Goal: Transaction & Acquisition: Obtain resource

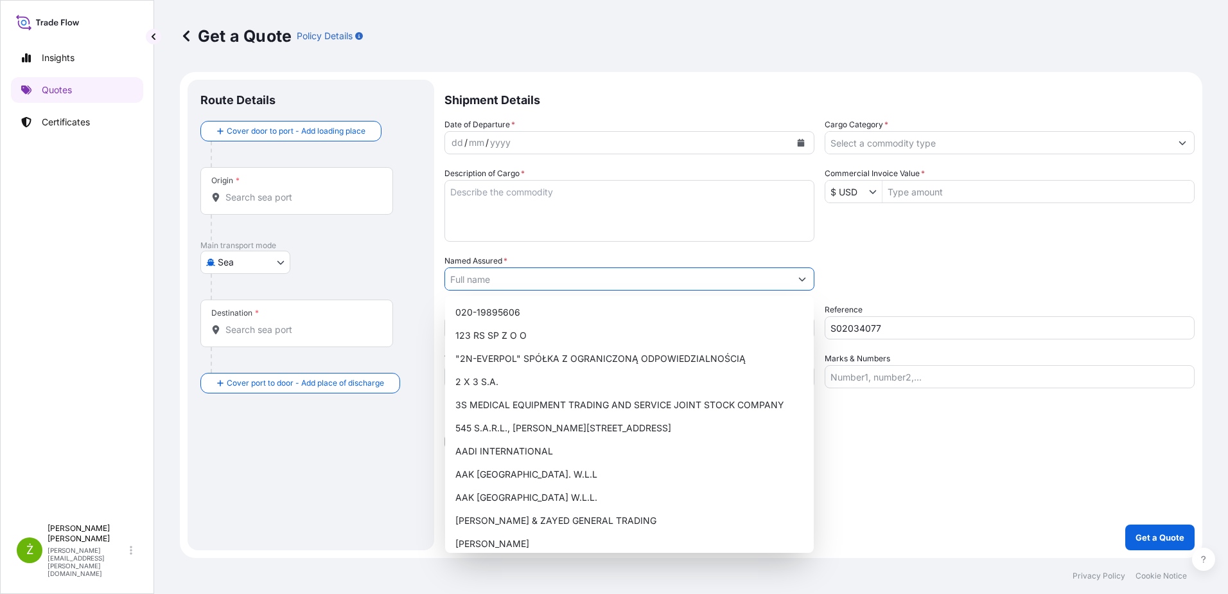
select select "Sea"
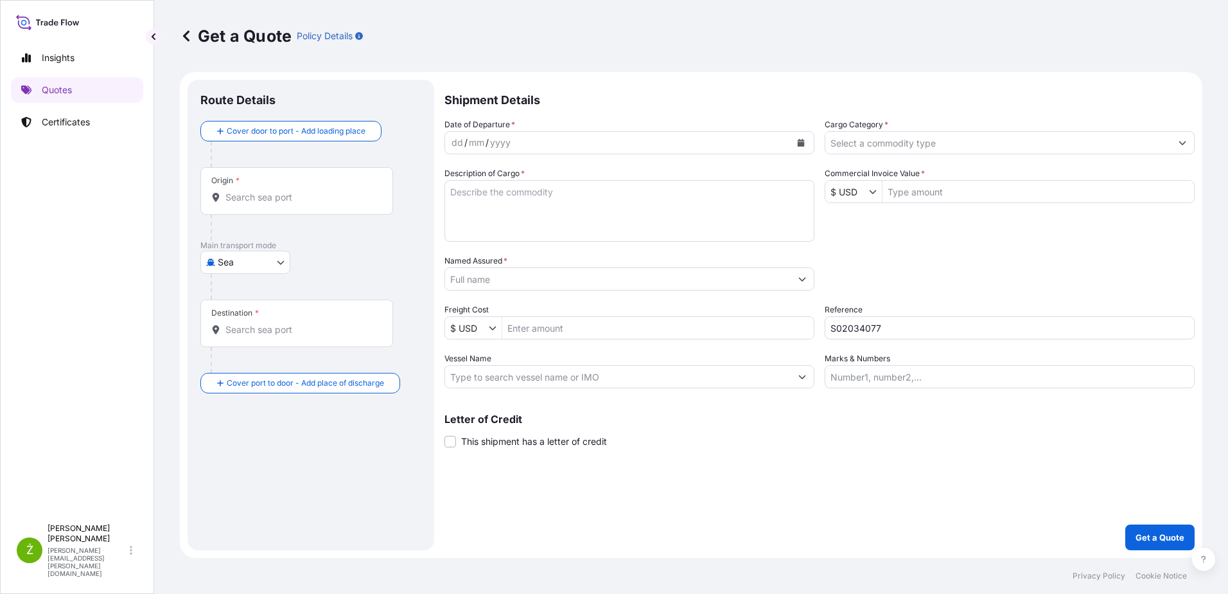
drag, startPoint x: 106, startPoint y: 285, endPoint x: 111, endPoint y: 272, distance: 14.2
click at [106, 285] on div "Insights Quotes Certificates" at bounding box center [77, 275] width 132 height 484
click at [894, 461] on div "Shipment Details Date of Departure * dd / mm / yyyy Cargo Category * Descriptio…" at bounding box center [820, 315] width 750 height 470
click at [727, 504] on div "Shipment Details Date of Departure * dd / mm / yyyy Cargo Category * Descriptio…" at bounding box center [820, 315] width 750 height 470
click at [273, 202] on input "Origin *" at bounding box center [302, 197] width 152 height 13
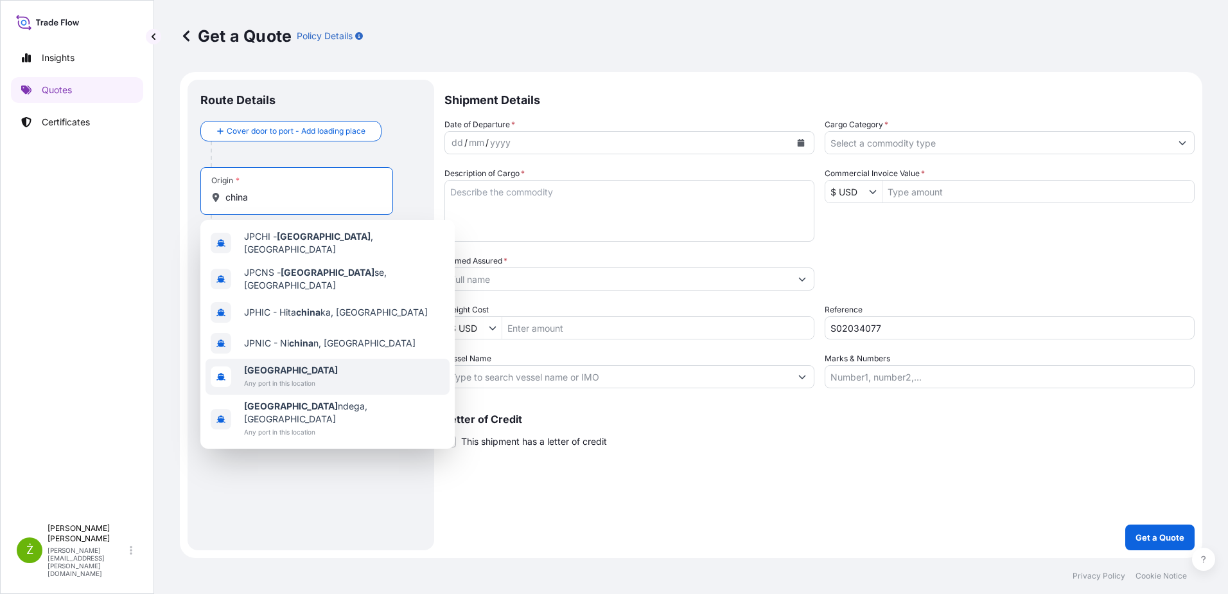
click at [310, 364] on span "[GEOGRAPHIC_DATA]" at bounding box center [291, 370] width 94 height 13
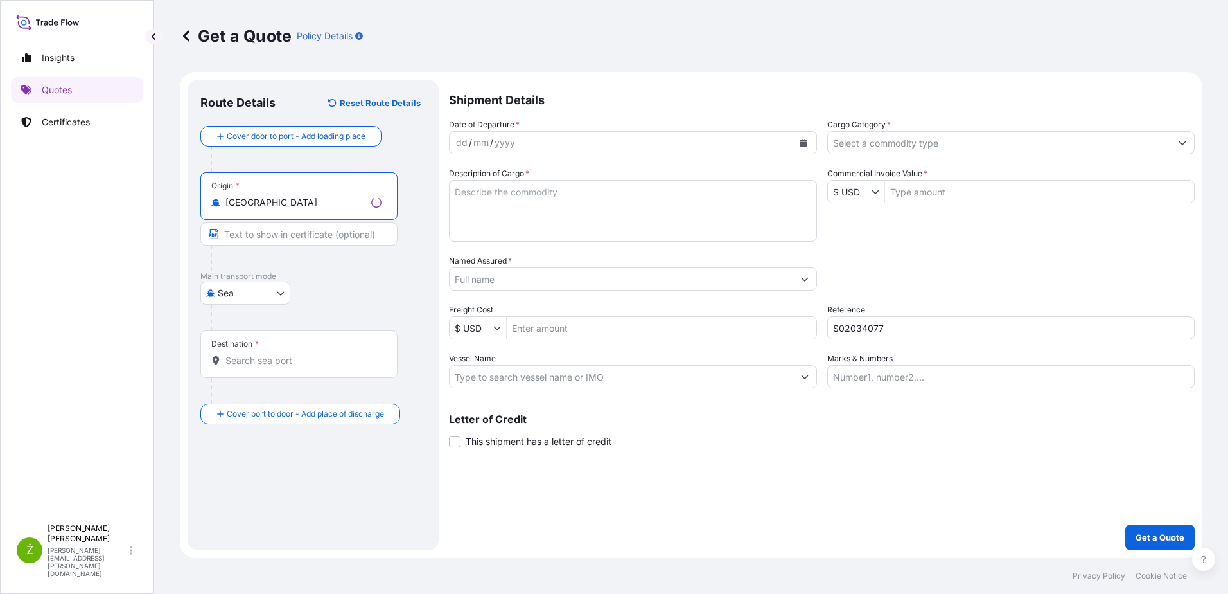
type input "[GEOGRAPHIC_DATA]"
click at [269, 368] on div "Destination *" at bounding box center [298, 354] width 197 height 48
click at [269, 367] on input "Destination *" at bounding box center [304, 360] width 156 height 13
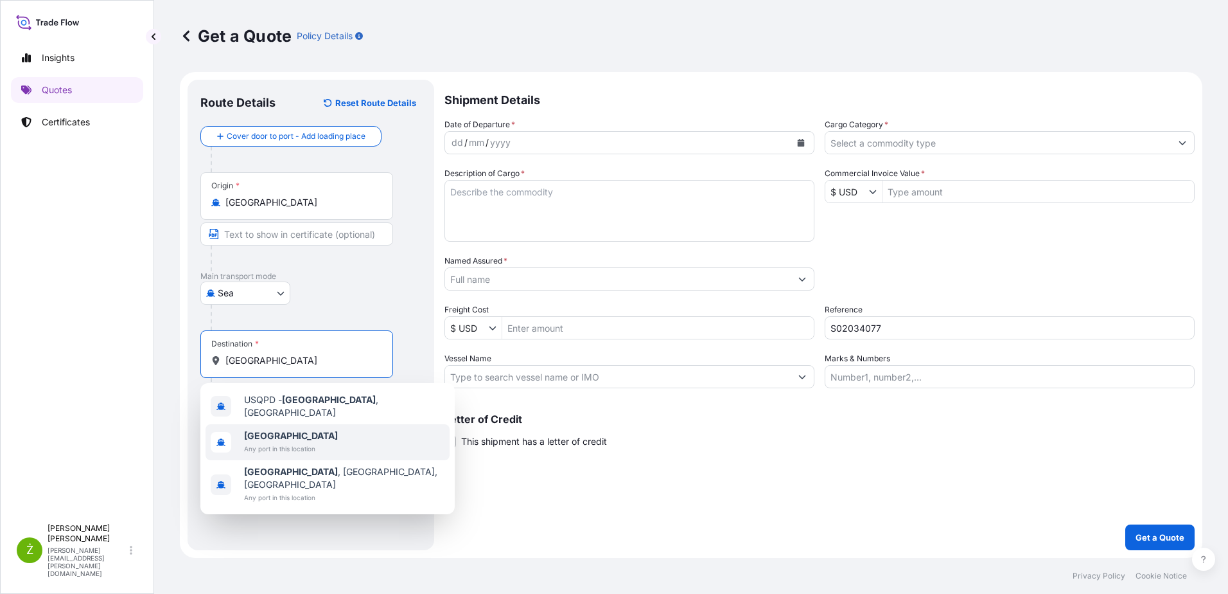
click at [285, 442] on span "Any port in this location" at bounding box center [291, 448] width 94 height 13
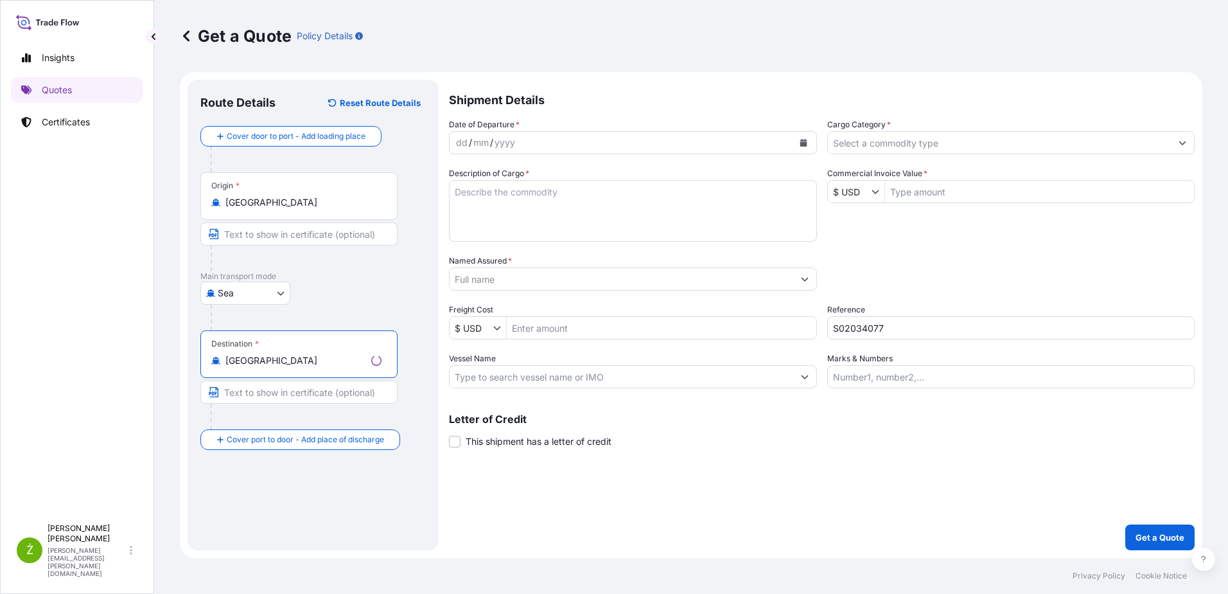
type input "[GEOGRAPHIC_DATA]"
click at [972, 193] on input "Commercial Invoice Value *" at bounding box center [1040, 191] width 310 height 23
type input "1,000"
click at [901, 151] on input "Cargo Category *" at bounding box center [999, 142] width 346 height 23
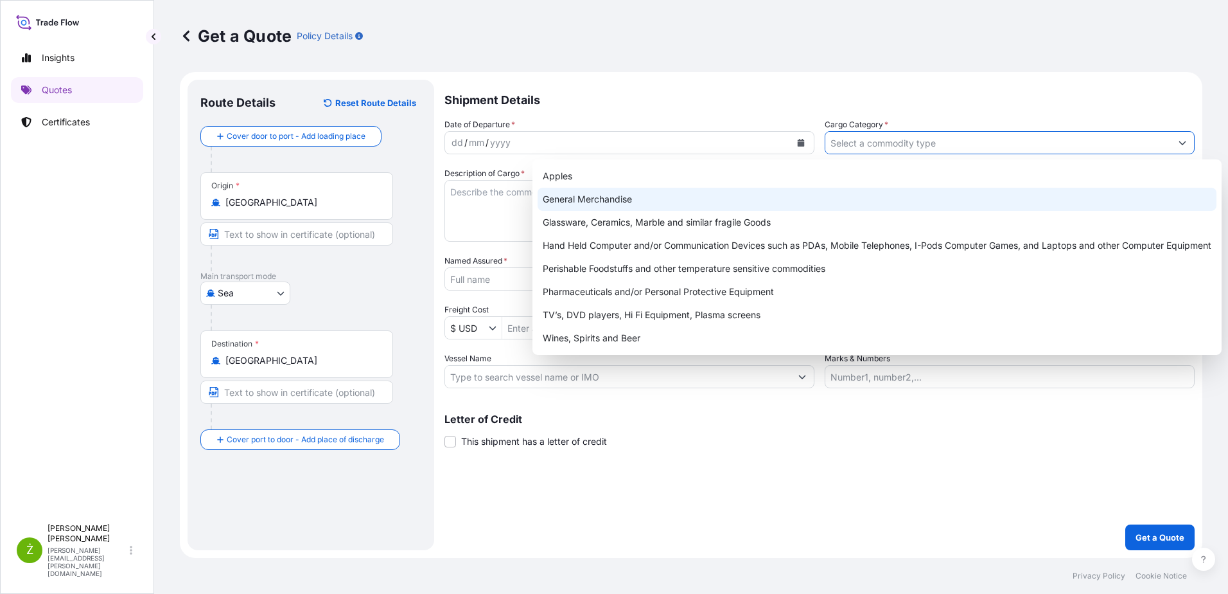
click at [765, 195] on div "General Merchandise" at bounding box center [877, 199] width 679 height 23
type input "General Merchandise"
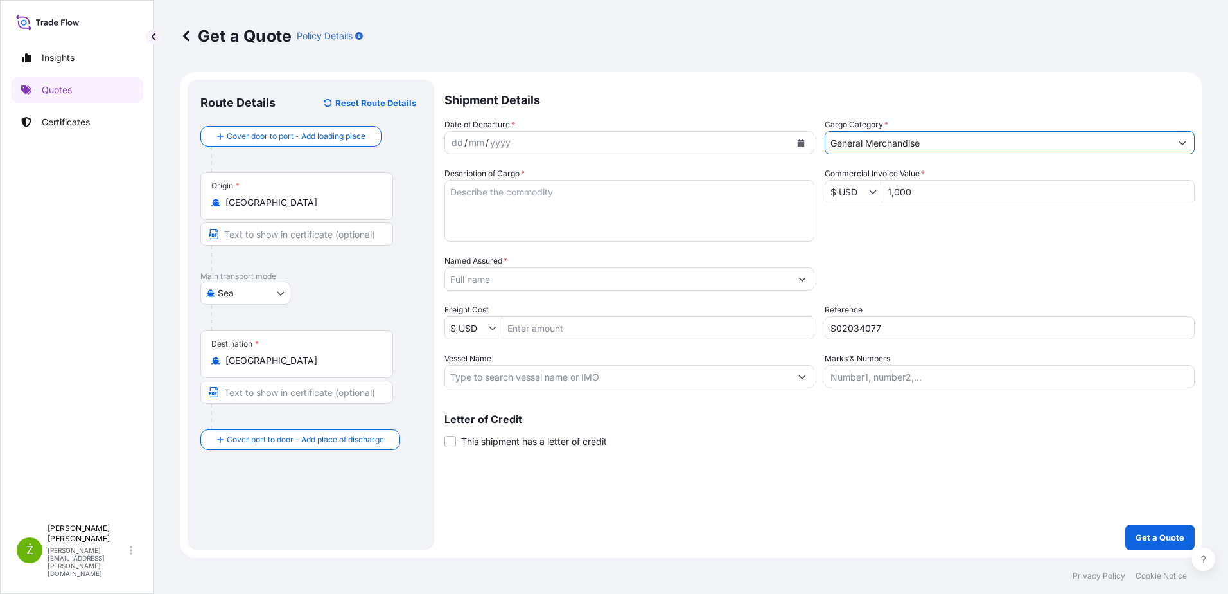
click at [793, 143] on button "Calendar" at bounding box center [801, 142] width 21 height 21
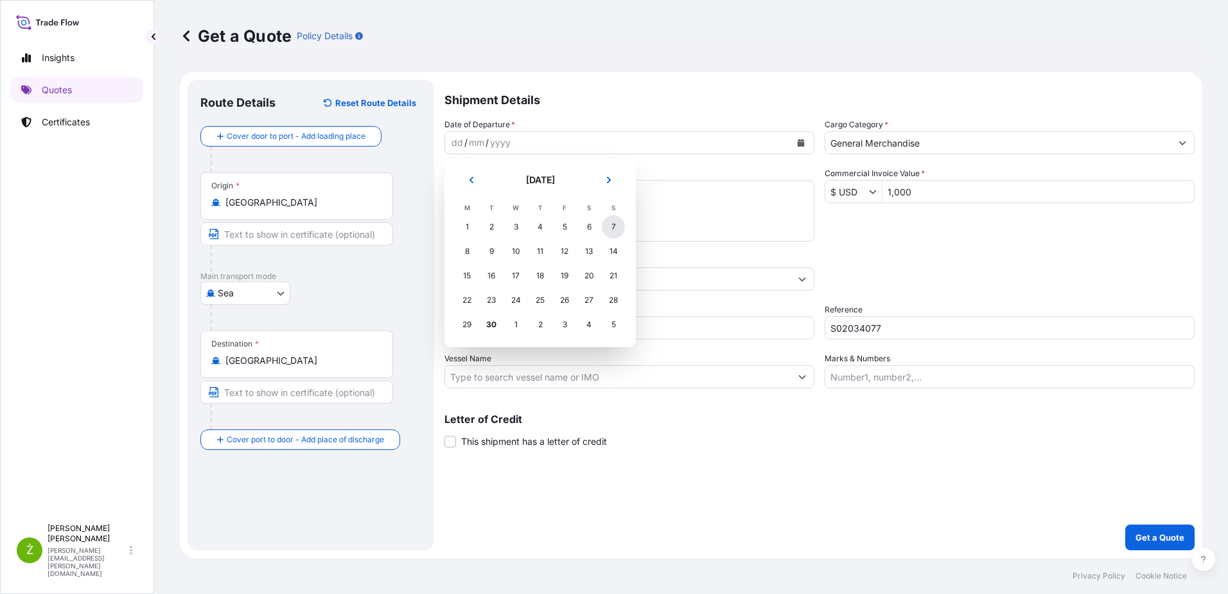
click at [614, 222] on div "7" at bounding box center [613, 226] width 23 height 23
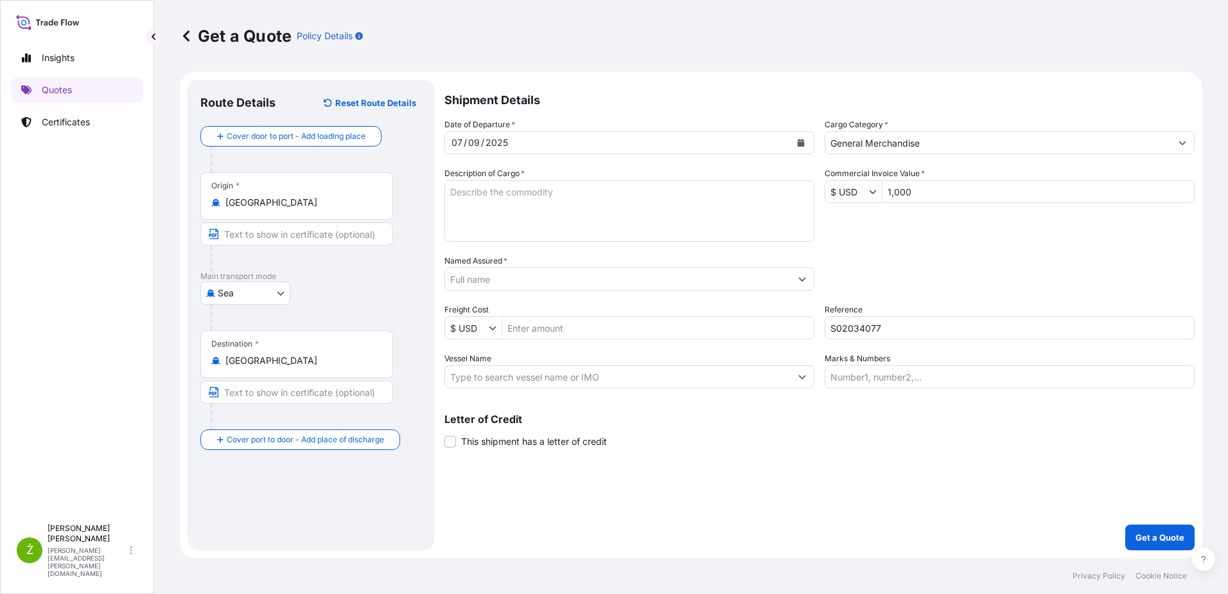
click at [513, 272] on input "Named Assured *" at bounding box center [618, 278] width 346 height 23
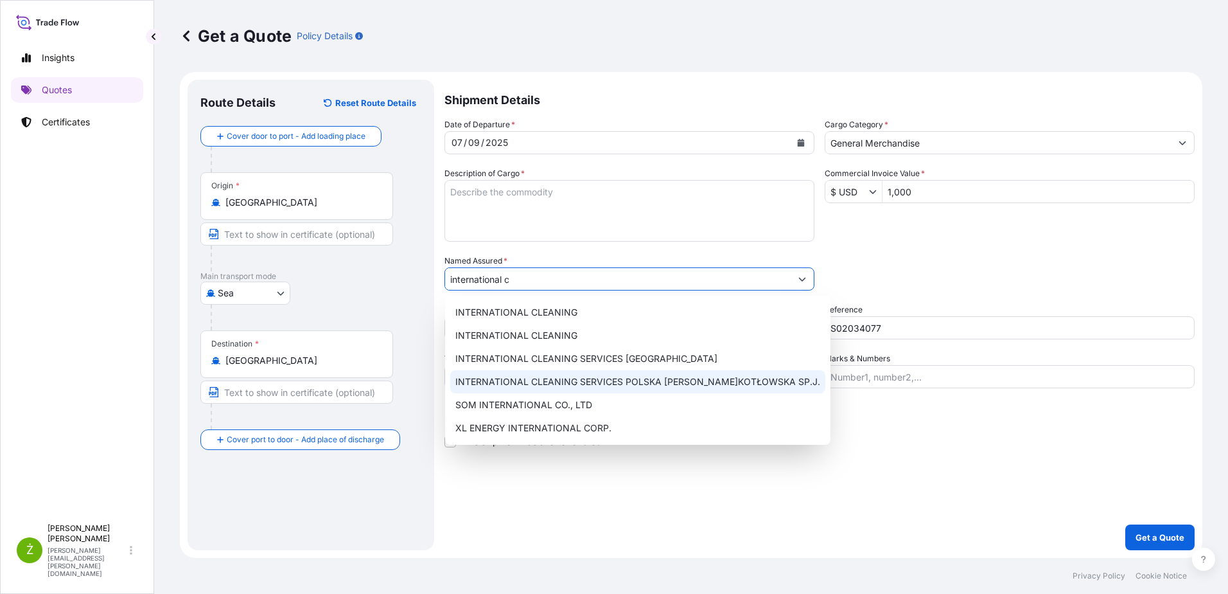
click at [584, 375] on div "INTERNATIONAL CLEANING SERVICES POLSKA [PERSON_NAME]KOTŁOWSKA SP.J." at bounding box center [637, 381] width 375 height 23
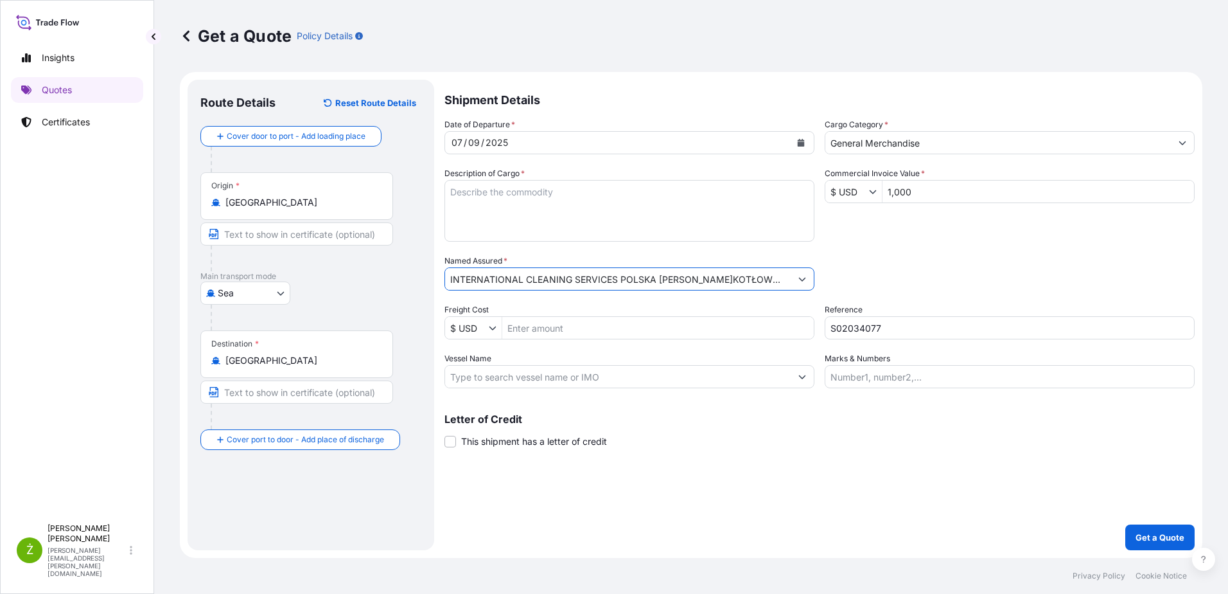
type input "INTERNATIONAL CLEANING SERVICES POLSKA [PERSON_NAME]KOTŁOWSKA SP.J."
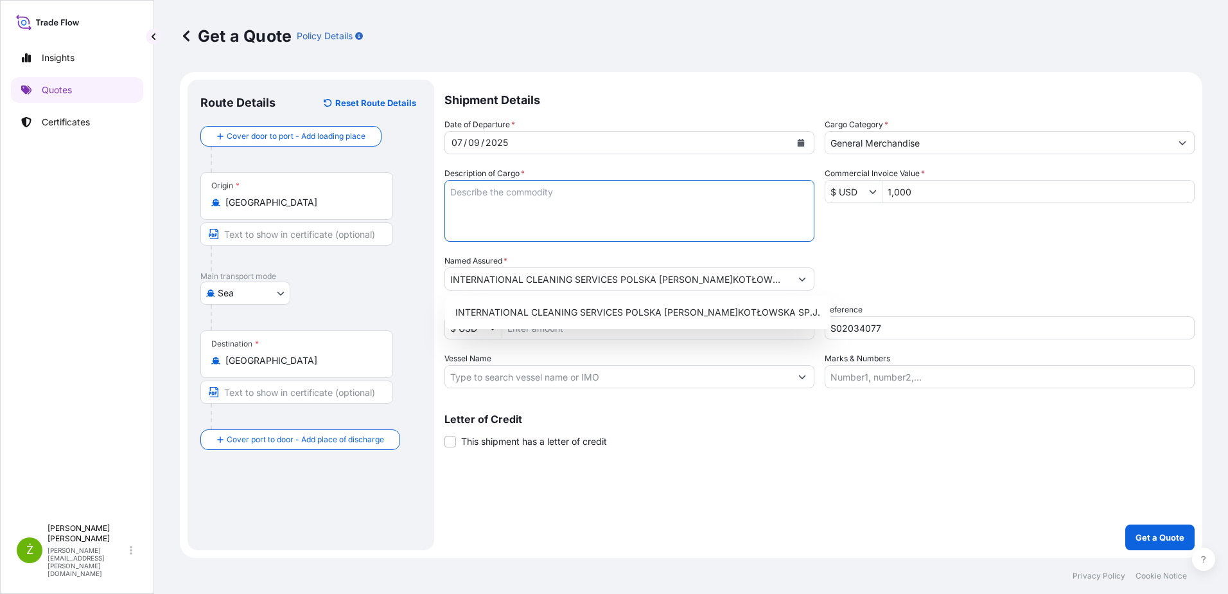
click at [509, 205] on textarea "Description of Cargo *" at bounding box center [630, 211] width 370 height 62
paste textarea "NITRILE GLOVES PO#20250626-2"
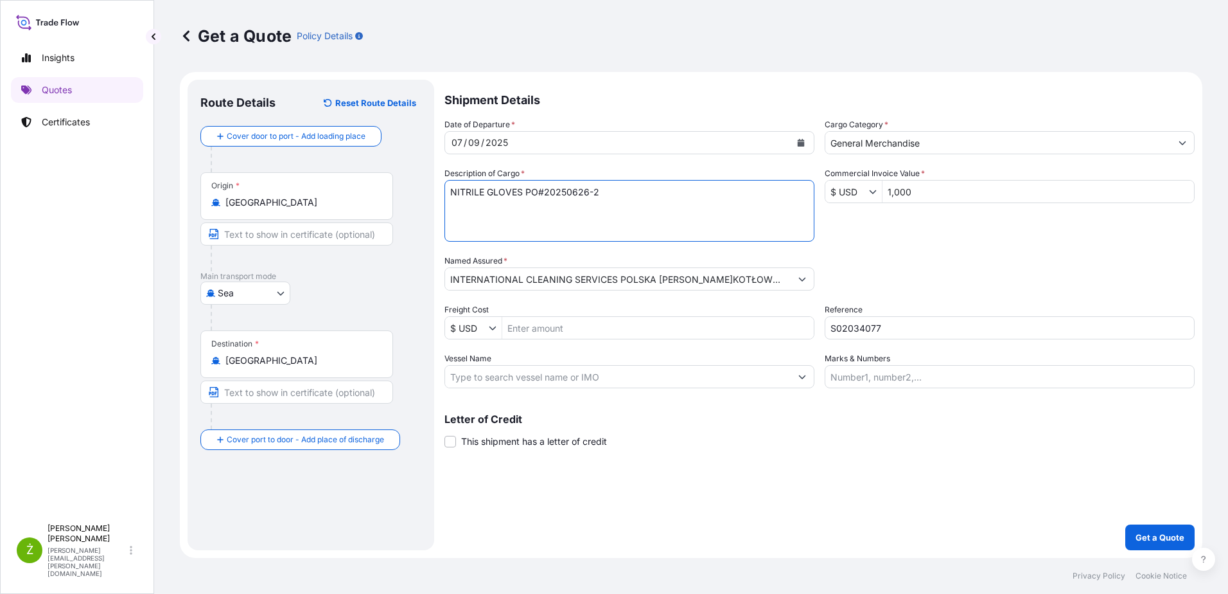
click at [529, 223] on textarea "NITRILE GLOVES PO#20250626-2" at bounding box center [630, 211] width 370 height 62
paste textarea "MSMU6496867 FX42554700 40HC 18600.00 KG 70.47 M3 4050 CT"
type textarea "NITRILE GLOVES PO#20250626-2 MSMU6496867 FX42554700 40HC 18600.00 KG 70.47 M3 4…"
click at [1176, 535] on p "Get a Quote" at bounding box center [1160, 537] width 49 height 13
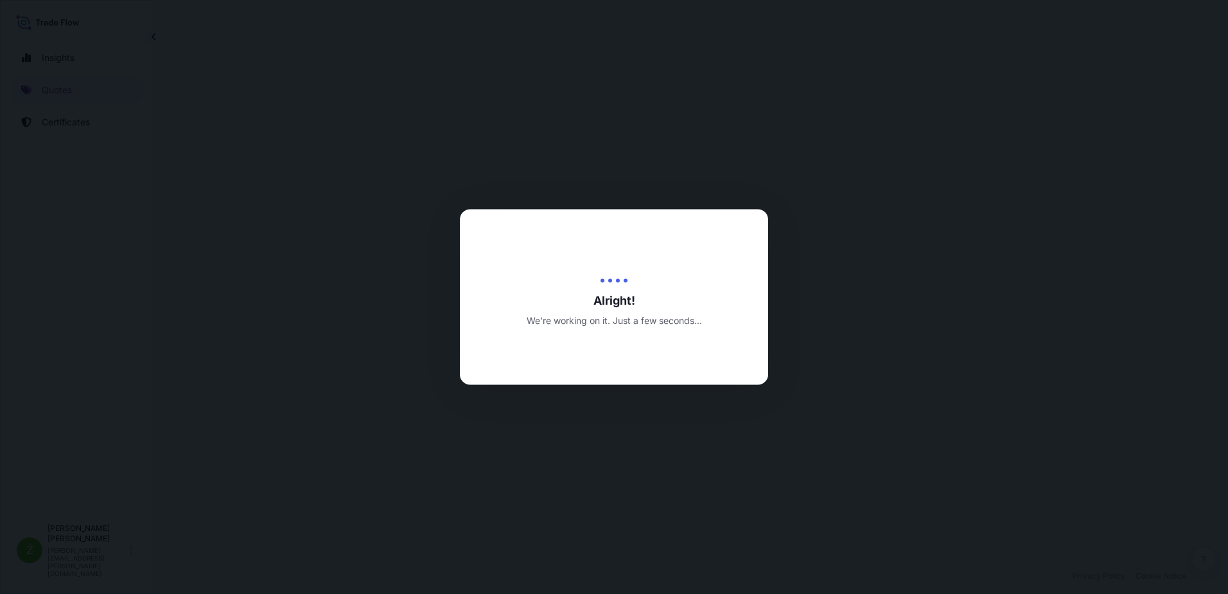
select select "Sea"
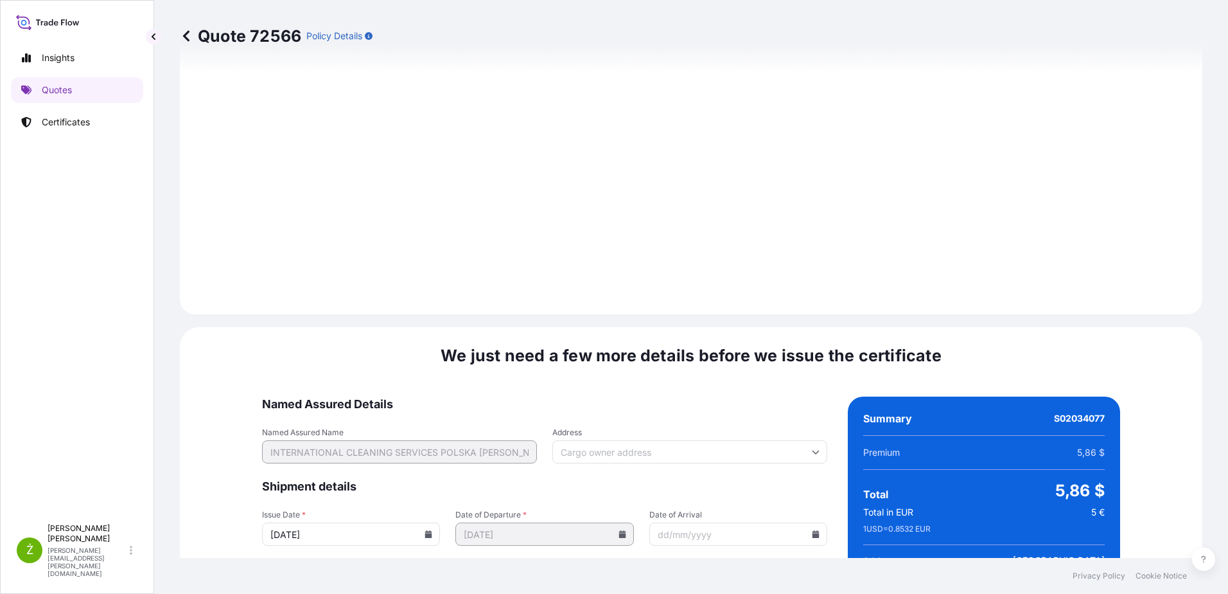
scroll to position [1367, 0]
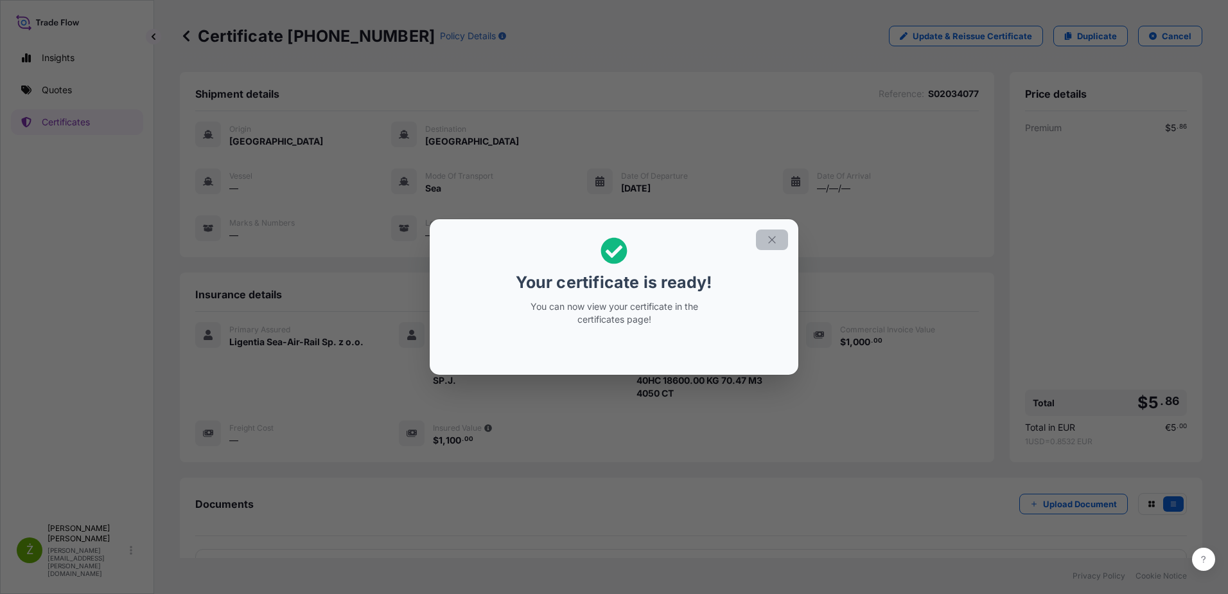
click at [768, 238] on icon "button" at bounding box center [772, 240] width 12 height 12
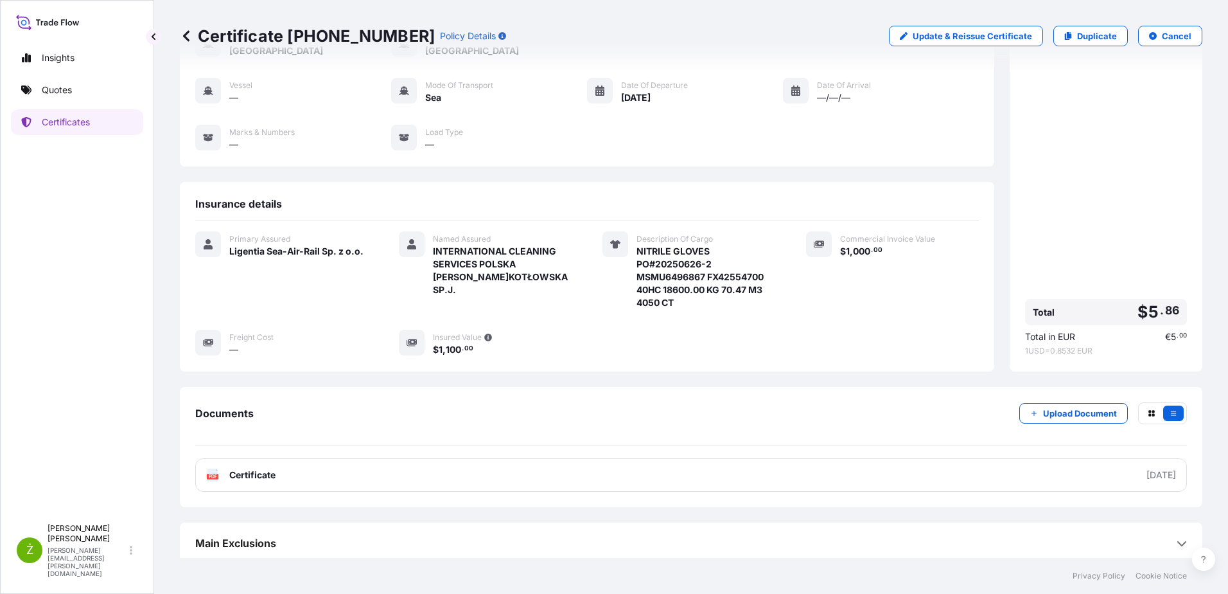
scroll to position [96, 0]
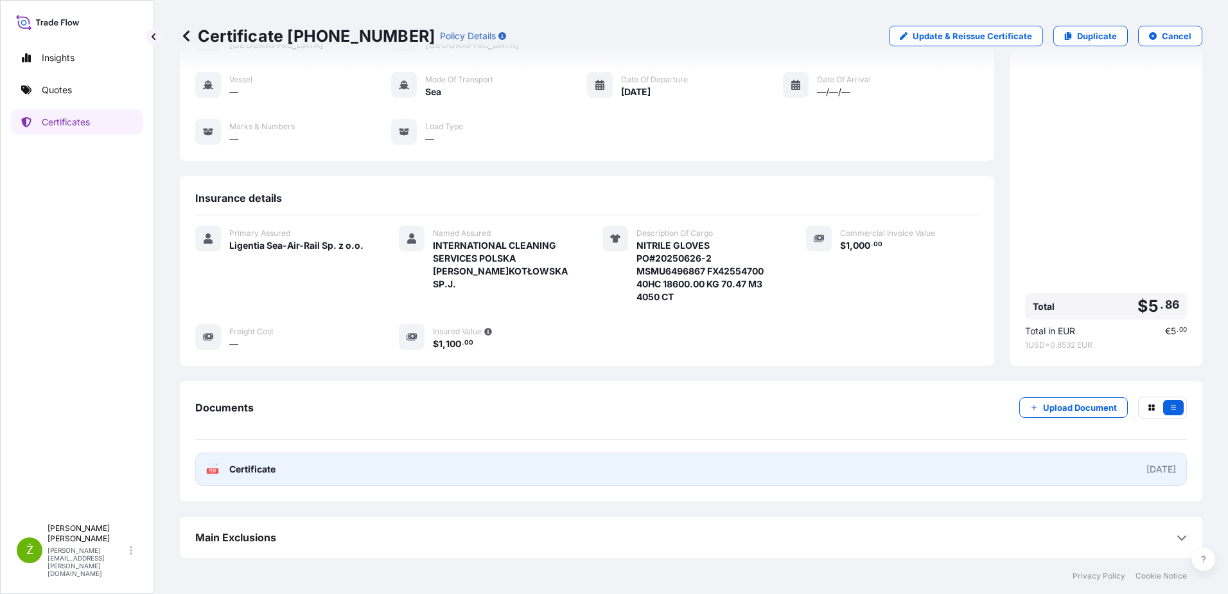
click at [543, 463] on link "PDF Certificate [DATE]" at bounding box center [691, 468] width 992 height 33
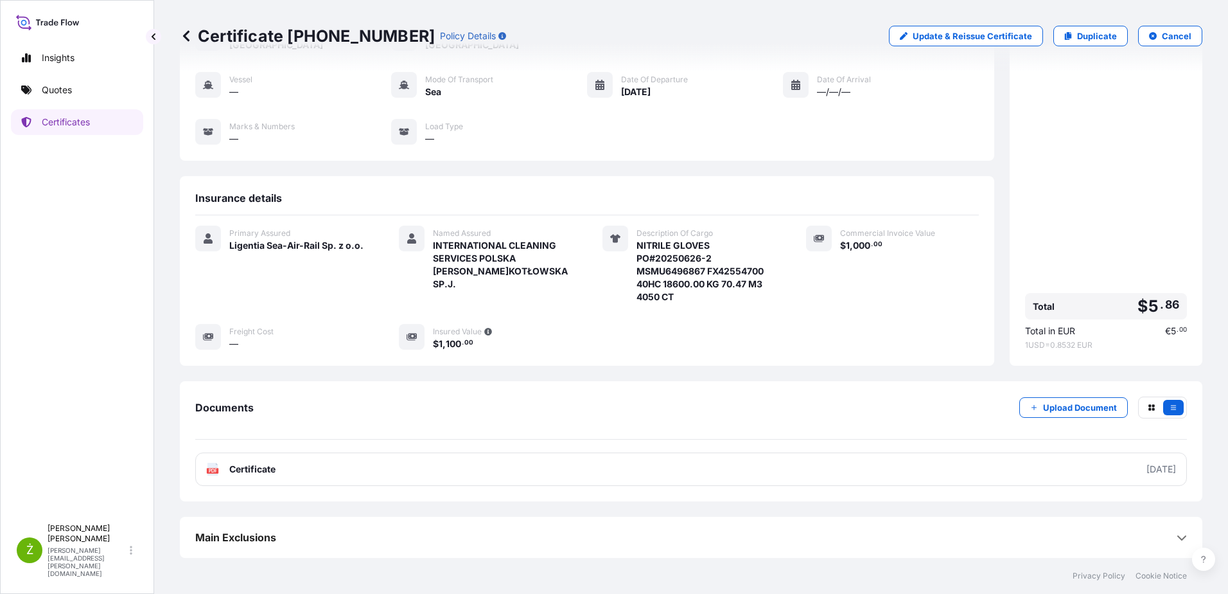
click at [281, 40] on p "Certificate [PHONE_NUMBER]" at bounding box center [307, 36] width 255 height 21
copy p "Certificate [PHONE_NUMBER]"
click at [103, 82] on link "Quotes" at bounding box center [77, 90] width 132 height 26
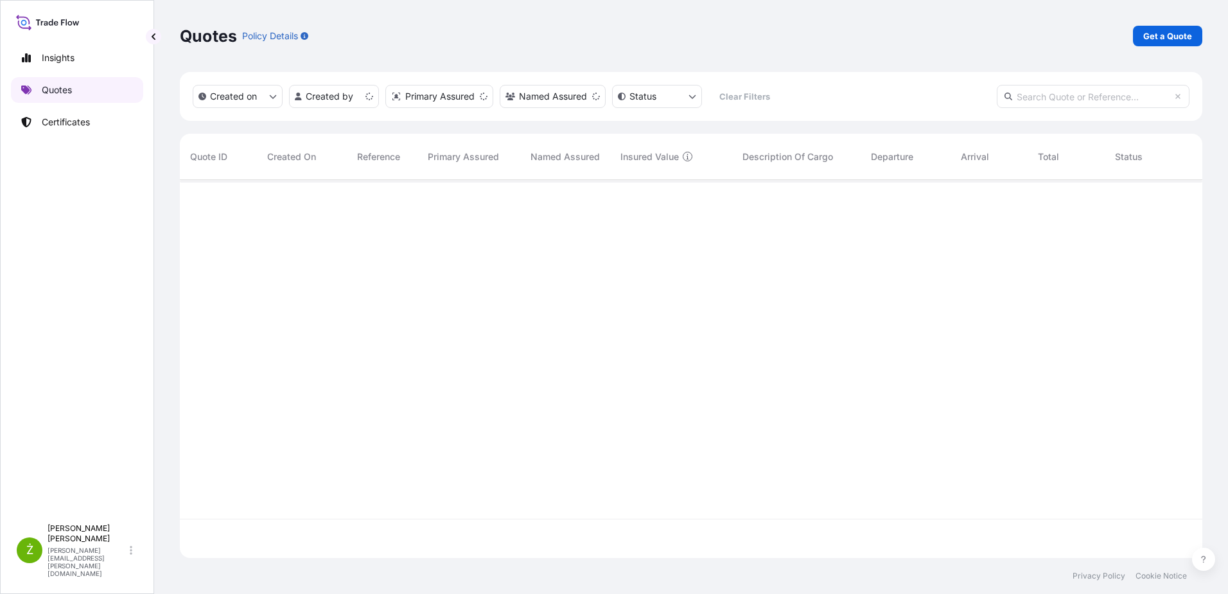
scroll to position [375, 1013]
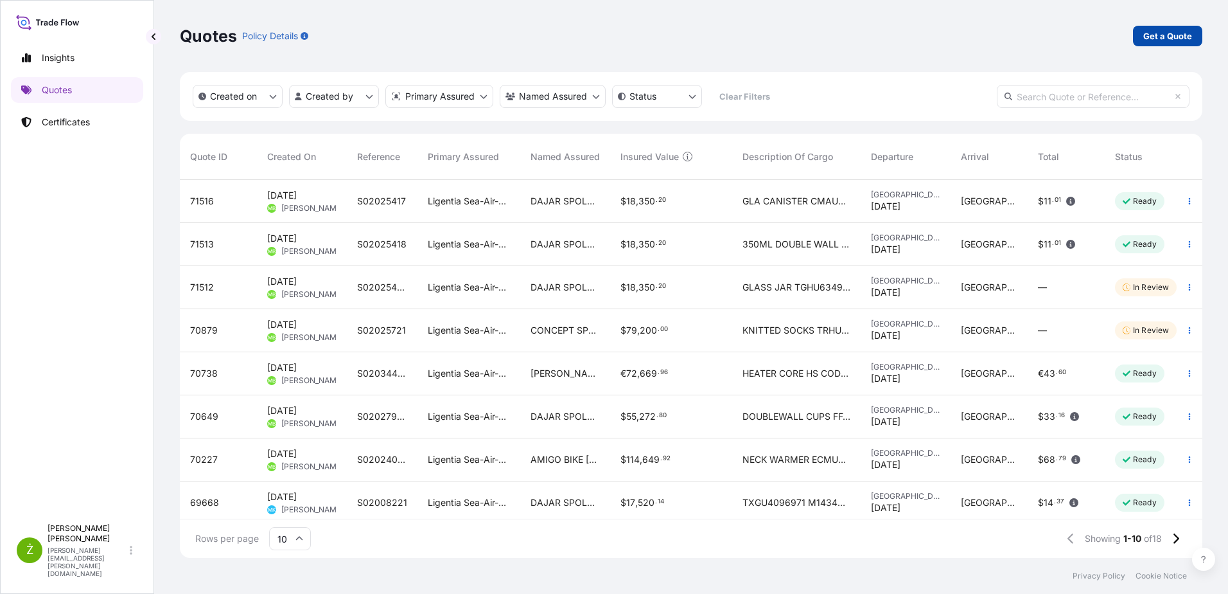
click at [1174, 38] on p "Get a Quote" at bounding box center [1168, 36] width 49 height 13
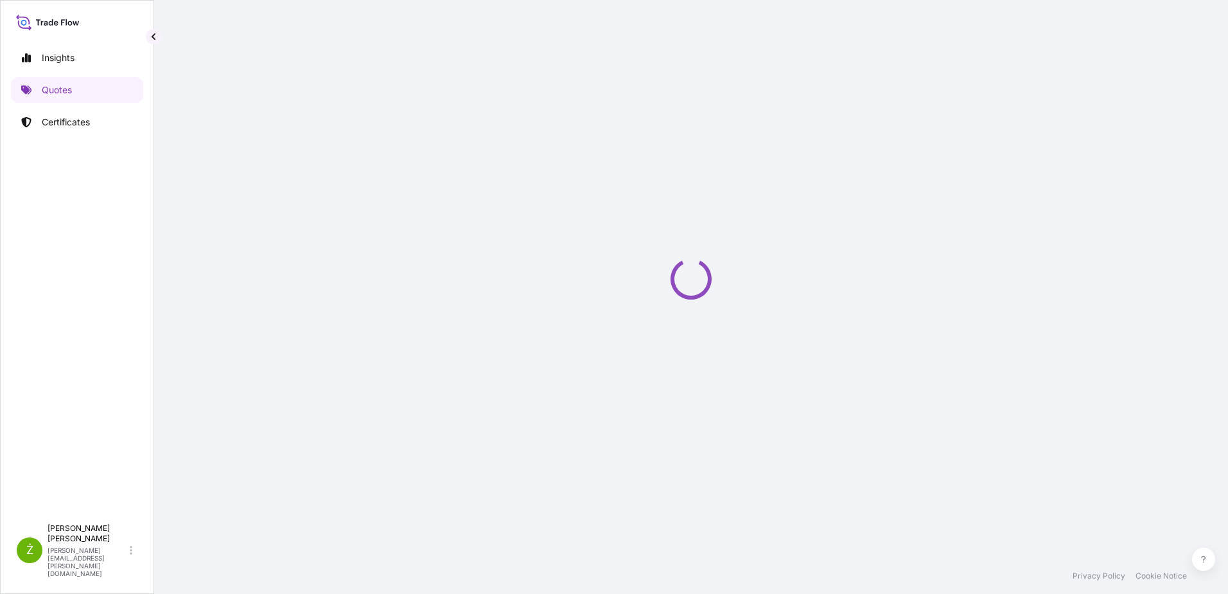
select select "Sea"
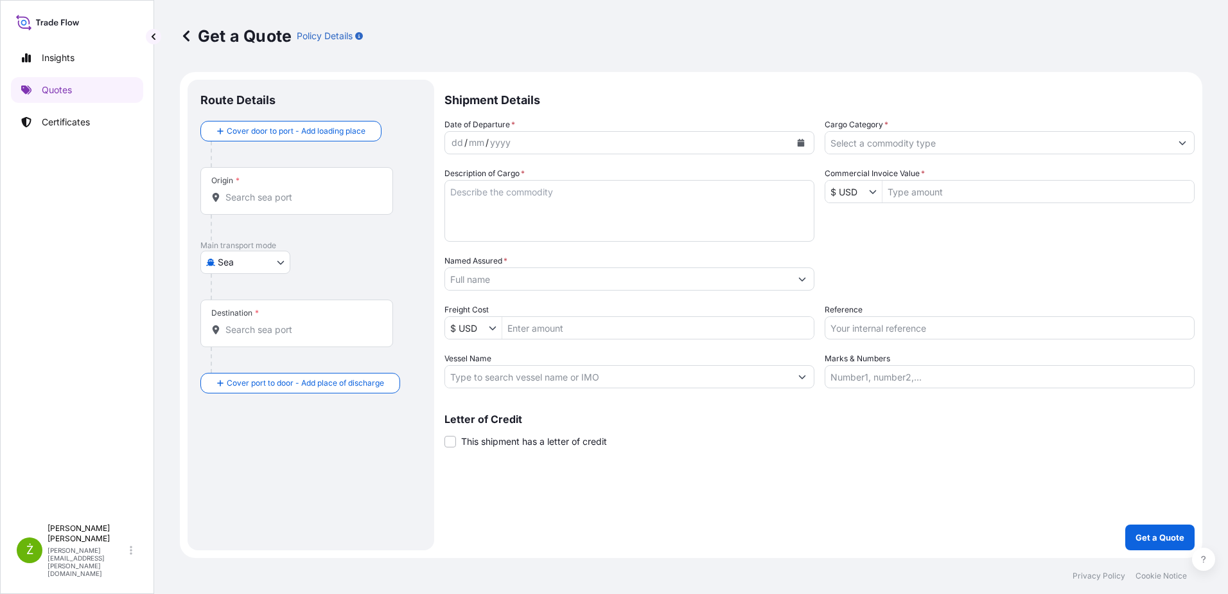
click at [917, 323] on input "Reference" at bounding box center [1010, 327] width 370 height 23
paste input "S02047989"
type input "S02047989 lcl"
click at [804, 148] on button "Calendar" at bounding box center [801, 142] width 21 height 21
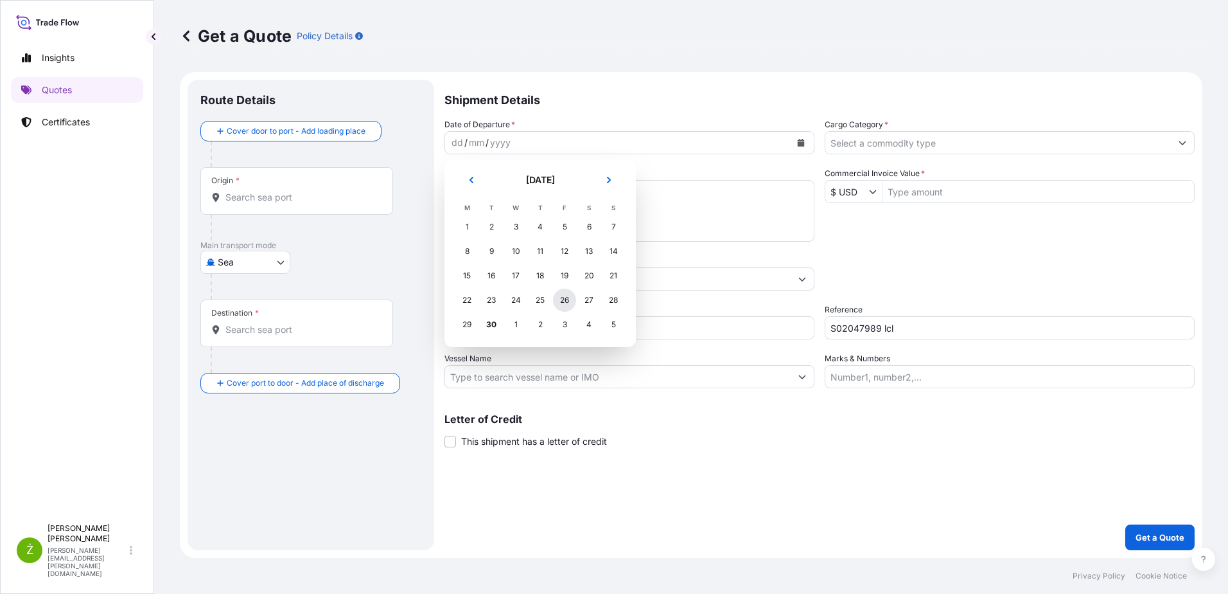
click at [560, 299] on div "26" at bounding box center [564, 299] width 23 height 23
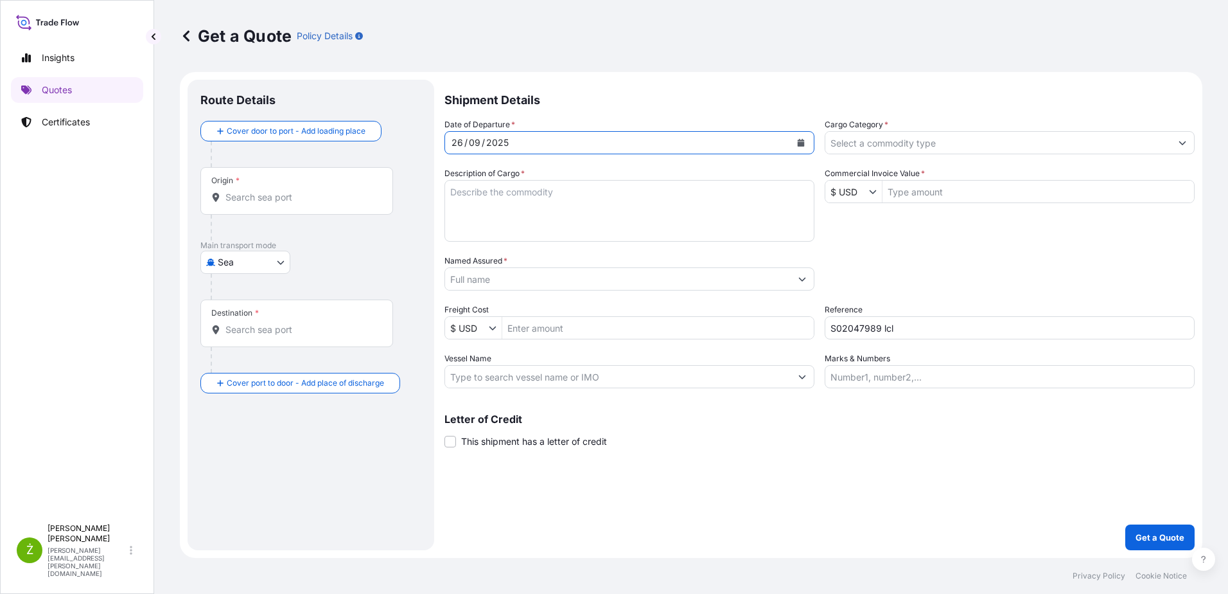
click at [518, 281] on input "Named Assured *" at bounding box center [618, 278] width 346 height 23
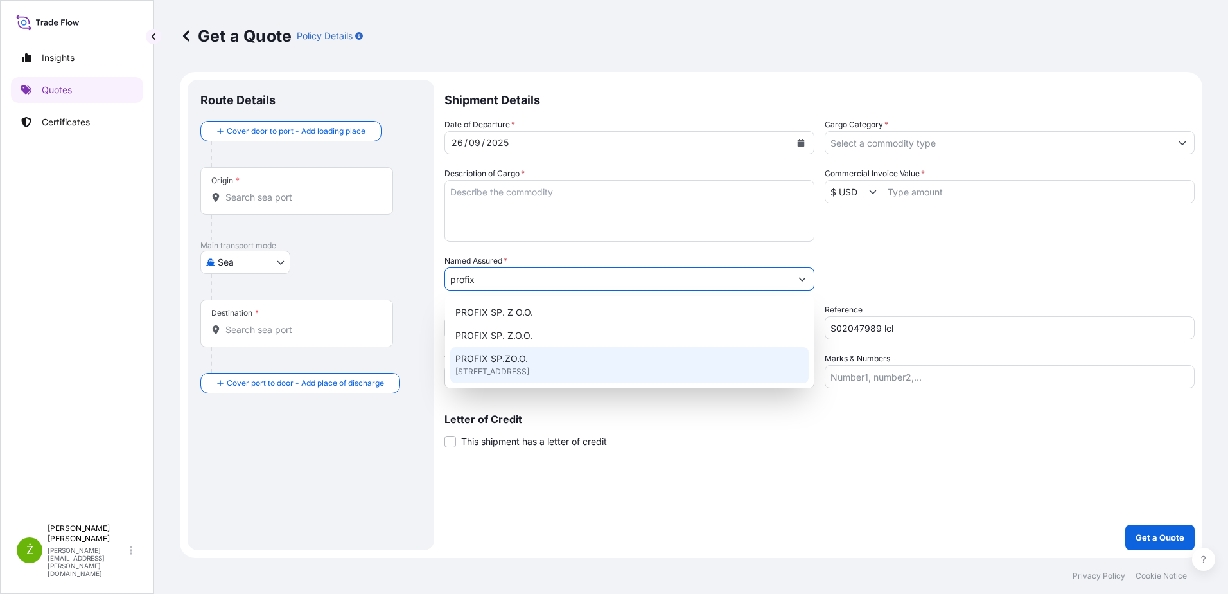
click at [558, 362] on div "PROFIX SP.ZO.O. [STREET_ADDRESS]" at bounding box center [629, 365] width 358 height 36
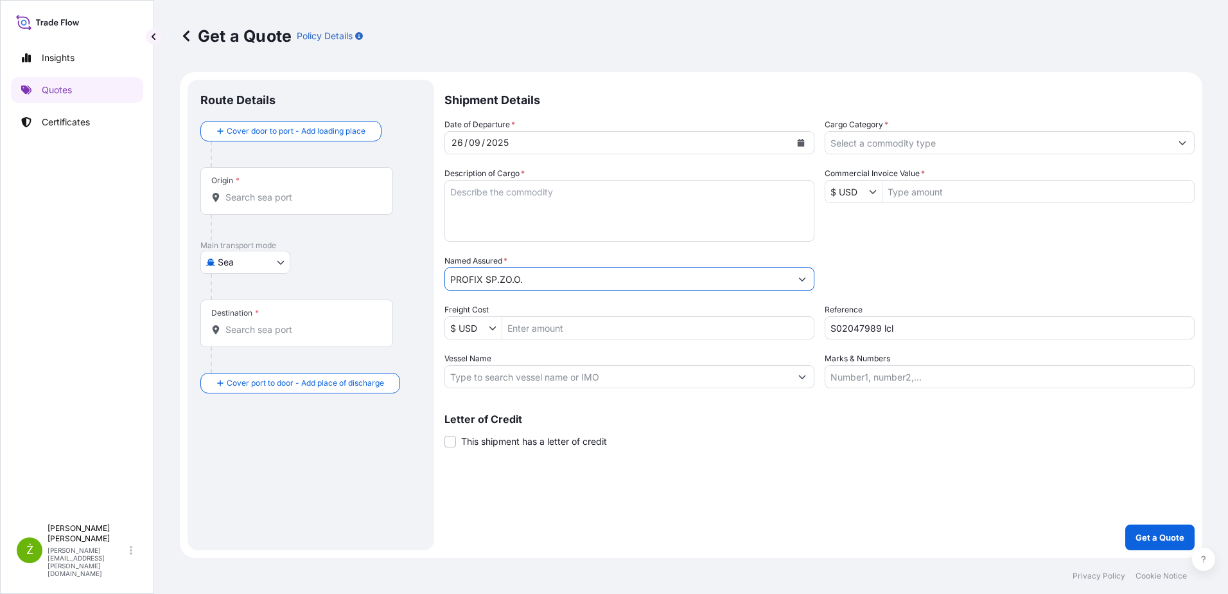
type input "PROFIX SP.ZO.O."
click at [307, 199] on input "Origin *" at bounding box center [302, 197] width 152 height 13
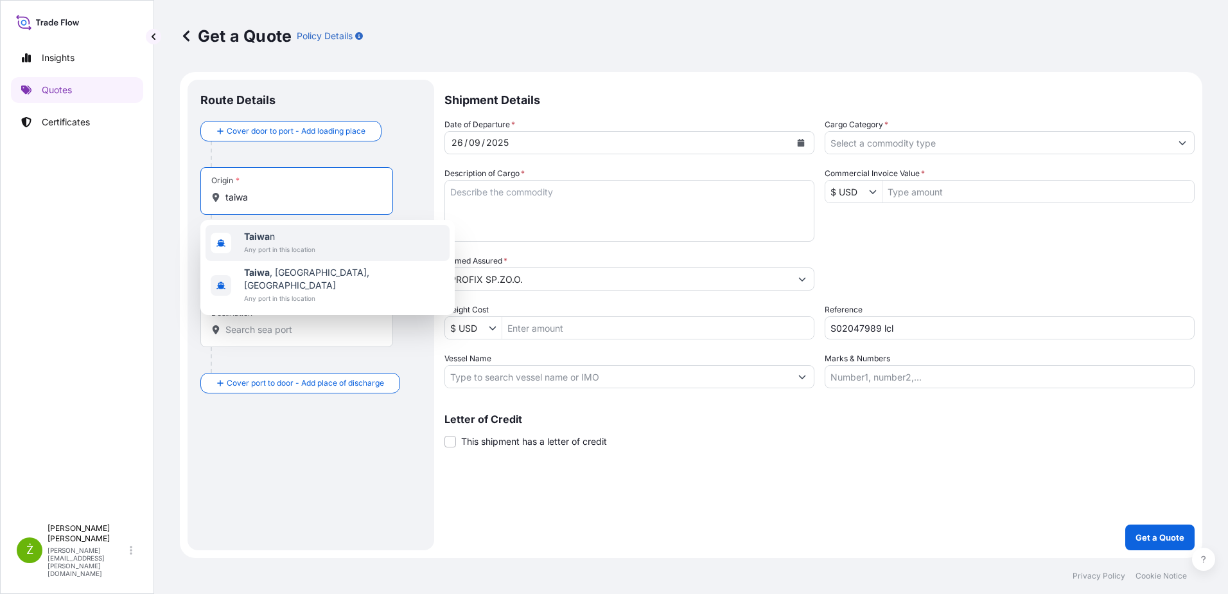
click at [298, 248] on span "Any port in this location" at bounding box center [279, 249] width 71 height 13
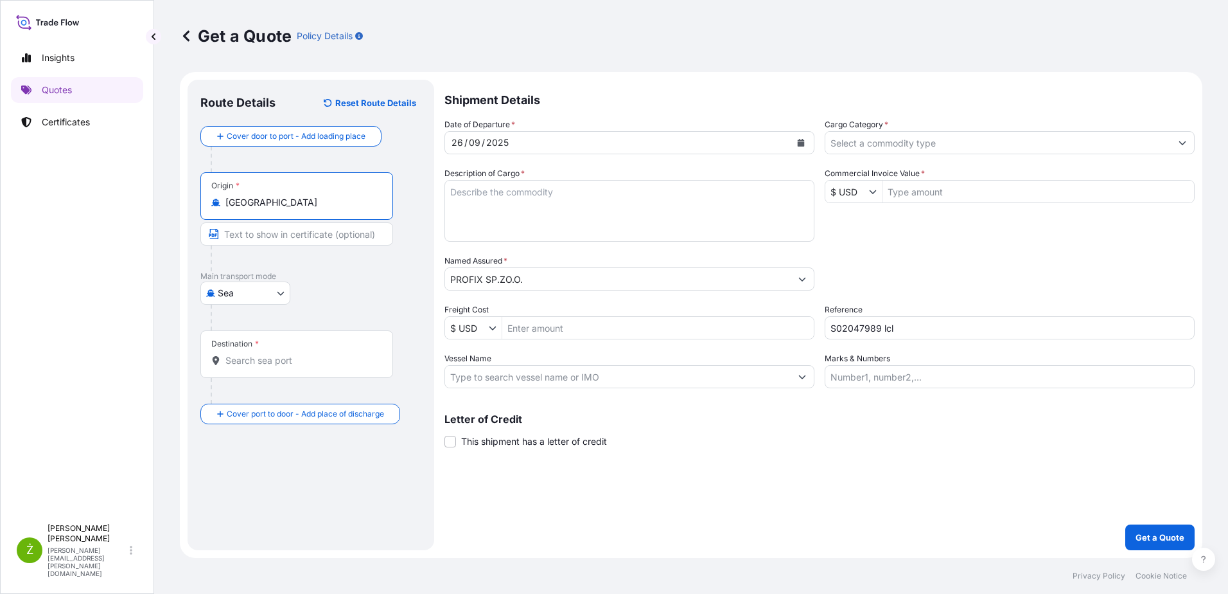
type input "[GEOGRAPHIC_DATA]"
click at [291, 357] on input "Destination *" at bounding box center [302, 360] width 152 height 13
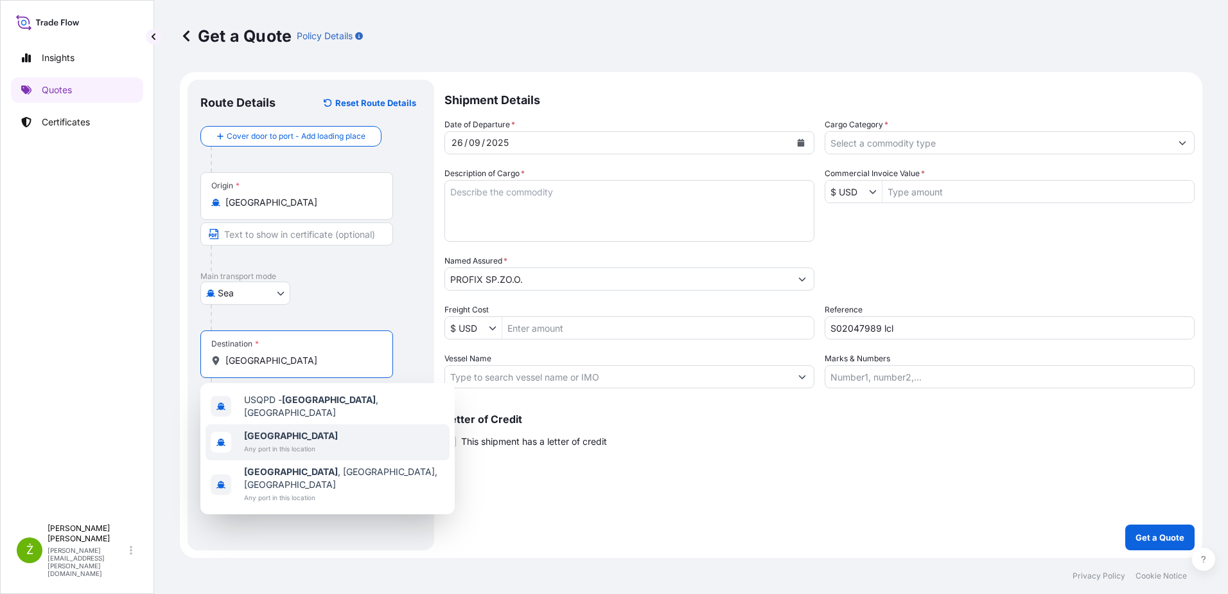
click at [297, 434] on span "[GEOGRAPHIC_DATA]" at bounding box center [291, 435] width 94 height 13
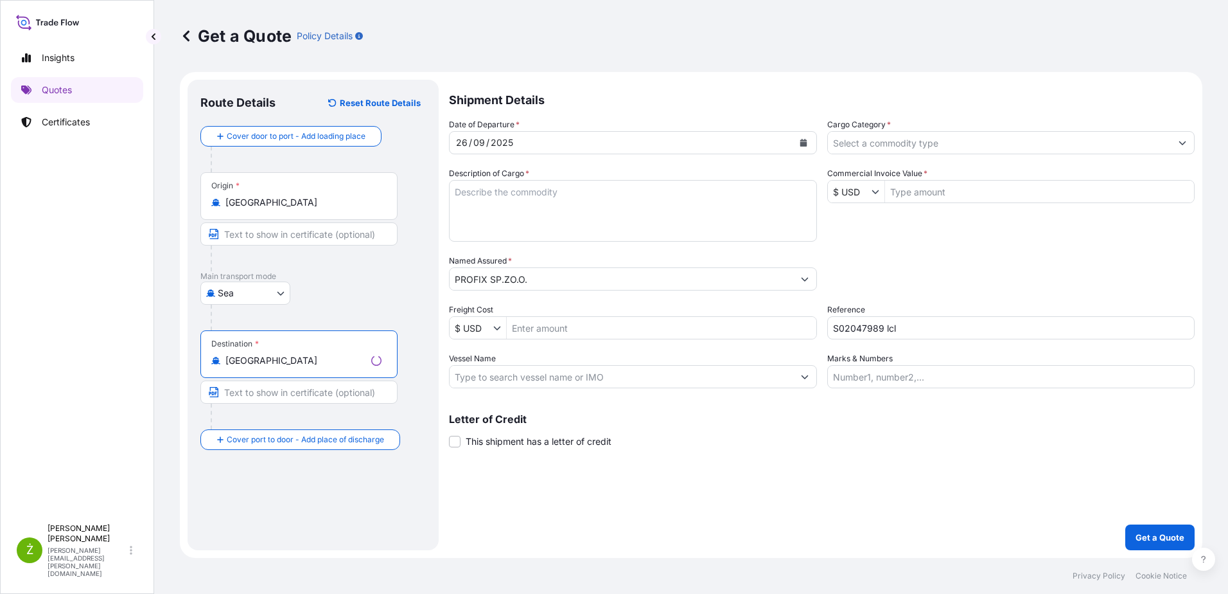
type input "[GEOGRAPHIC_DATA]"
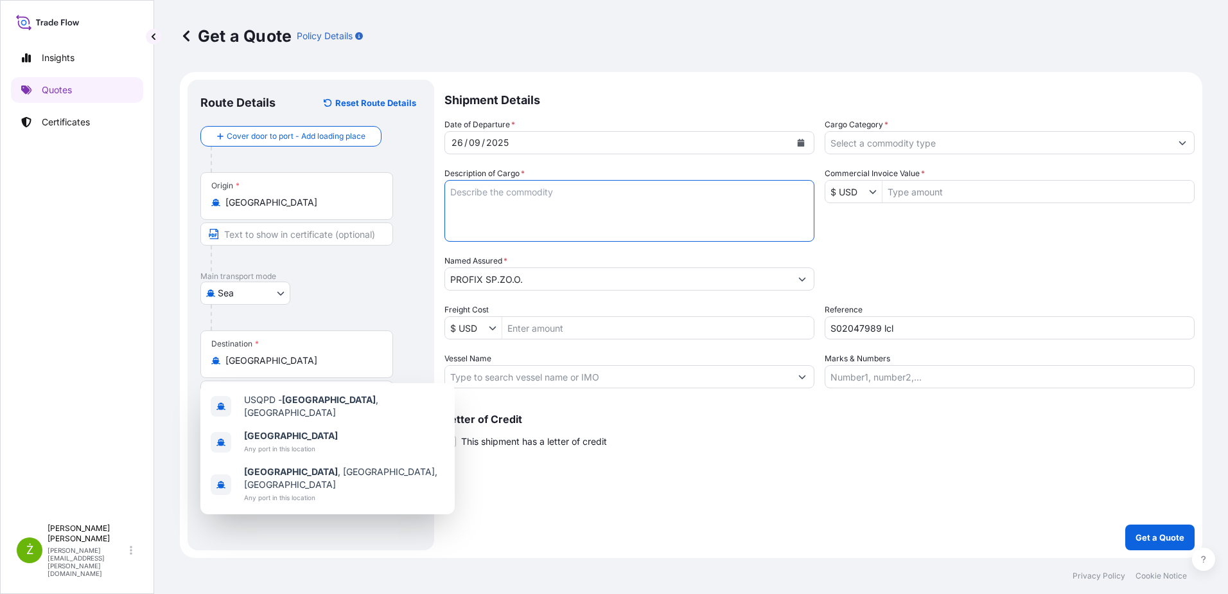
click at [493, 204] on textarea "Description of Cargo *" at bounding box center [630, 211] width 370 height 62
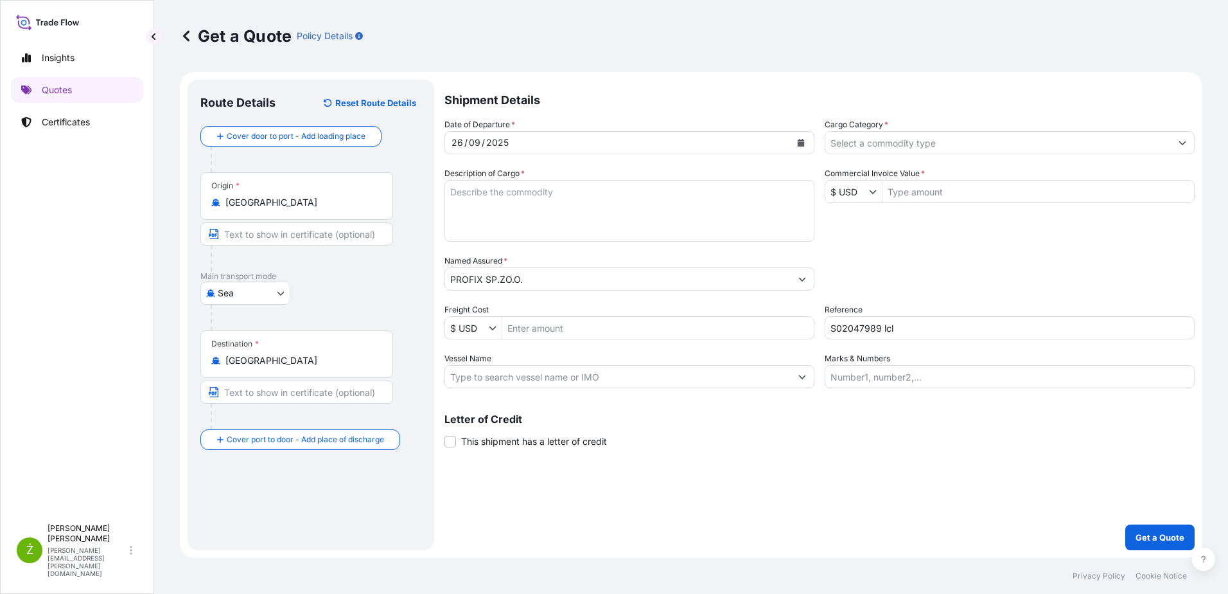
click at [482, 201] on textarea "Description of Cargo *" at bounding box center [630, 211] width 370 height 62
paste textarea "O0CU8466608/00LJTD2579//40'HQ/19CTNS/346.300KGS/0.370CBM /CFS/CFS"
click at [489, 229] on textarea "O0CU8466608/00LJTD2579//40'HQ/19CTNS/346.300KGS/0.370CBM" at bounding box center [630, 211] width 370 height 62
click at [754, 196] on textarea "O0CU8466608/00LJTD2579//40'HQ/19CTNS/346.300KGS/0.370CBM" at bounding box center [630, 211] width 370 height 62
paste textarea "TOOL"
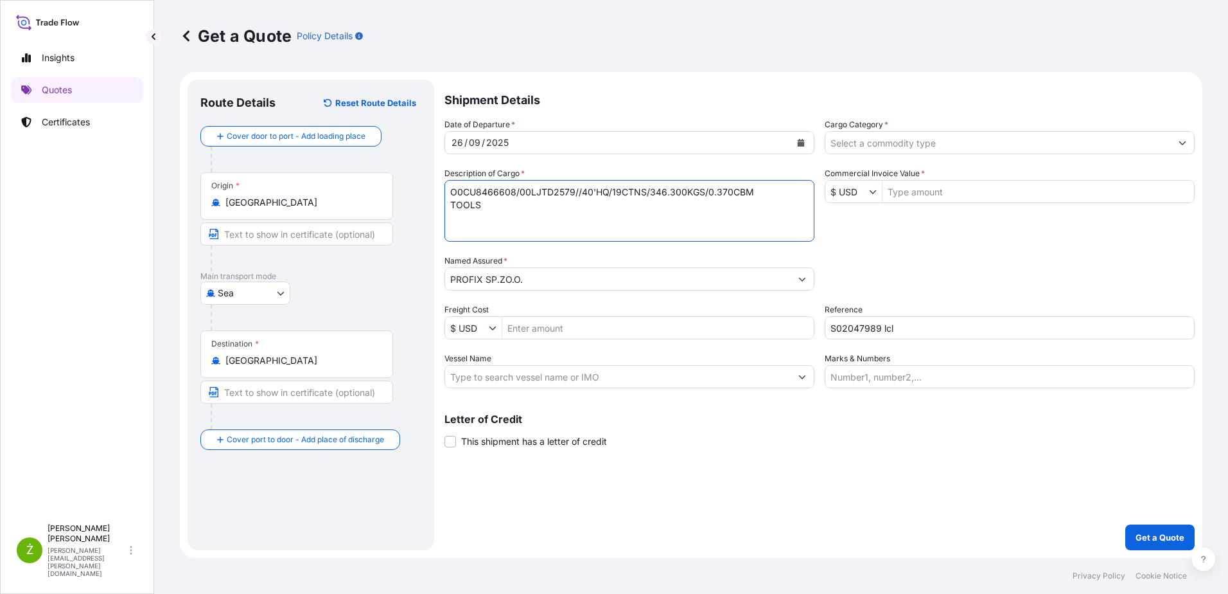
type textarea "O0CU8466608/00LJTD2579//40'HQ/19CTNS/346.300KGS/0.370CBM TOOLS"
click at [915, 196] on input "Commercial Invoice Value *" at bounding box center [1039, 191] width 312 height 23
paste input "1 535,40"
click at [915, 196] on input "1 535,40" at bounding box center [1039, 191] width 312 height 23
type input "1,535.4"
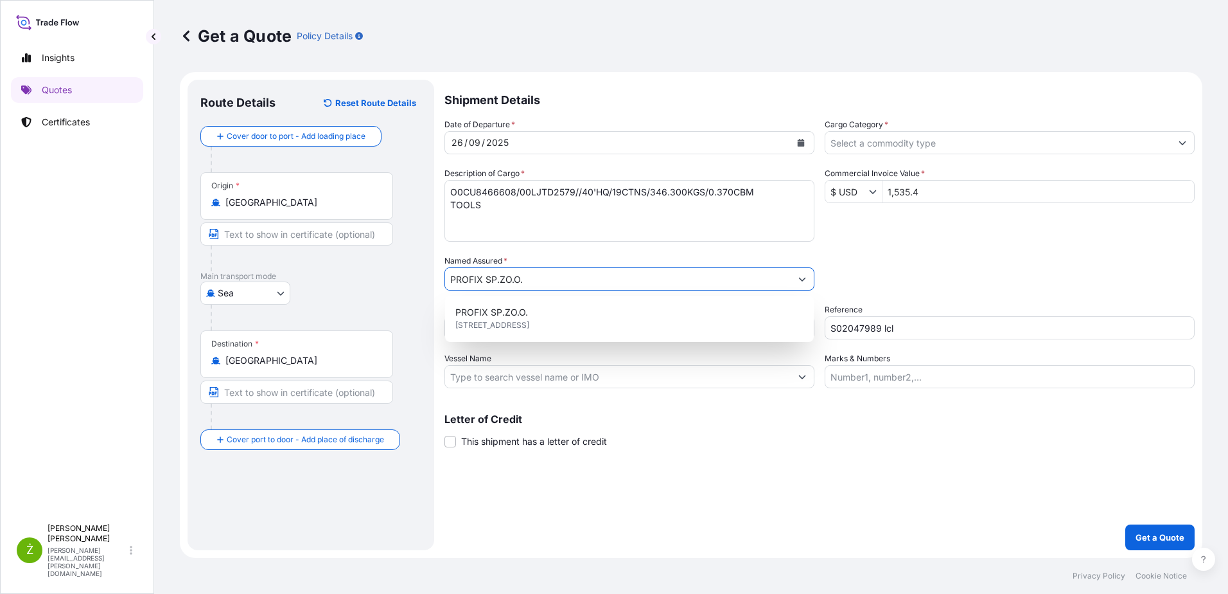
click at [898, 146] on input "Cargo Category *" at bounding box center [999, 142] width 346 height 23
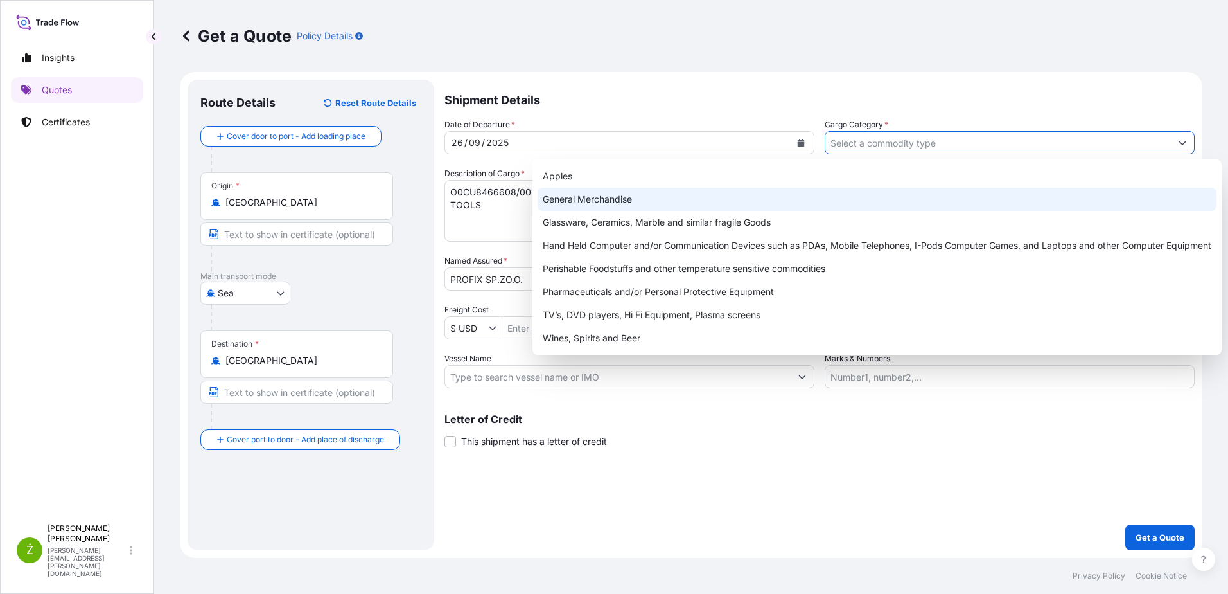
click at [785, 204] on div "General Merchandise" at bounding box center [877, 199] width 679 height 23
type input "General Merchandise"
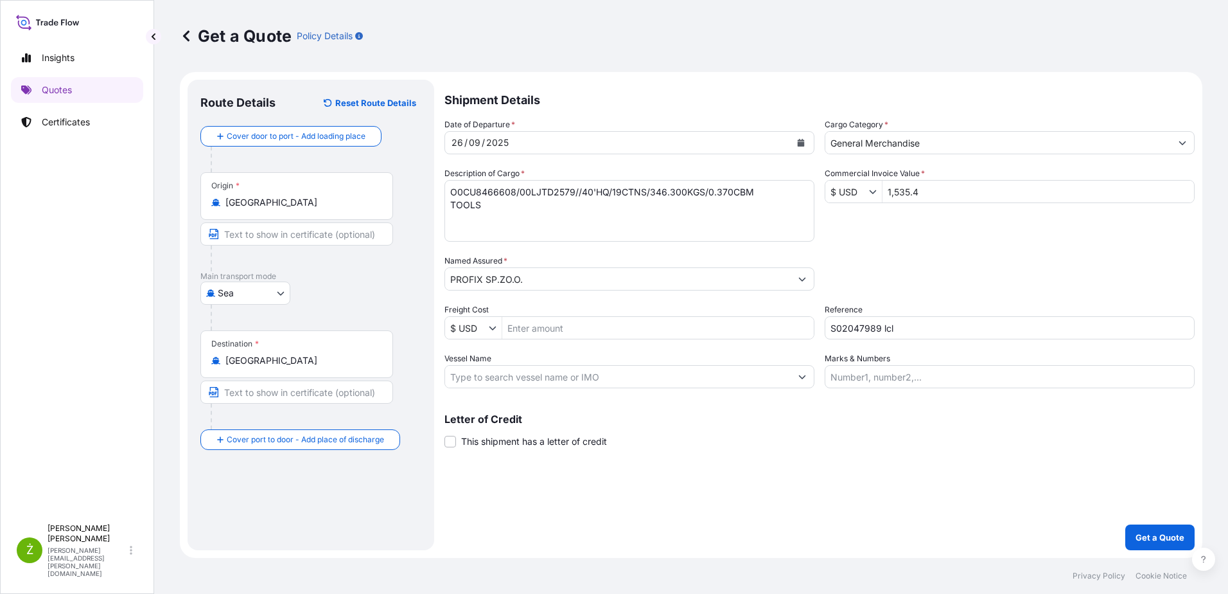
click at [866, 492] on div "Shipment Details Date of Departure * [DATE] Cargo Category * General Merchandis…" at bounding box center [820, 315] width 750 height 470
click at [1167, 529] on button "Get a Quote" at bounding box center [1160, 537] width 69 height 26
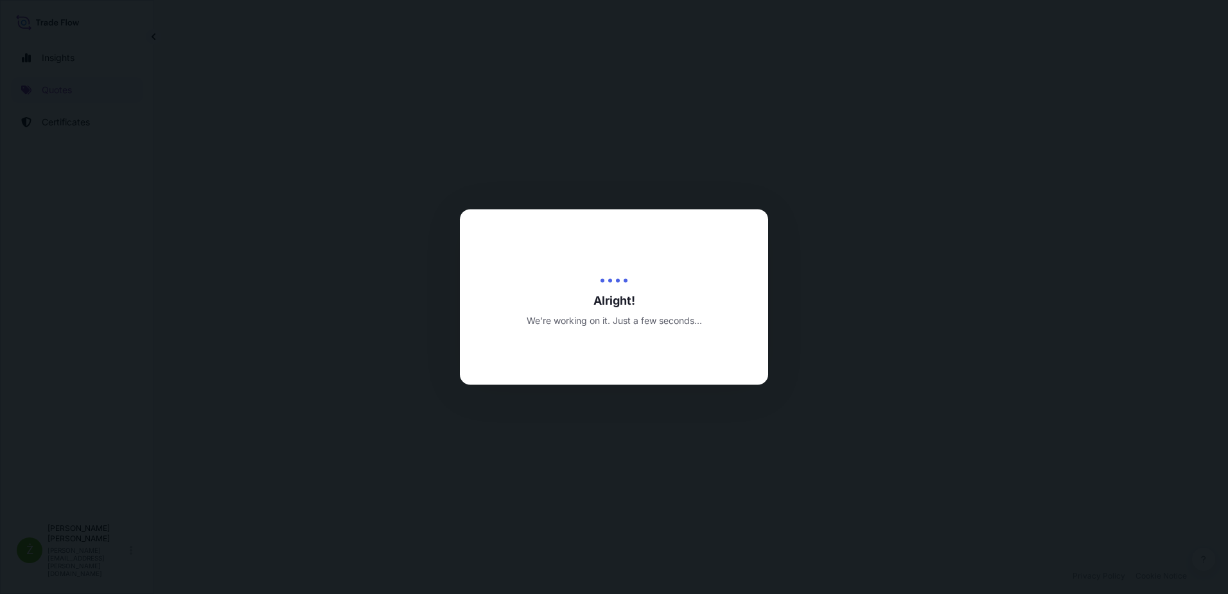
select select "Sea"
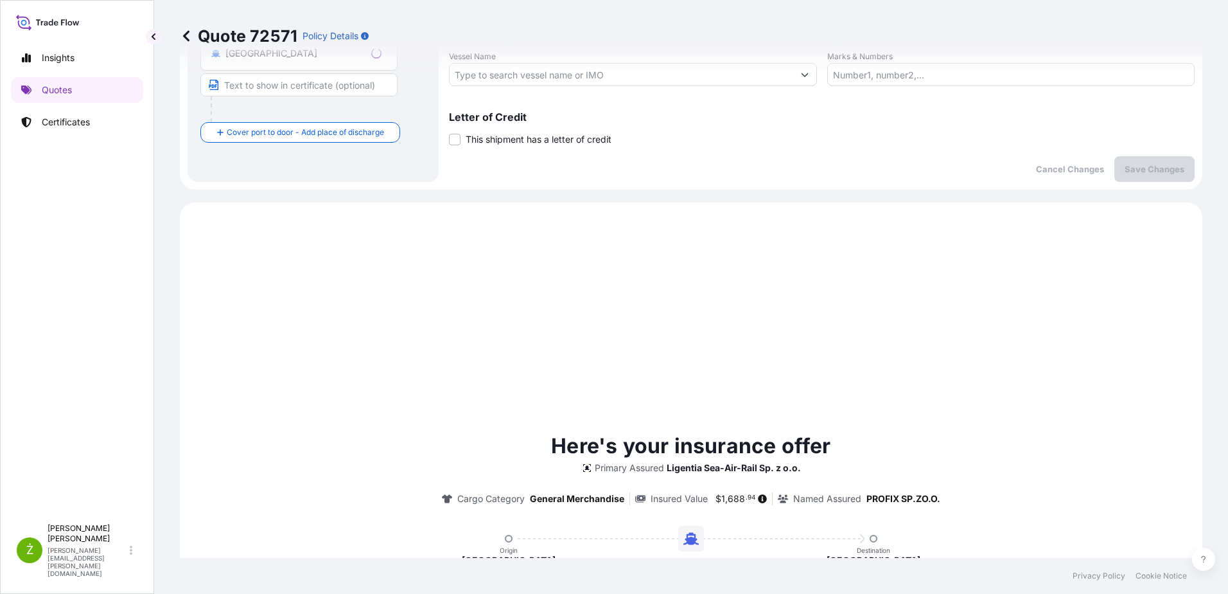
scroll to position [440, 0]
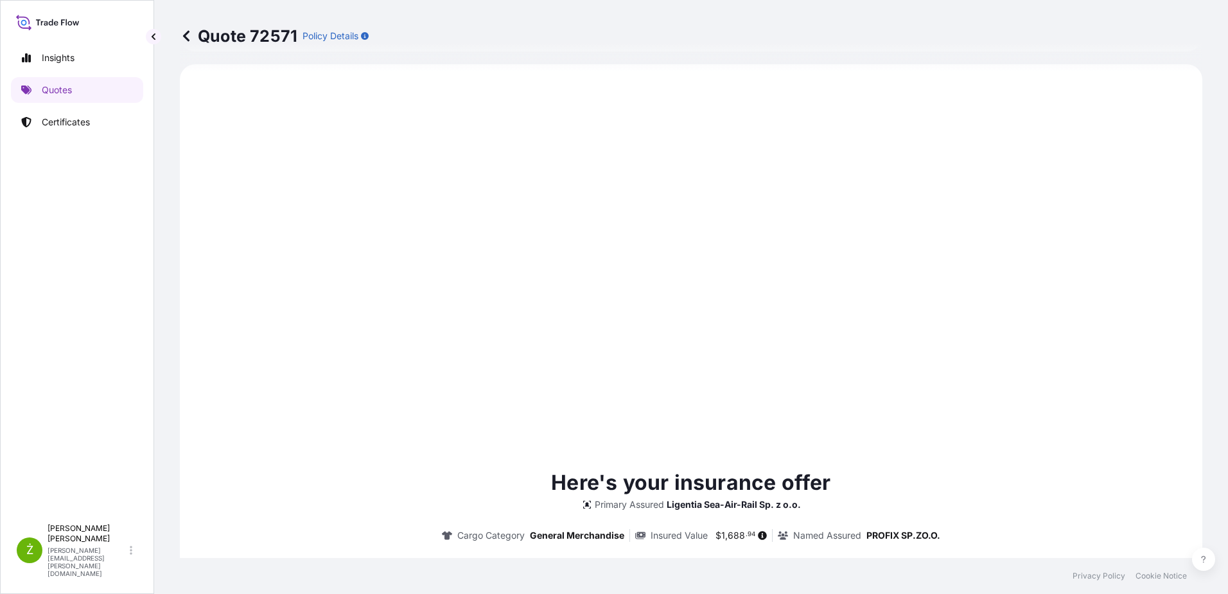
type input "[DATE]"
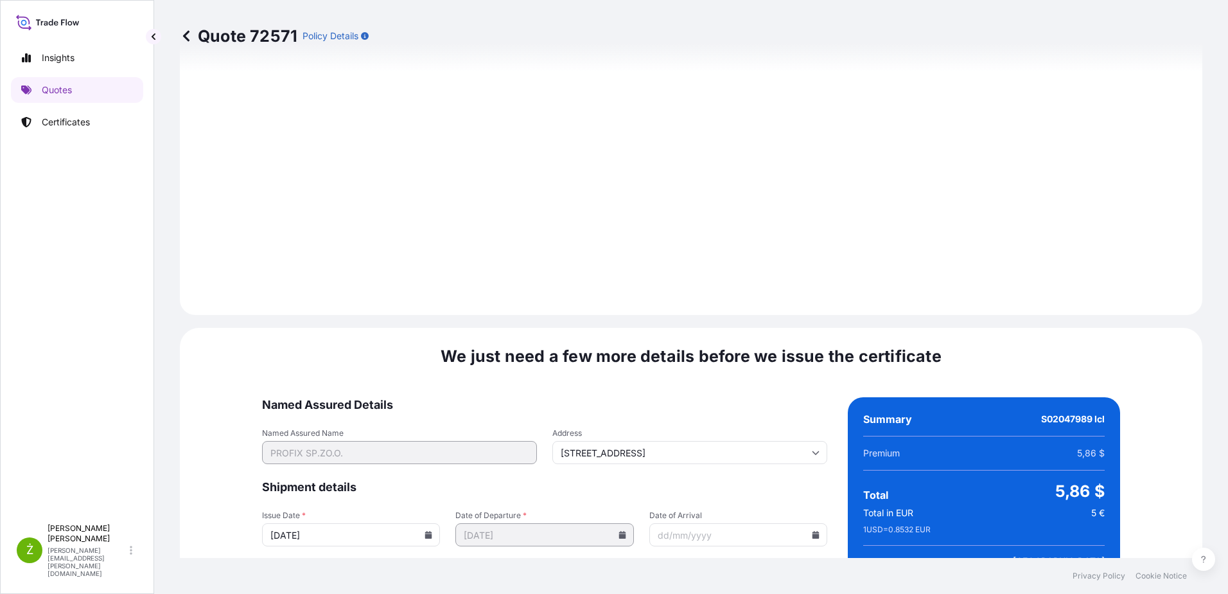
scroll to position [1367, 0]
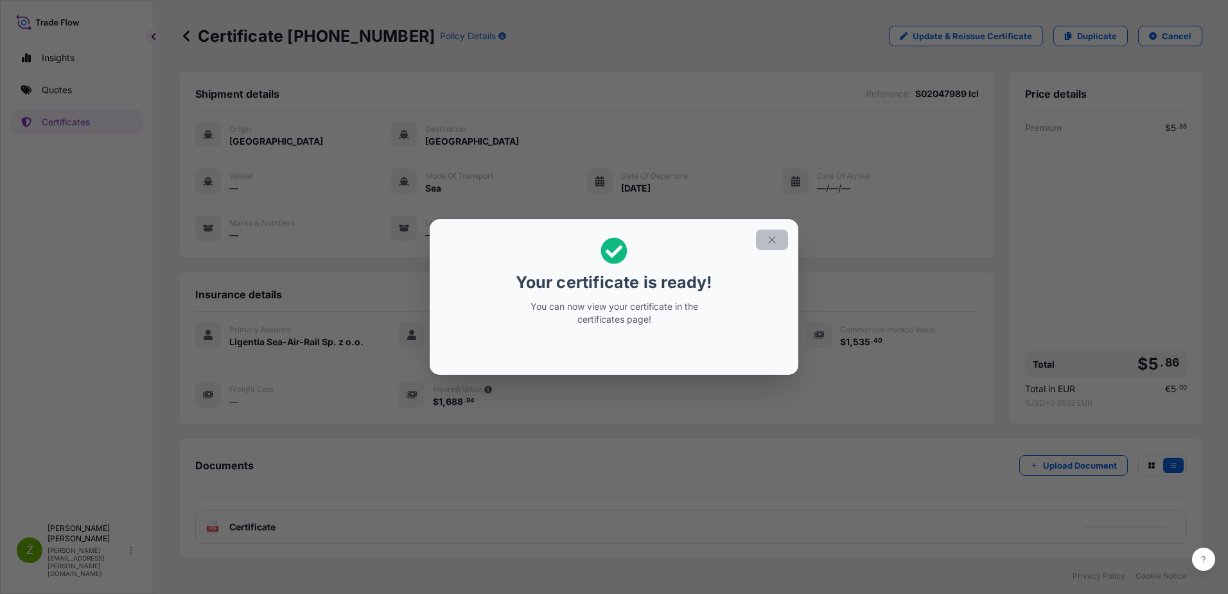
click at [774, 236] on icon "button" at bounding box center [772, 240] width 12 height 12
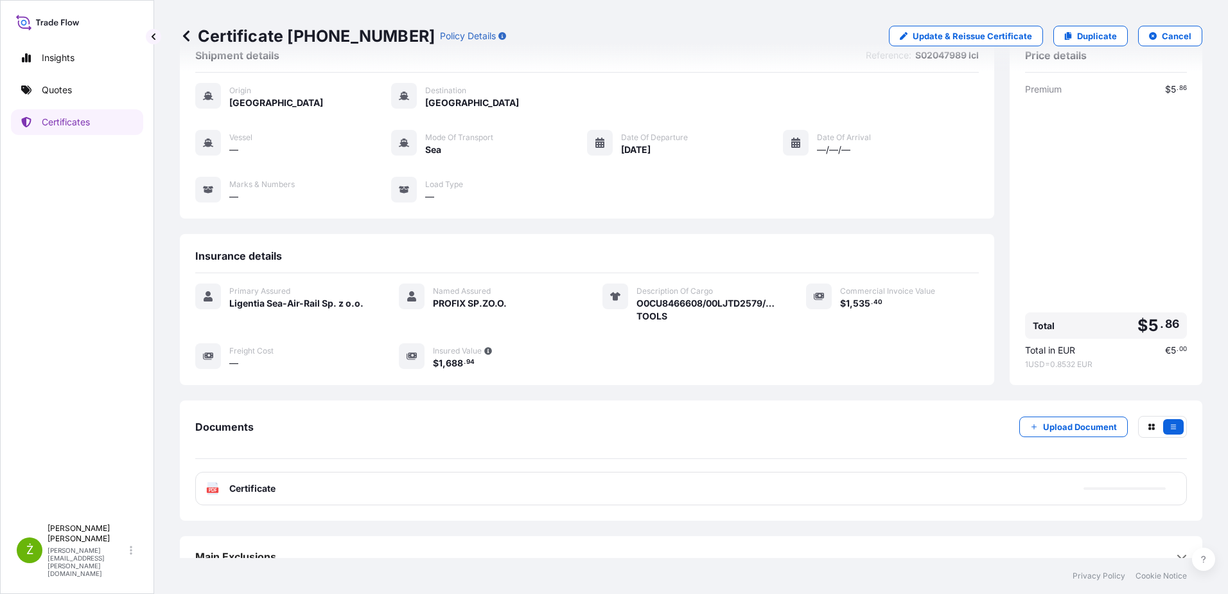
scroll to position [58, 0]
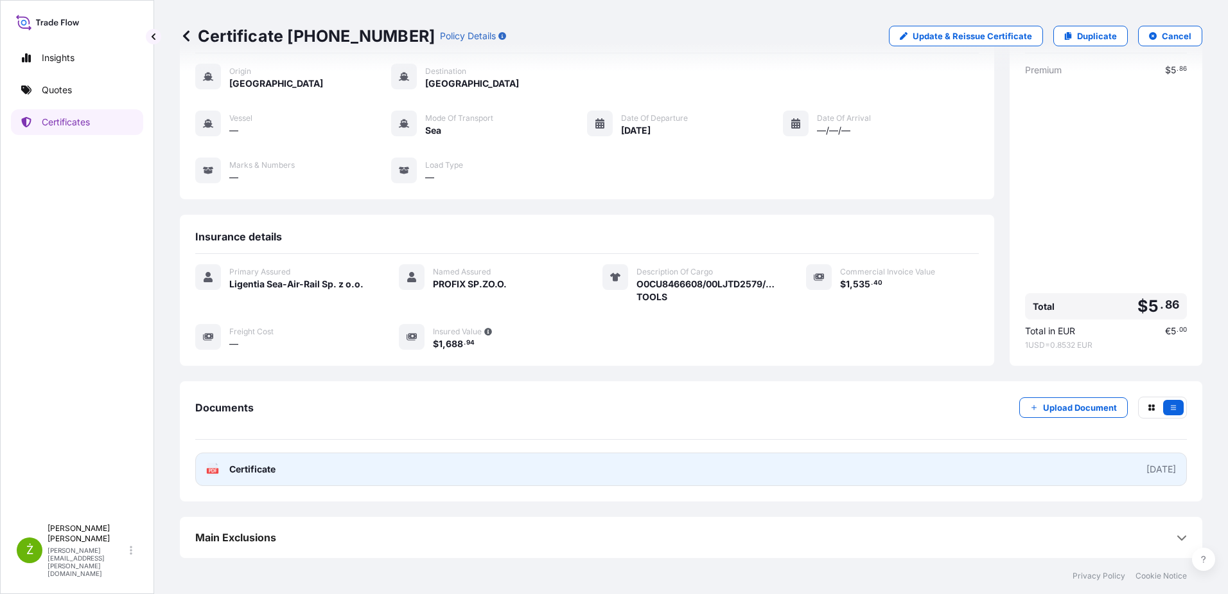
click at [425, 467] on link "PDF Certificate [DATE]" at bounding box center [691, 468] width 992 height 33
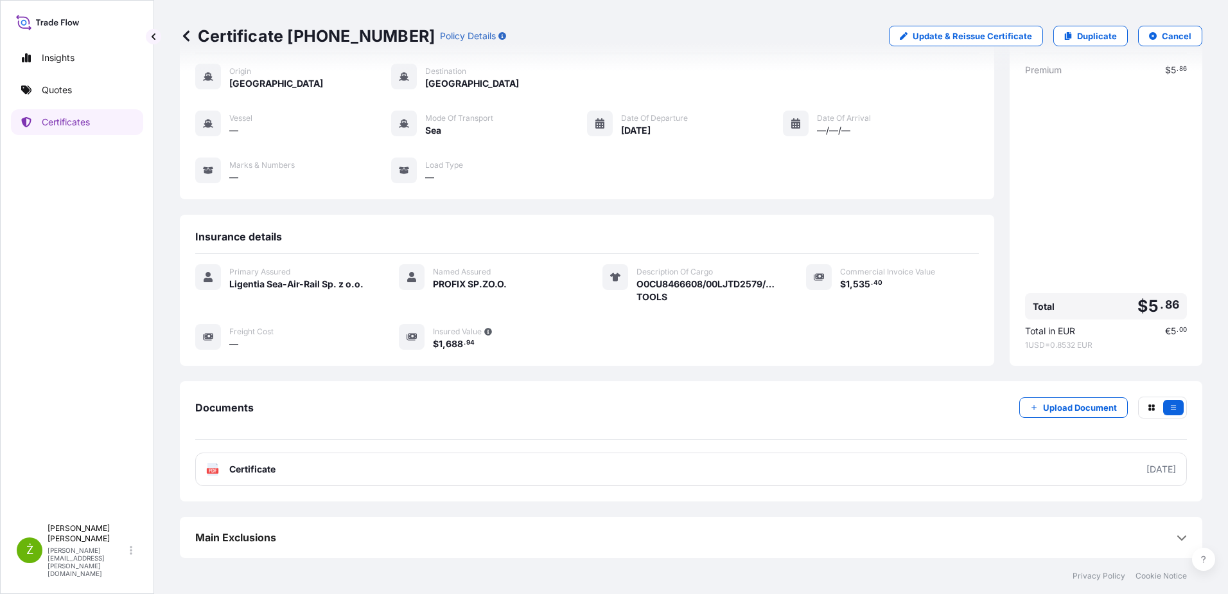
click at [357, 37] on p "Certificate [PHONE_NUMBER]" at bounding box center [307, 36] width 255 height 21
copy p "Certificate [PHONE_NUMBER]"
click at [100, 104] on div "Insights Quotes Certificates" at bounding box center [77, 275] width 132 height 484
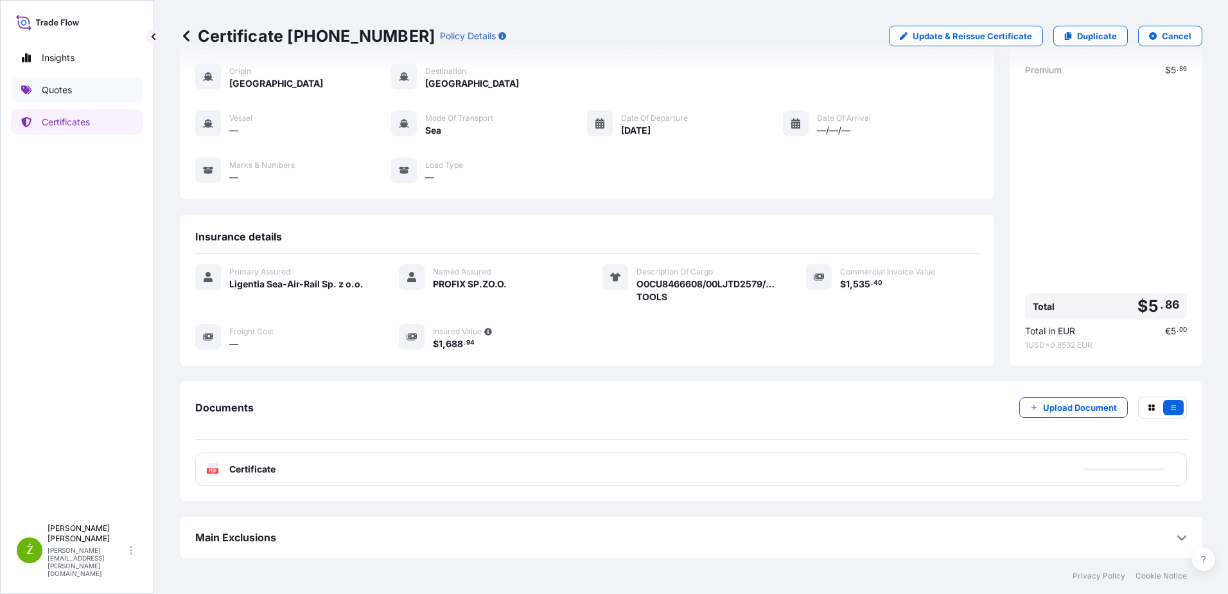
click at [91, 98] on link "Quotes" at bounding box center [77, 90] width 132 height 26
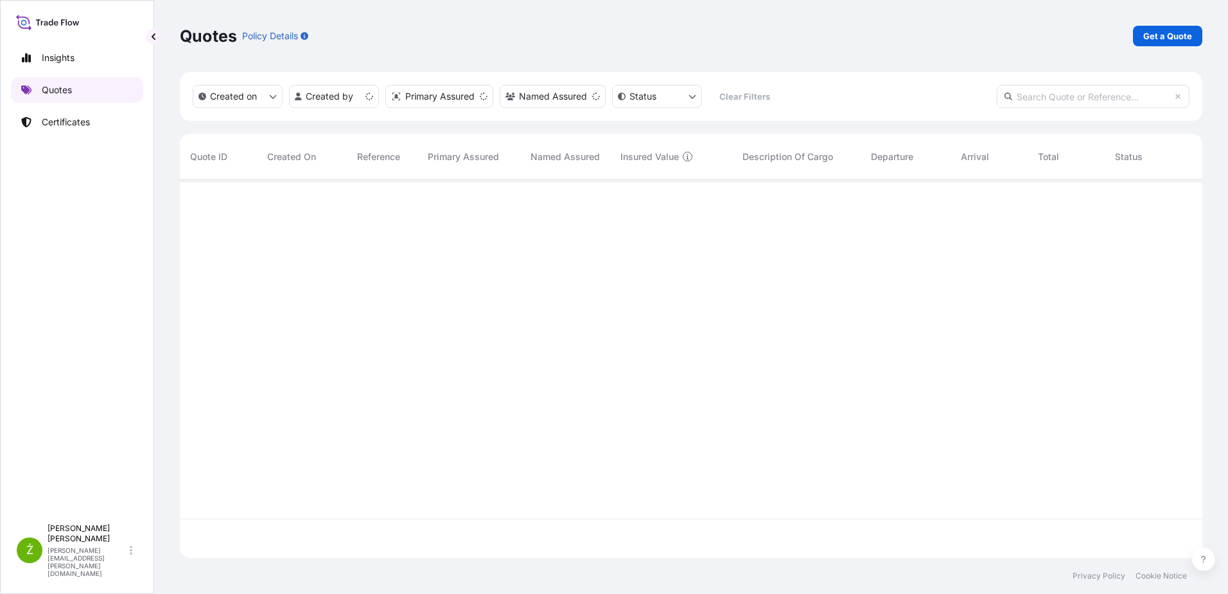
scroll to position [375, 1013]
click at [1046, 96] on input "text" at bounding box center [1093, 96] width 193 height 23
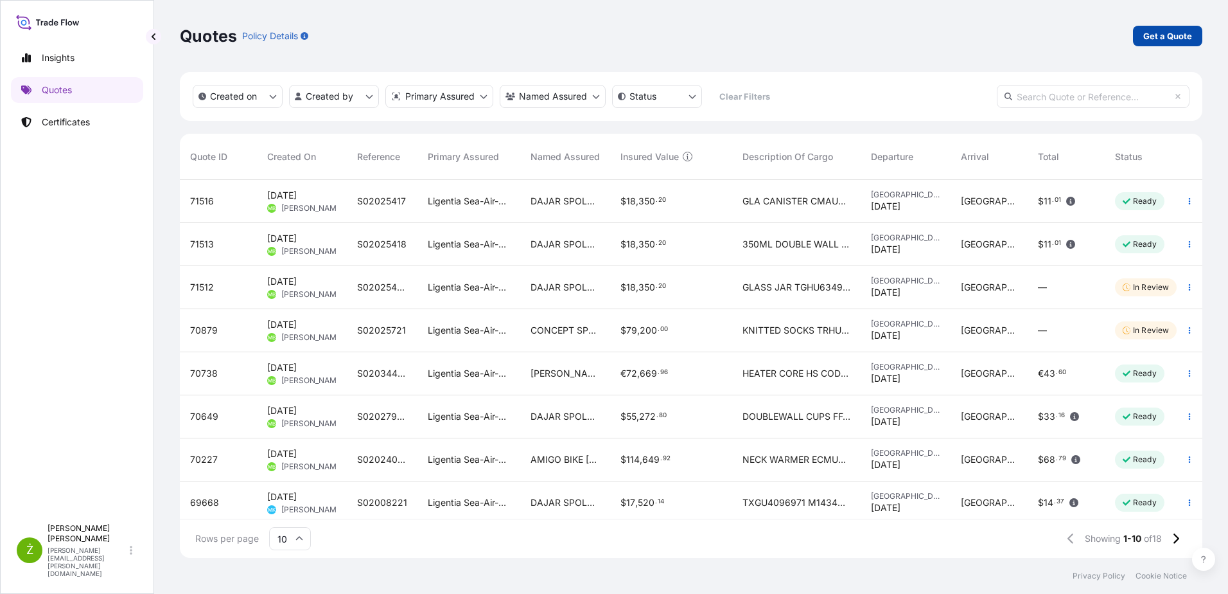
click at [1165, 40] on p "Get a Quote" at bounding box center [1168, 36] width 49 height 13
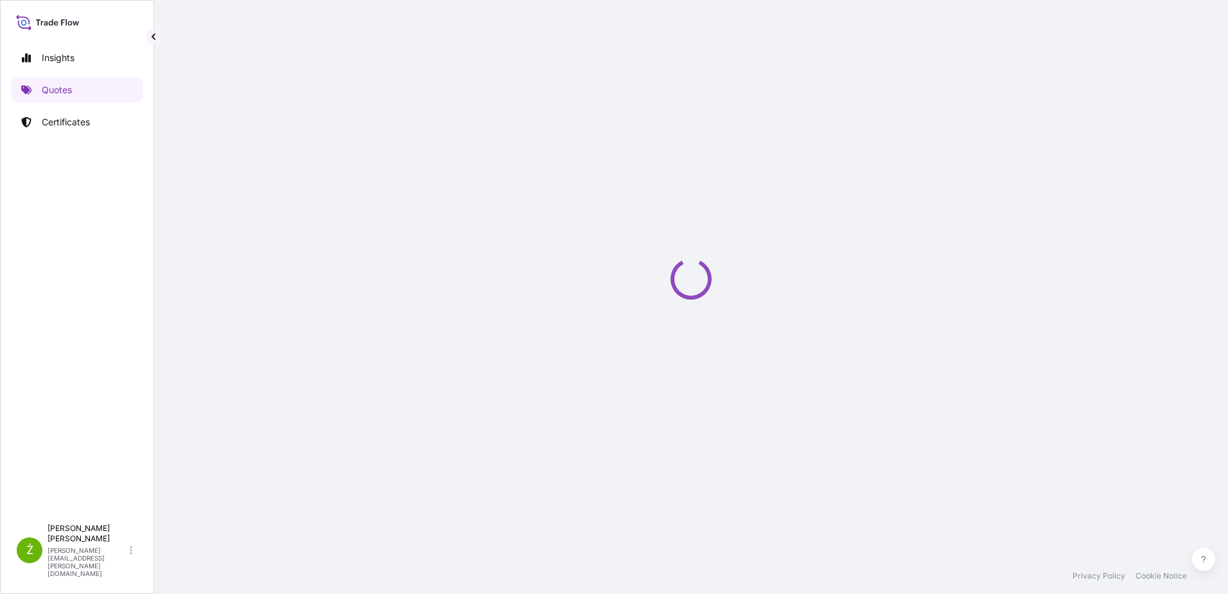
select select "Sea"
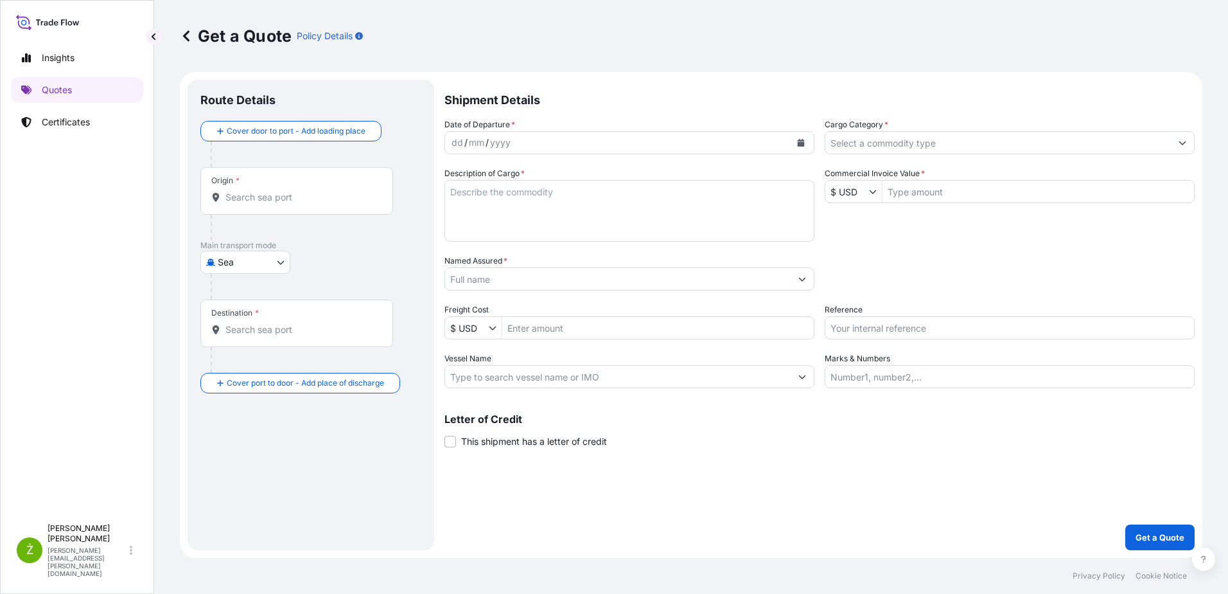
click at [914, 337] on input "Reference" at bounding box center [1010, 327] width 370 height 23
paste input "S02045580"
type input "S02045580 lcl"
click at [799, 144] on icon "Calendar" at bounding box center [801, 143] width 7 height 8
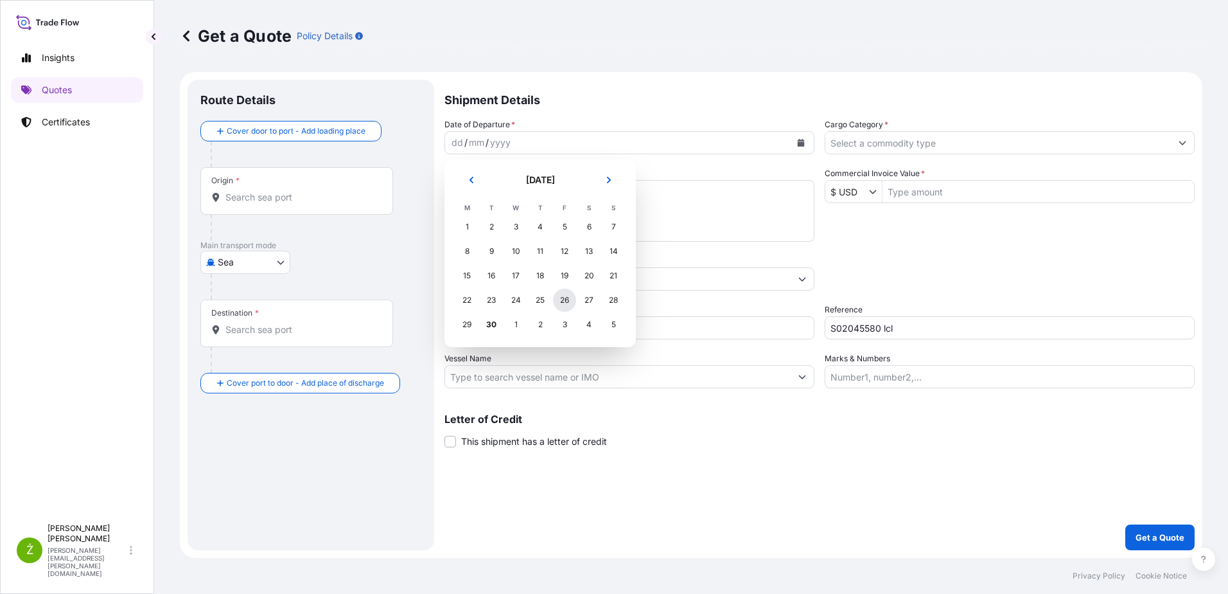
click at [569, 302] on div "26" at bounding box center [564, 299] width 23 height 23
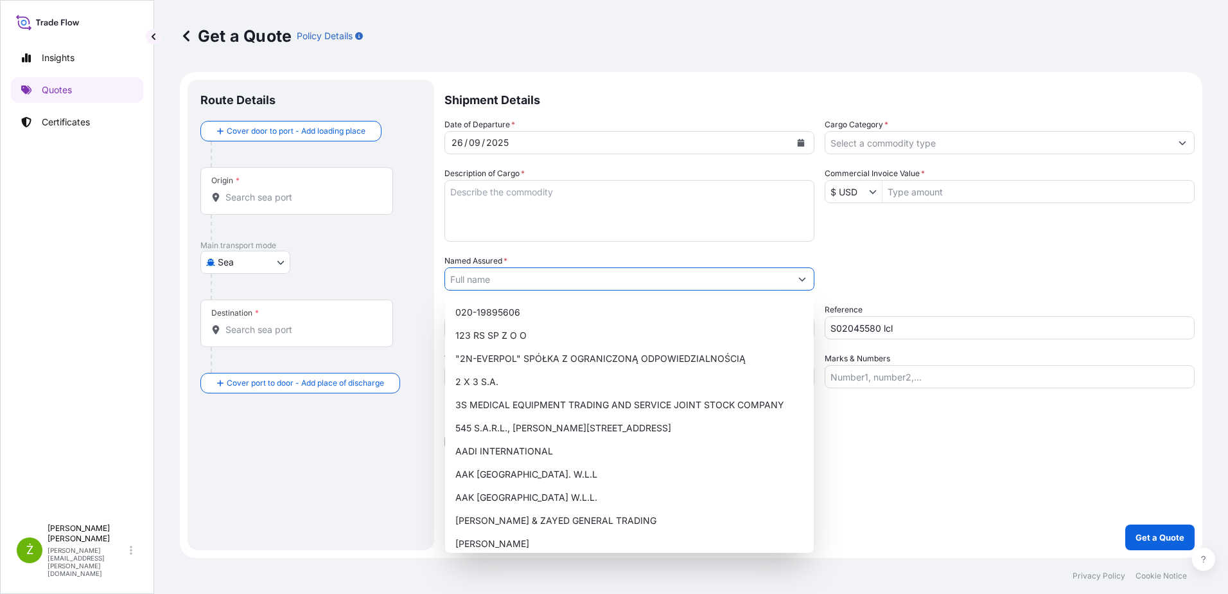
click at [626, 288] on input "Named Assured *" at bounding box center [618, 278] width 346 height 23
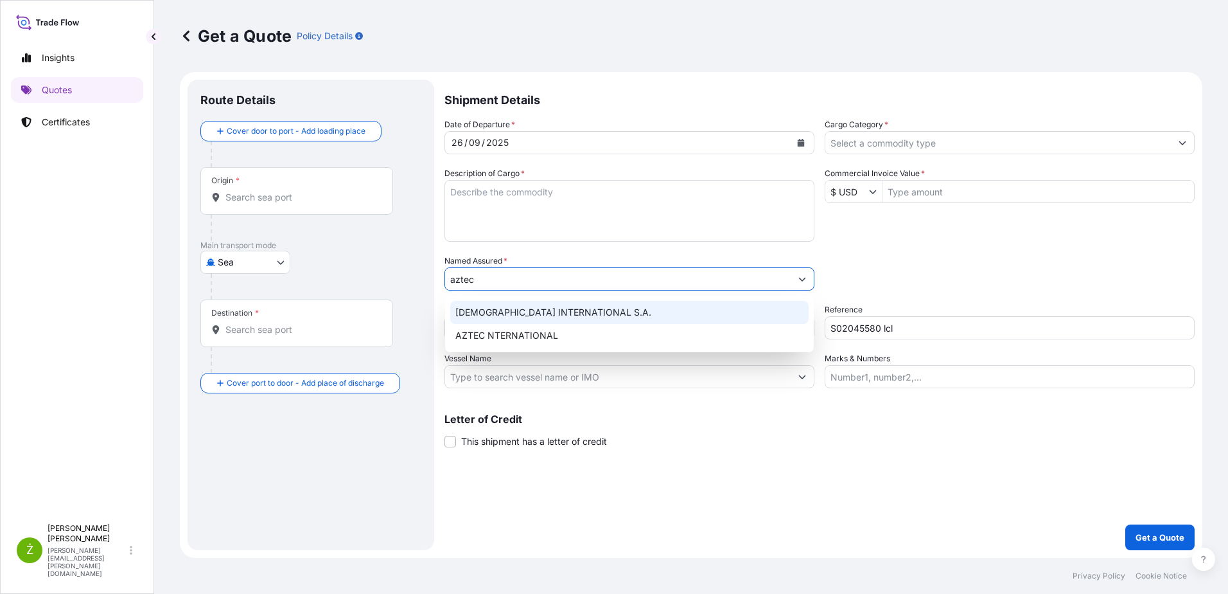
click at [604, 322] on div "[DEMOGRAPHIC_DATA] INTERNATIONAL S.A." at bounding box center [629, 312] width 358 height 23
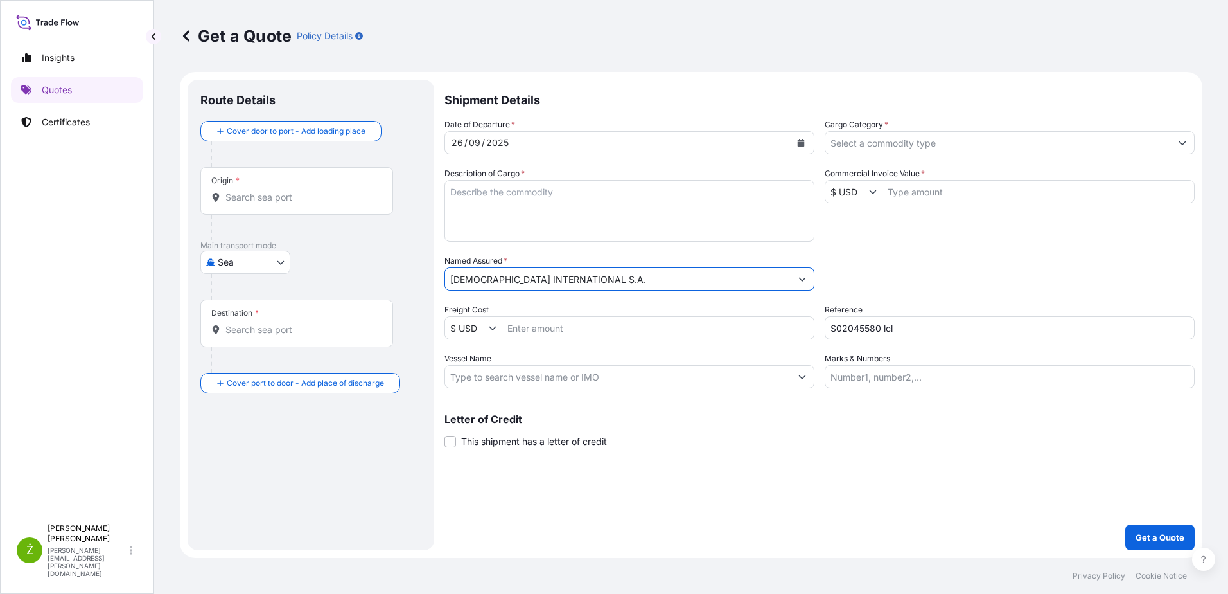
type input "[DEMOGRAPHIC_DATA] INTERNATIONAL S.A."
click at [303, 193] on input "Origin *" at bounding box center [302, 197] width 152 height 13
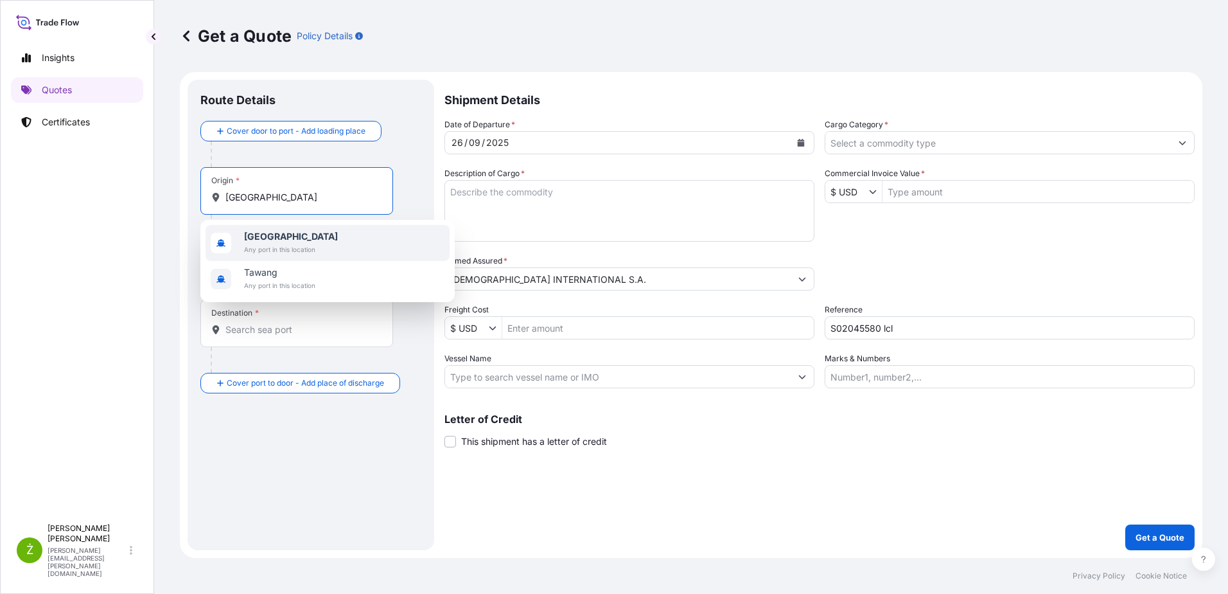
click at [303, 251] on span "Any port in this location" at bounding box center [291, 249] width 94 height 13
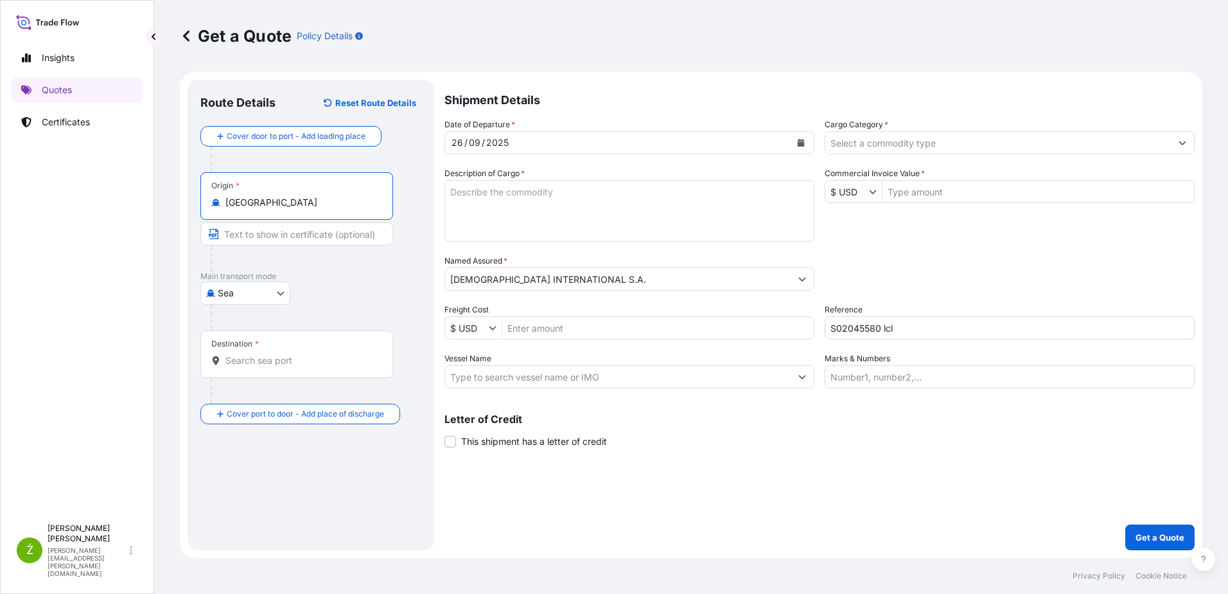
type input "[GEOGRAPHIC_DATA]"
click at [292, 360] on input "Destination *" at bounding box center [302, 360] width 152 height 13
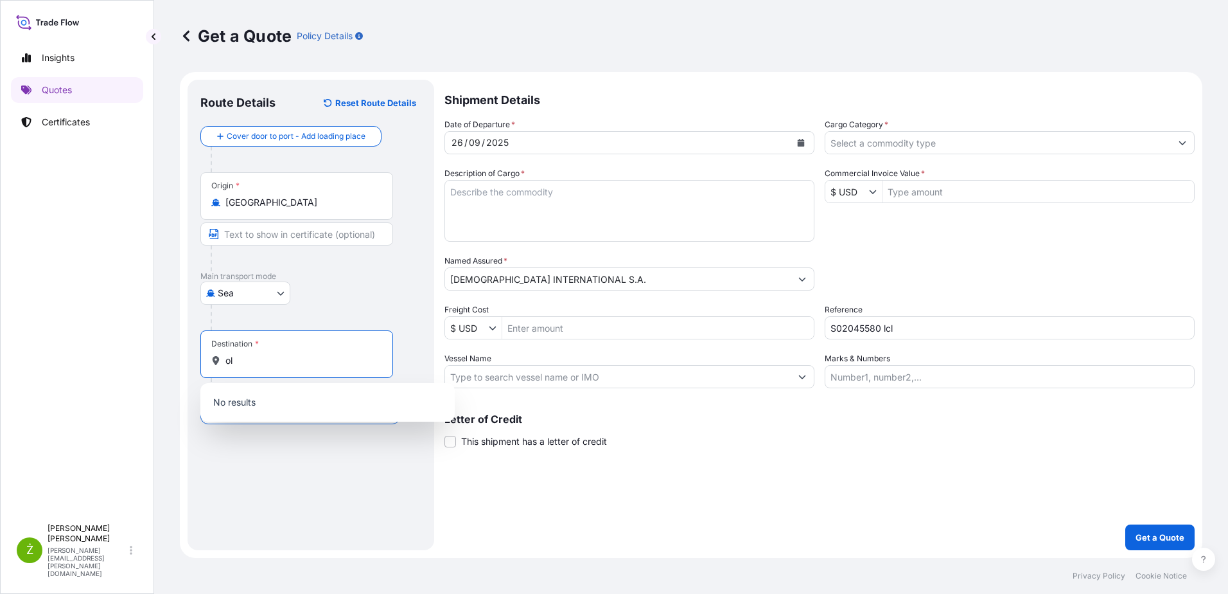
type input "o"
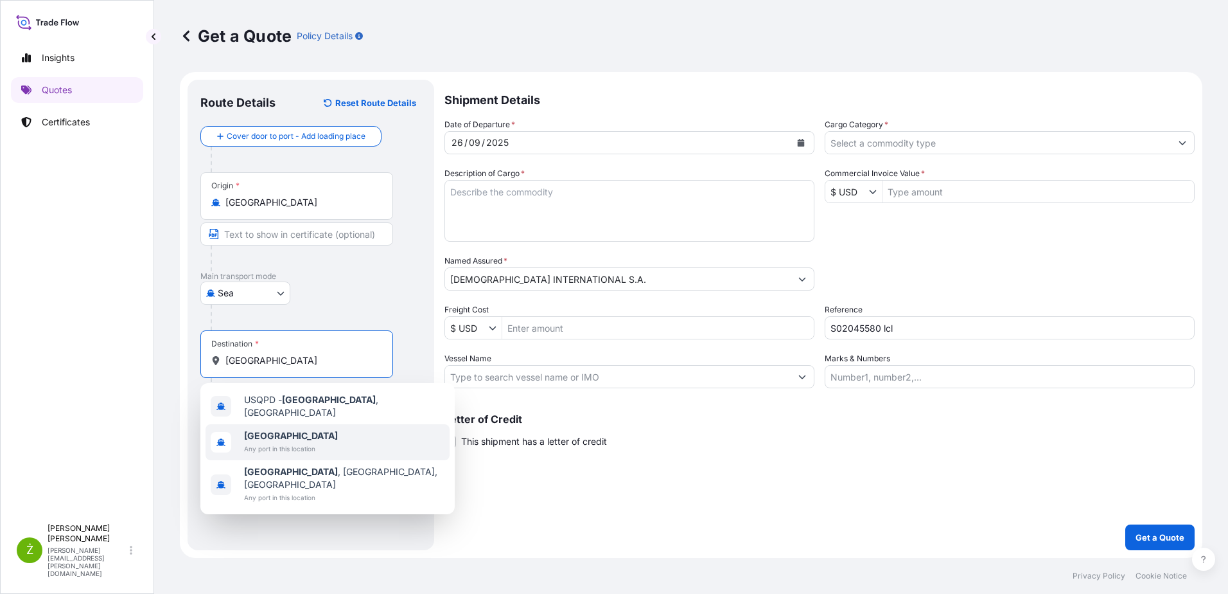
click at [296, 433] on span "[GEOGRAPHIC_DATA]" at bounding box center [291, 435] width 94 height 13
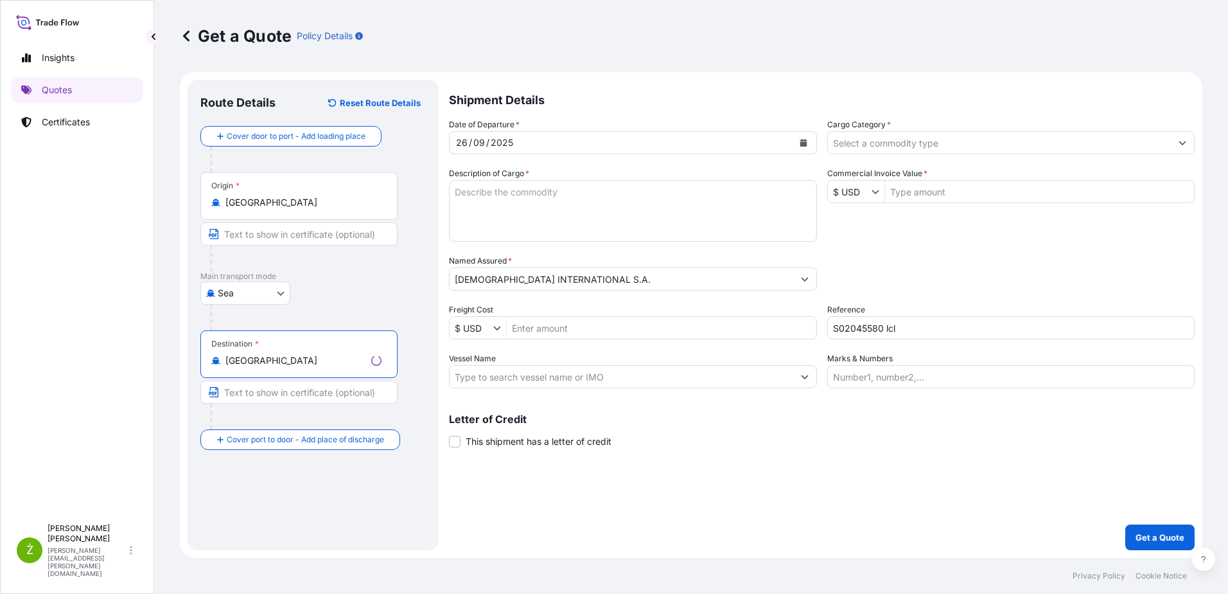
type input "[GEOGRAPHIC_DATA]"
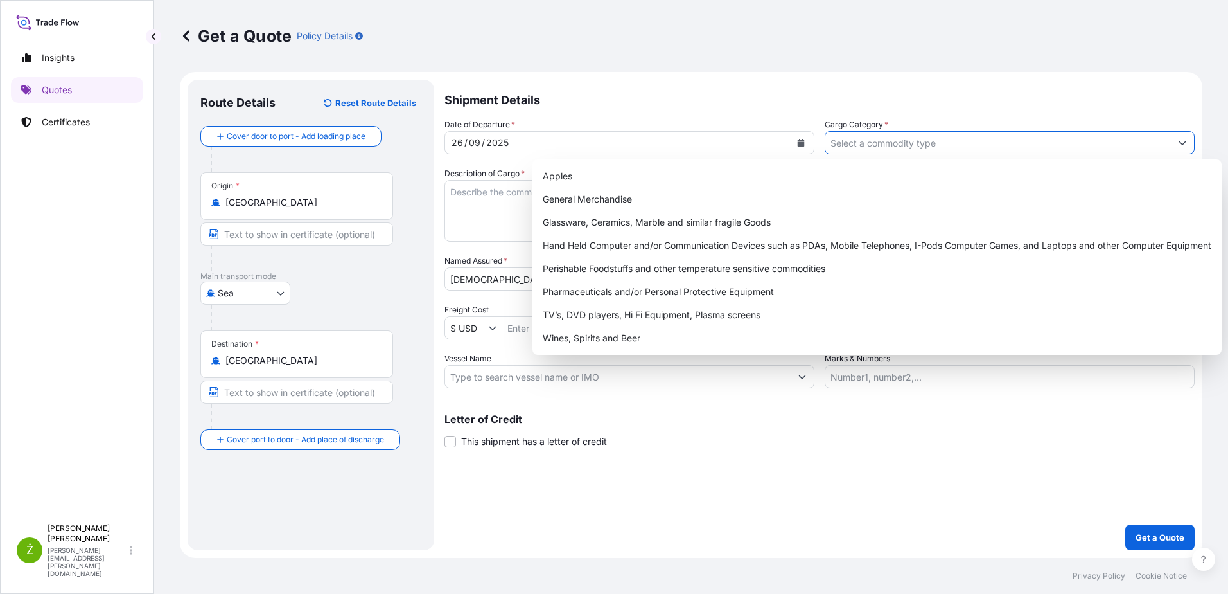
click at [968, 148] on input "Cargo Category *" at bounding box center [999, 142] width 346 height 23
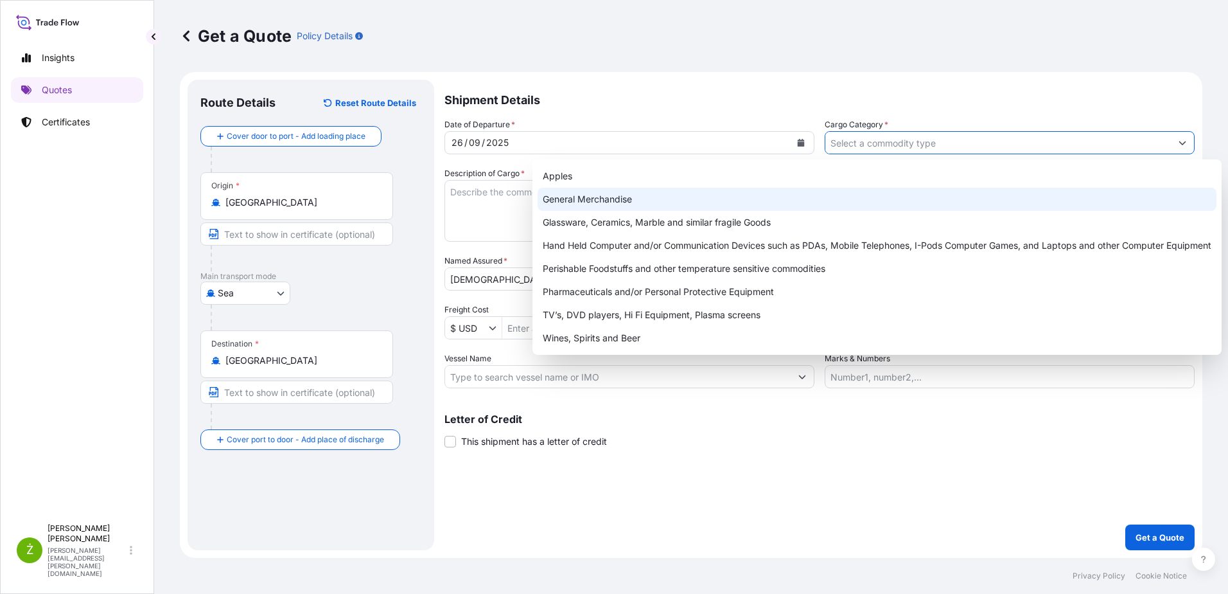
click at [712, 196] on div "General Merchandise" at bounding box center [877, 199] width 679 height 23
type input "General Merchandise"
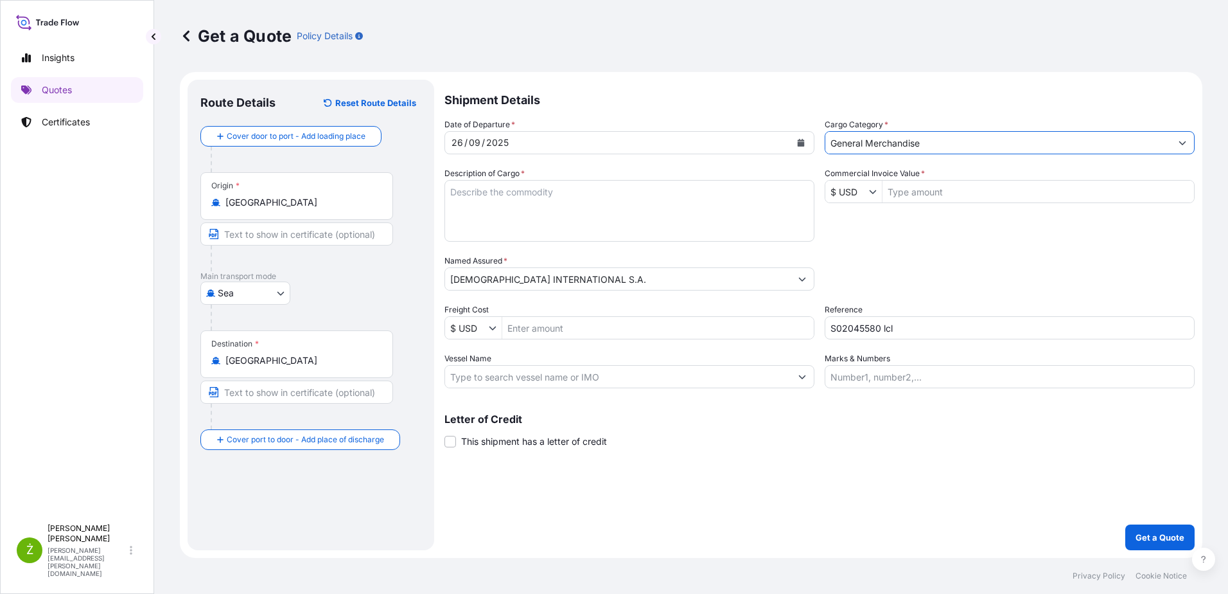
click at [709, 194] on textarea "Description of Cargo *" at bounding box center [630, 211] width 370 height 62
click at [671, 216] on textarea "Description of Cargo *" at bounding box center [630, 211] width 370 height 62
paste textarea "O0CU8466608/00LJTD2579//40'HQ/11PLTS/7,380.200KGS/8.810CBM /CFS/CFS"
click at [499, 217] on textarea "O0CU8466608/00LJTD2579//40'HQ/11PLTS/7,380.200KGS/8.810CBM /CFS/CFS" at bounding box center [630, 211] width 370 height 62
paste textarea "SCREWS"
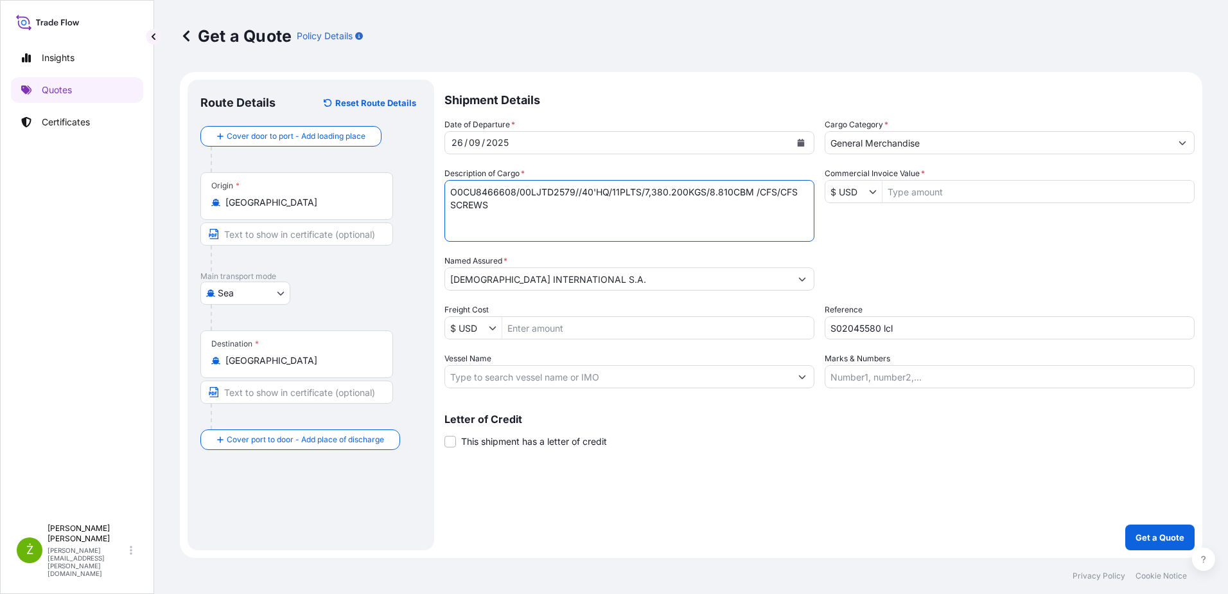
click at [461, 192] on textarea "O0CU8466608/00LJTD2579//40'HQ/11PLTS/7,380.200KGS/8.810CBM /CFS/CFS SCREWS" at bounding box center [630, 211] width 370 height 62
click at [495, 204] on textarea "OOCU8466608/00LJTD2579//40'HQ/11PLTS/7,380.200KGS/8.810CBM /CFS/CFS SCREWS" at bounding box center [630, 211] width 370 height 62
click at [538, 230] on textarea "OOCU8466608/00LJTD2579//40'HQ/11PLTS/7,380.200KGS/8.810CBM /CFS/CFS SCREWS" at bounding box center [630, 211] width 370 height 62
paste textarea "LCL16581"
type textarea "OOCU8466608/00LJTD2579//40'HQ/11PLTS/7,380.200KGS/8.810CBM /CFS/CFS SCREWS LCL1…"
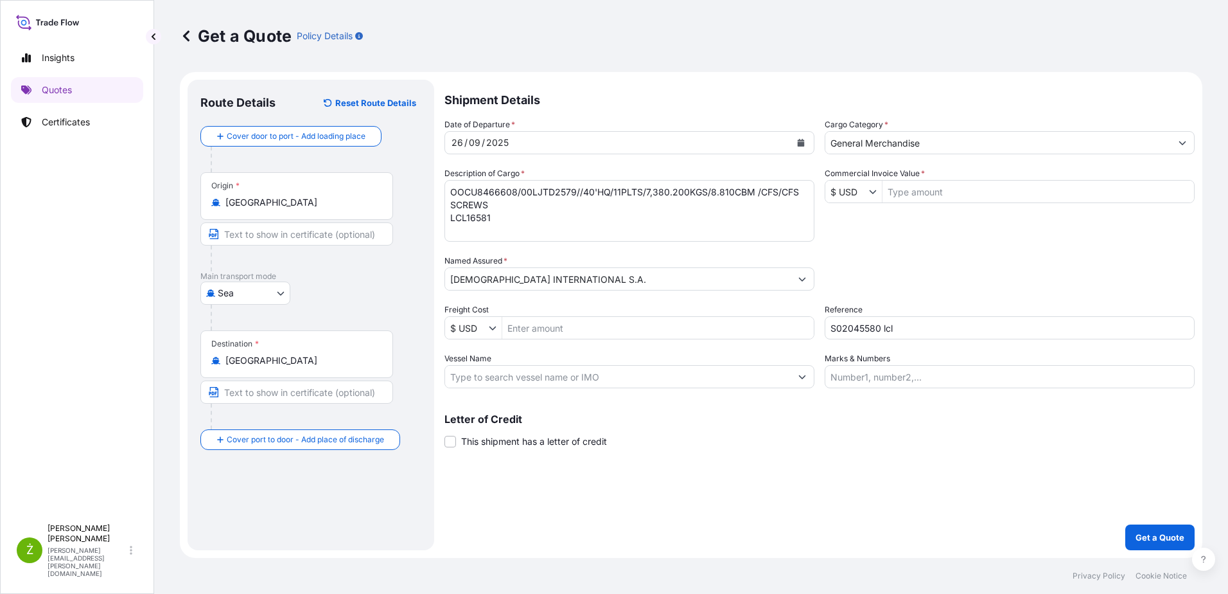
click at [873, 188] on icon "Show suggestions" at bounding box center [873, 192] width 8 height 8
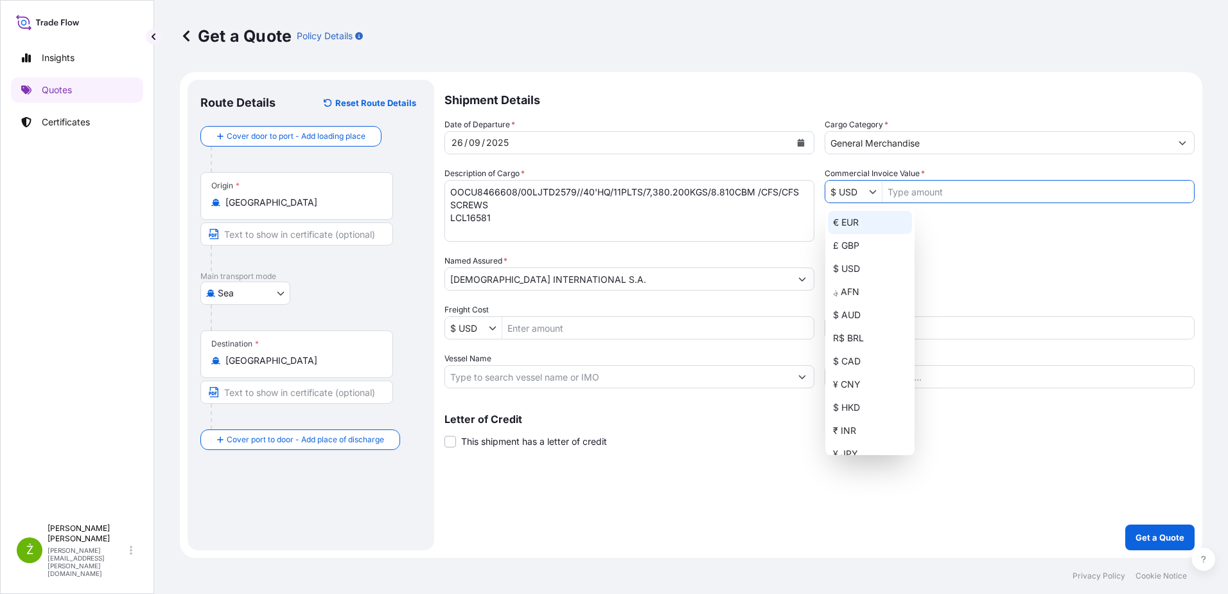
click at [853, 230] on div "€ EUR" at bounding box center [870, 222] width 84 height 23
type input "€ EUR"
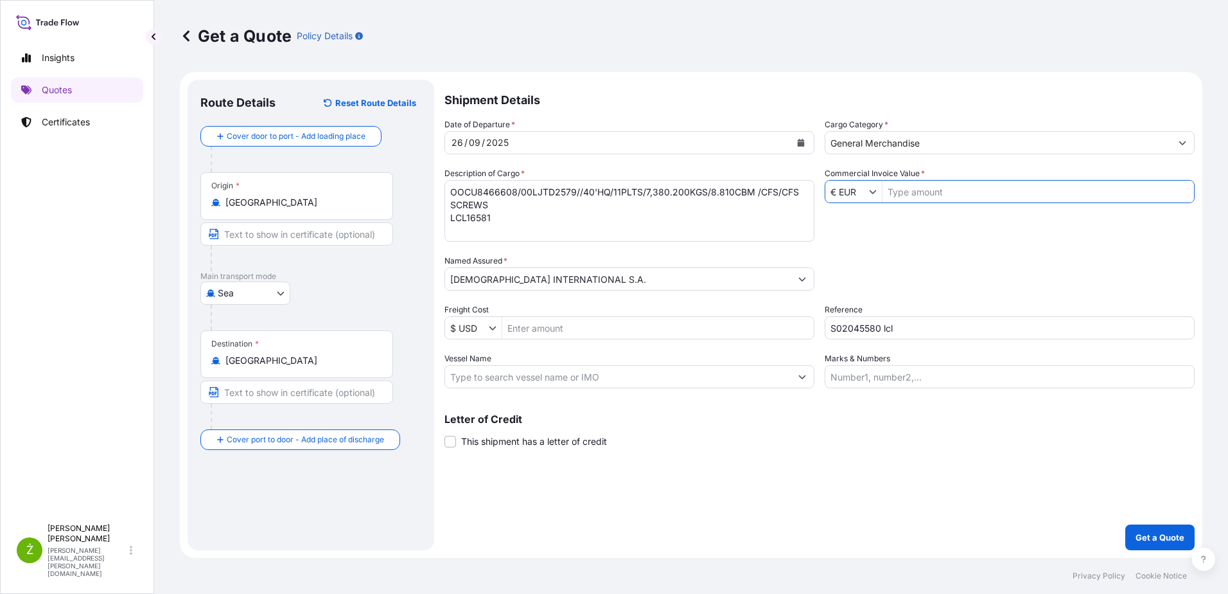
click at [908, 198] on input "Commercial Invoice Value *" at bounding box center [1039, 191] width 312 height 23
paste input "20 419,56"
click at [902, 197] on input "20 419,56" at bounding box center [1039, 191] width 312 height 23
type input "20,419.56"
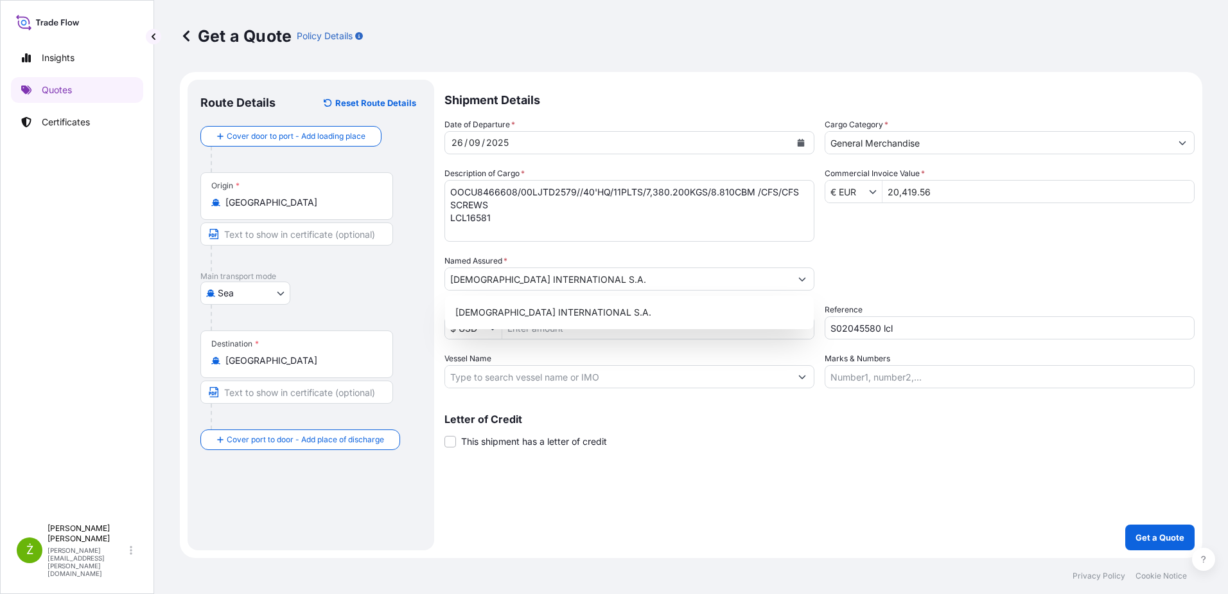
click at [872, 295] on div "Date of Departure * [DATE] Cargo Category * General Merchandise Description of …" at bounding box center [820, 253] width 750 height 270
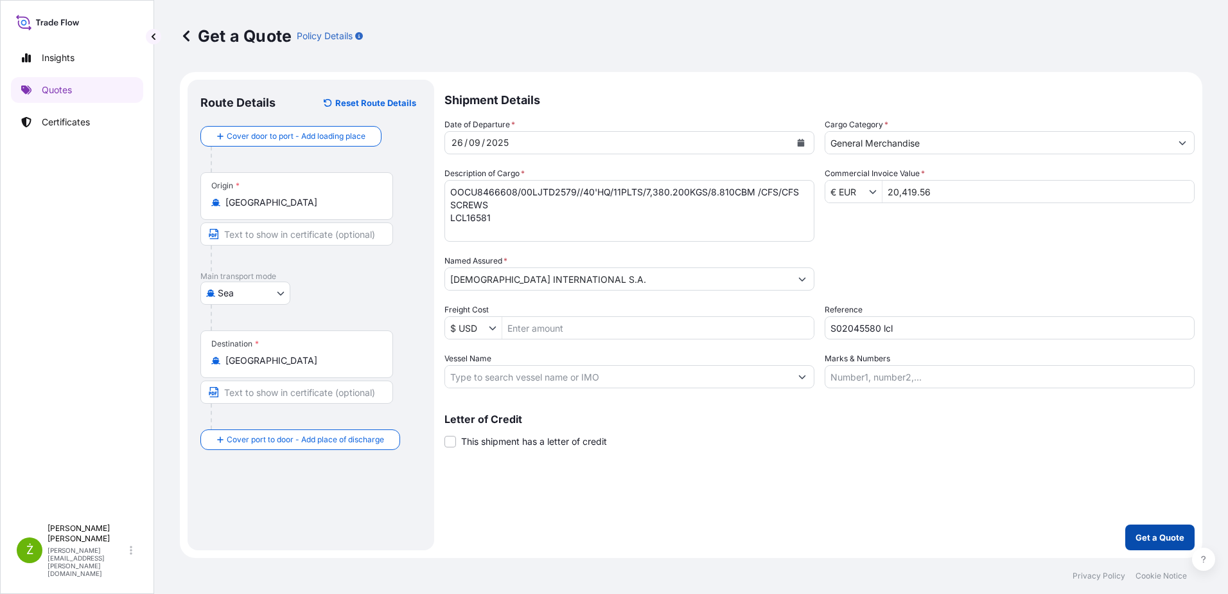
click at [1147, 538] on p "Get a Quote" at bounding box center [1160, 537] width 49 height 13
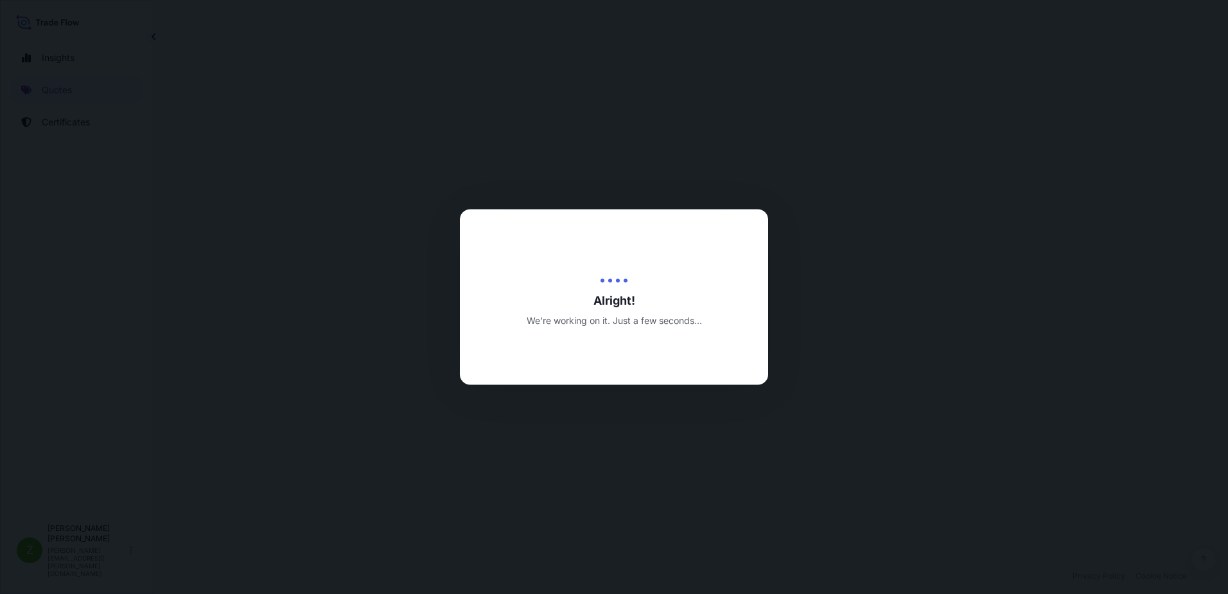
select select "Sea"
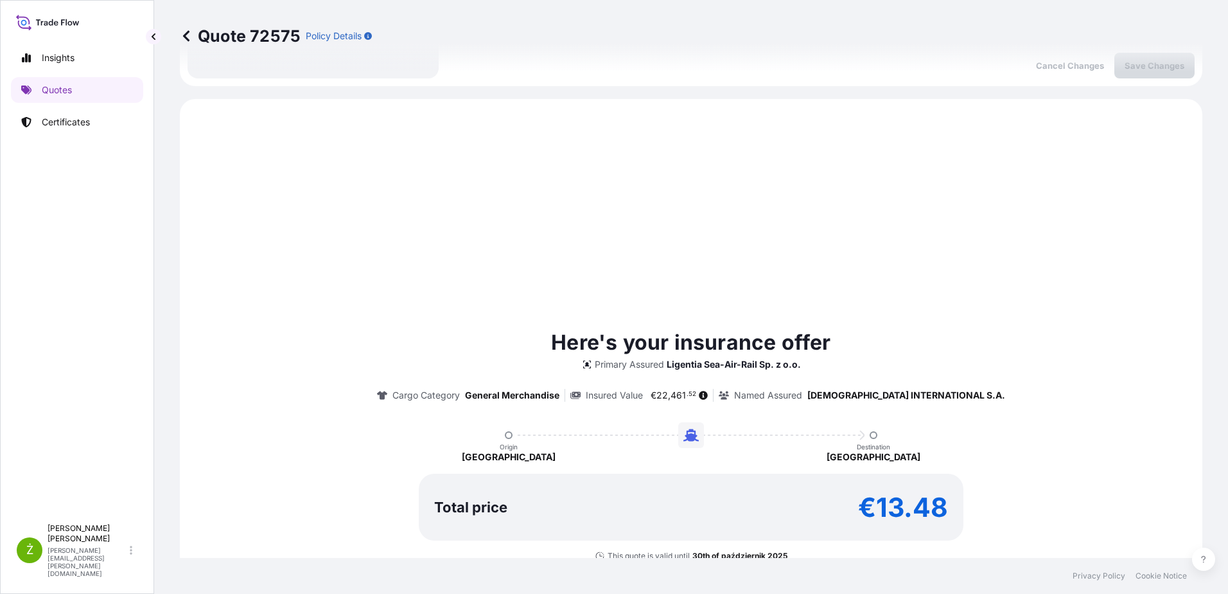
scroll to position [440, 0]
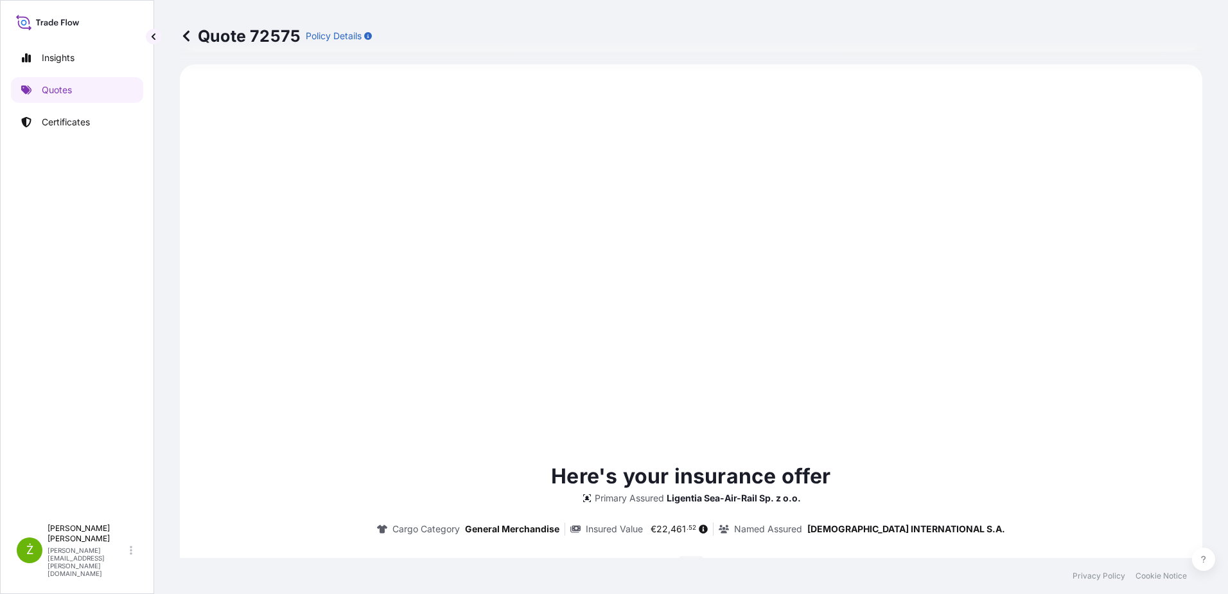
type input "[DATE]"
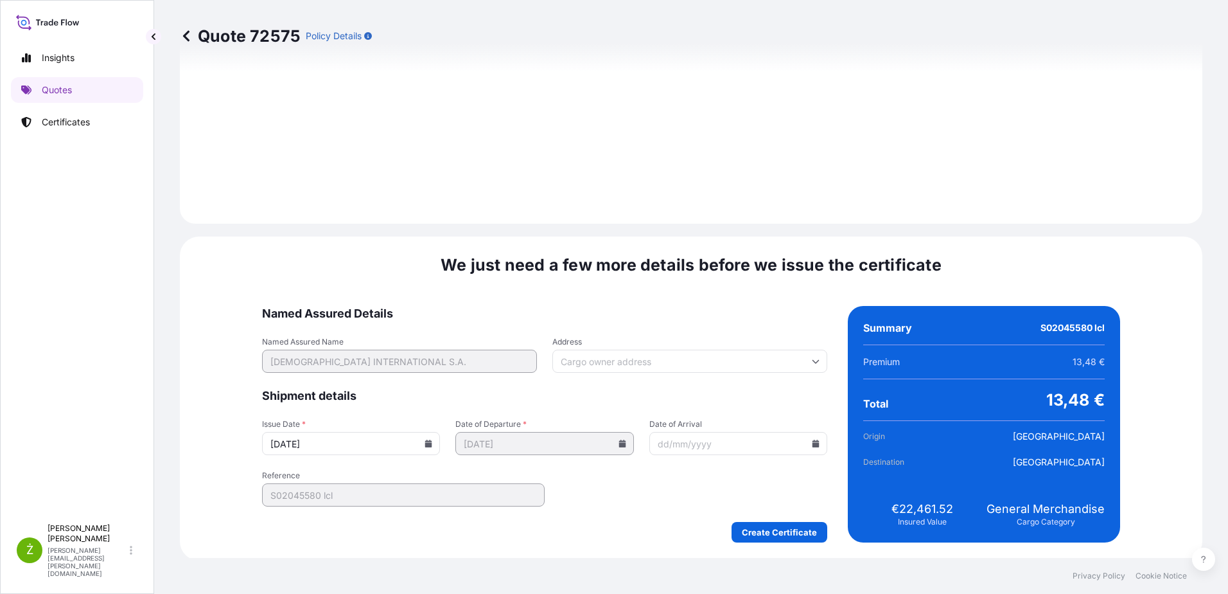
scroll to position [1340, 0]
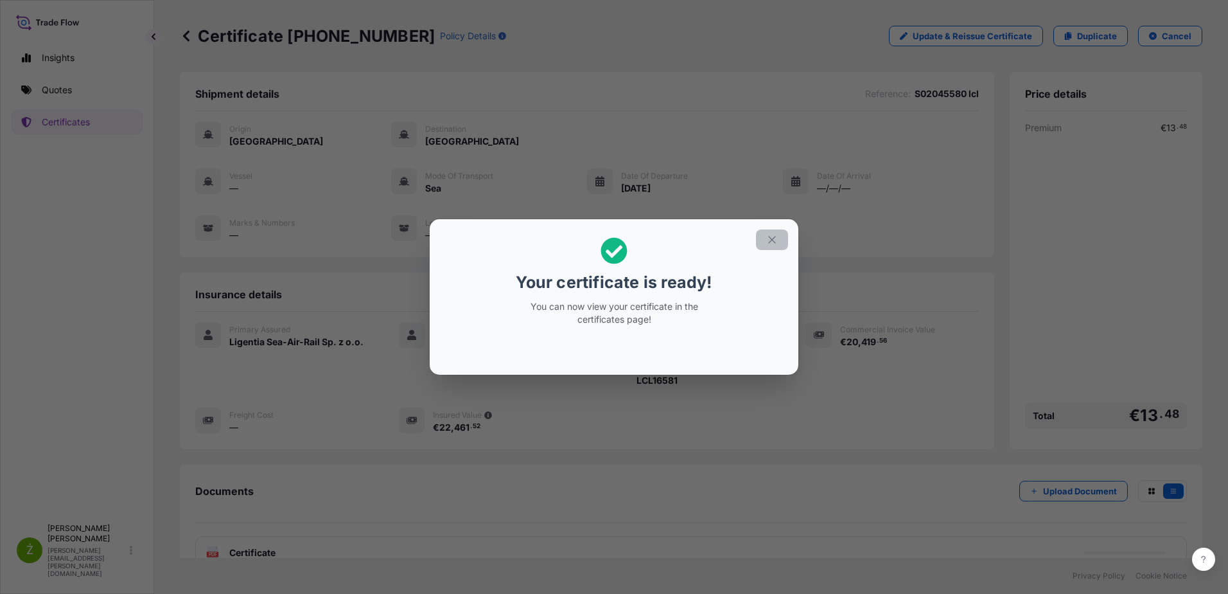
click at [779, 238] on button "button" at bounding box center [772, 239] width 32 height 21
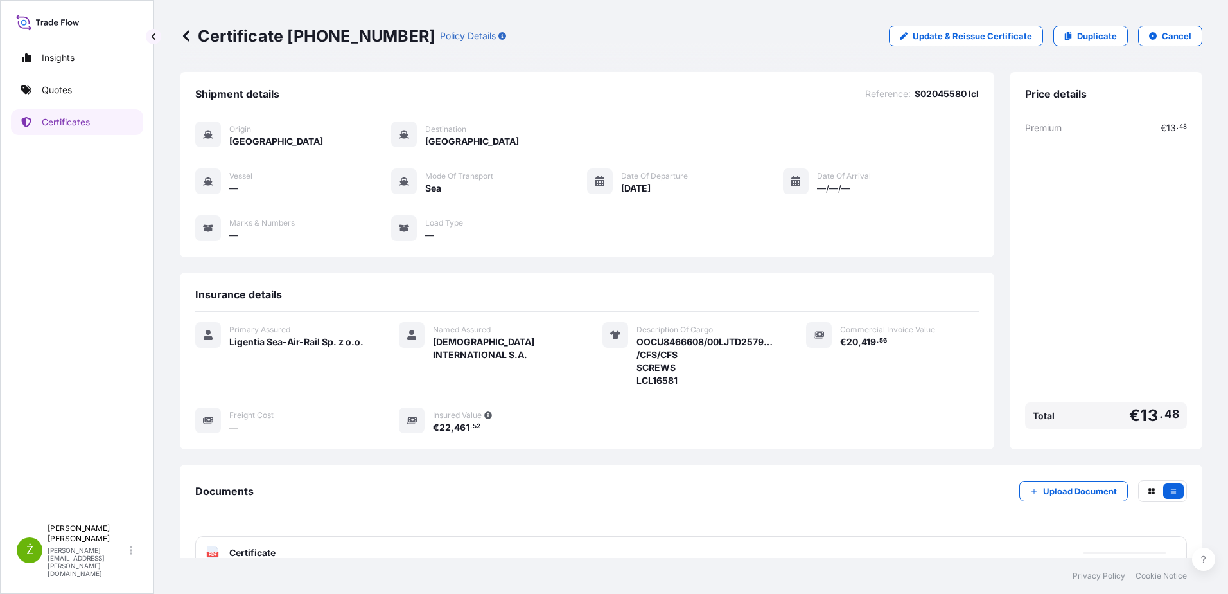
scroll to position [84, 0]
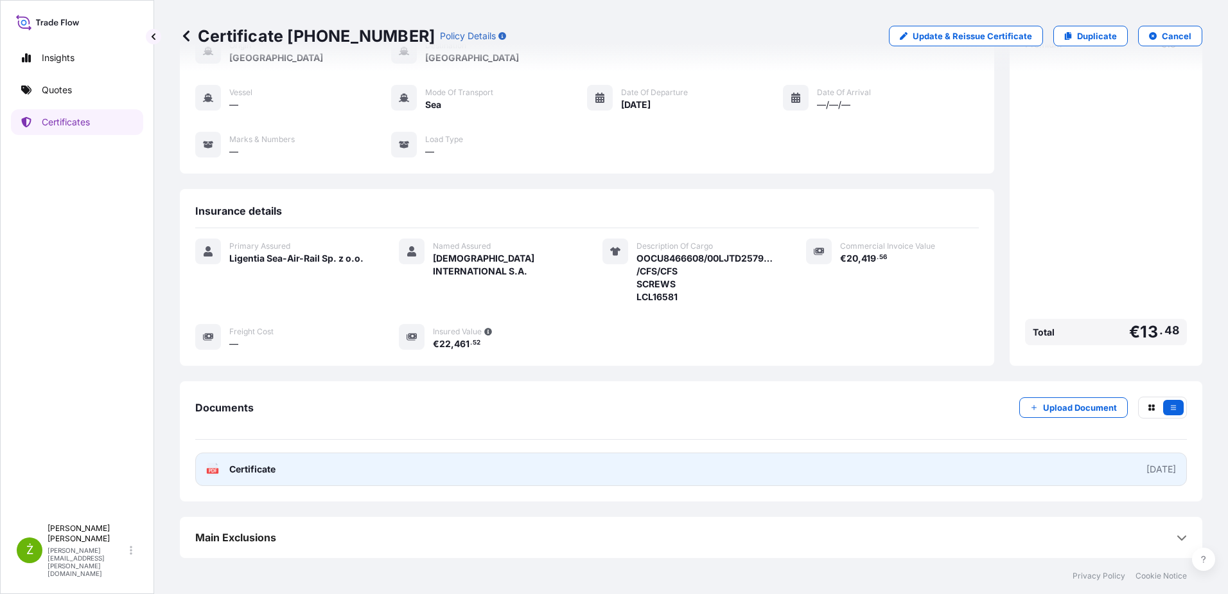
click at [621, 471] on link "PDF Certificate [DATE]" at bounding box center [691, 468] width 992 height 33
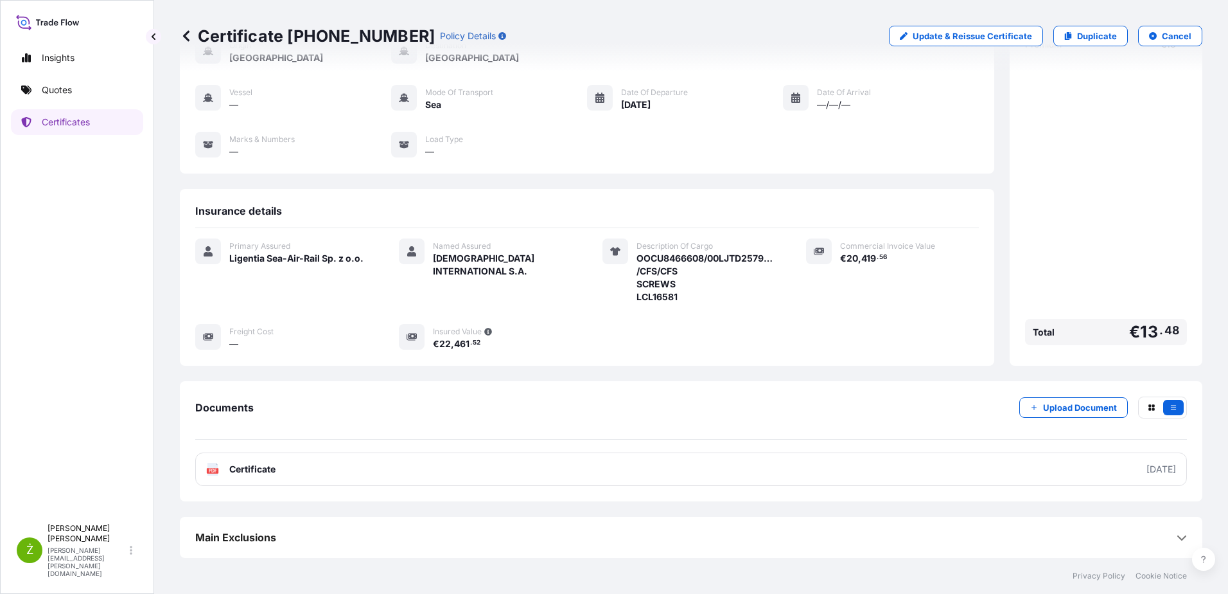
click at [314, 33] on p "Certificate [PHONE_NUMBER]" at bounding box center [307, 36] width 255 height 21
copy p "Certificate [PHONE_NUMBER]"
click at [93, 94] on link "Quotes" at bounding box center [77, 90] width 132 height 26
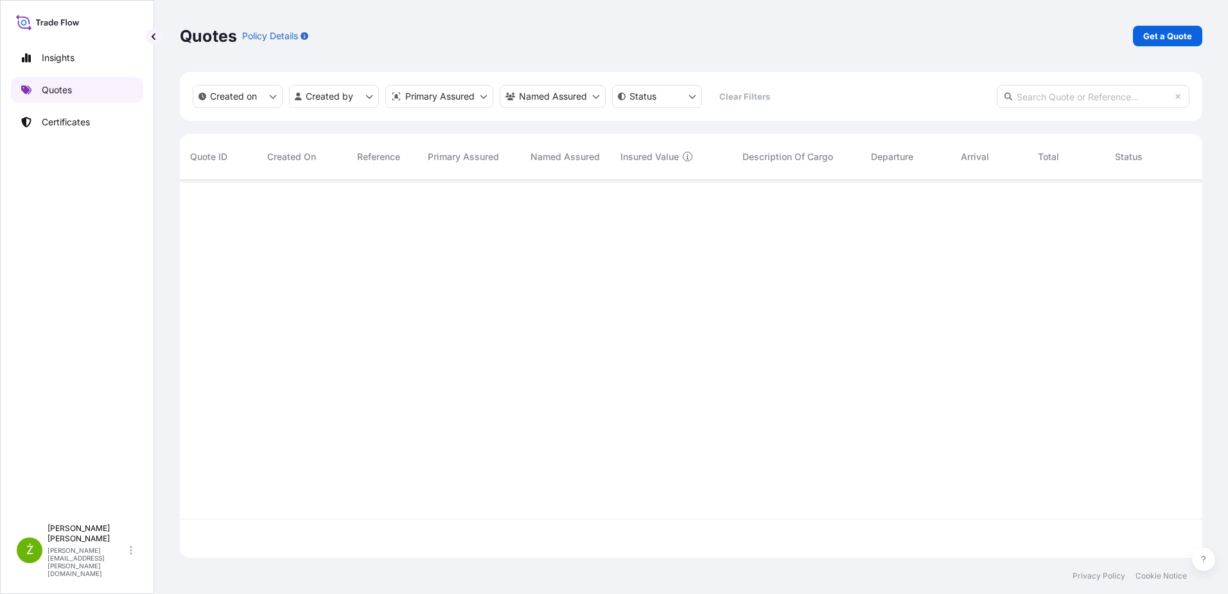
scroll to position [375, 1013]
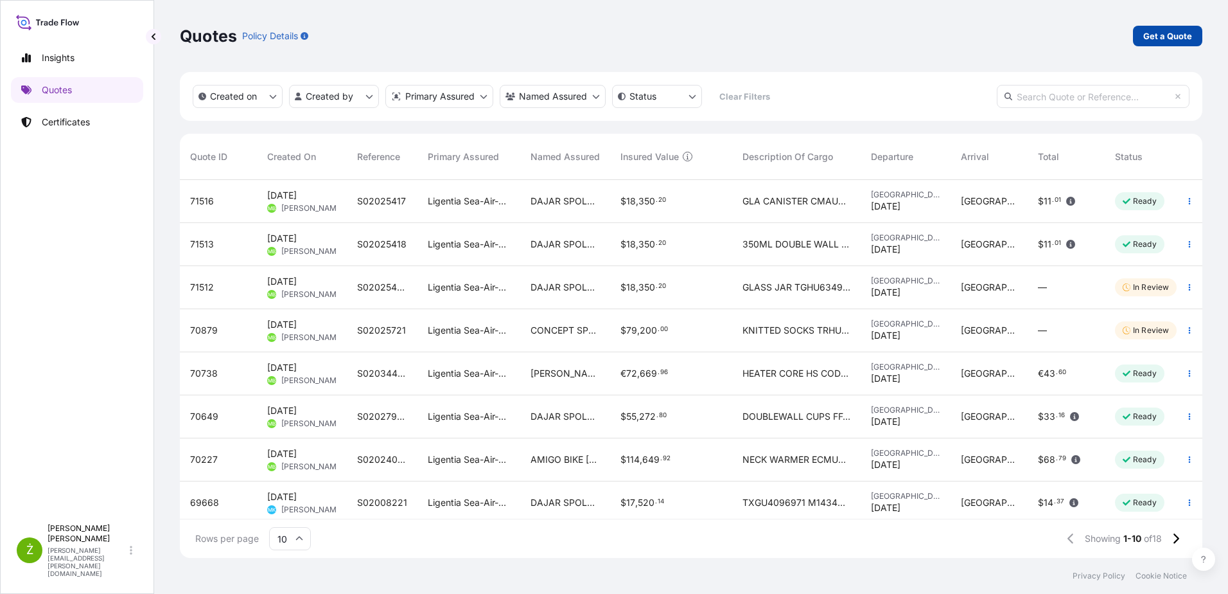
click at [1167, 28] on link "Get a Quote" at bounding box center [1167, 36] width 69 height 21
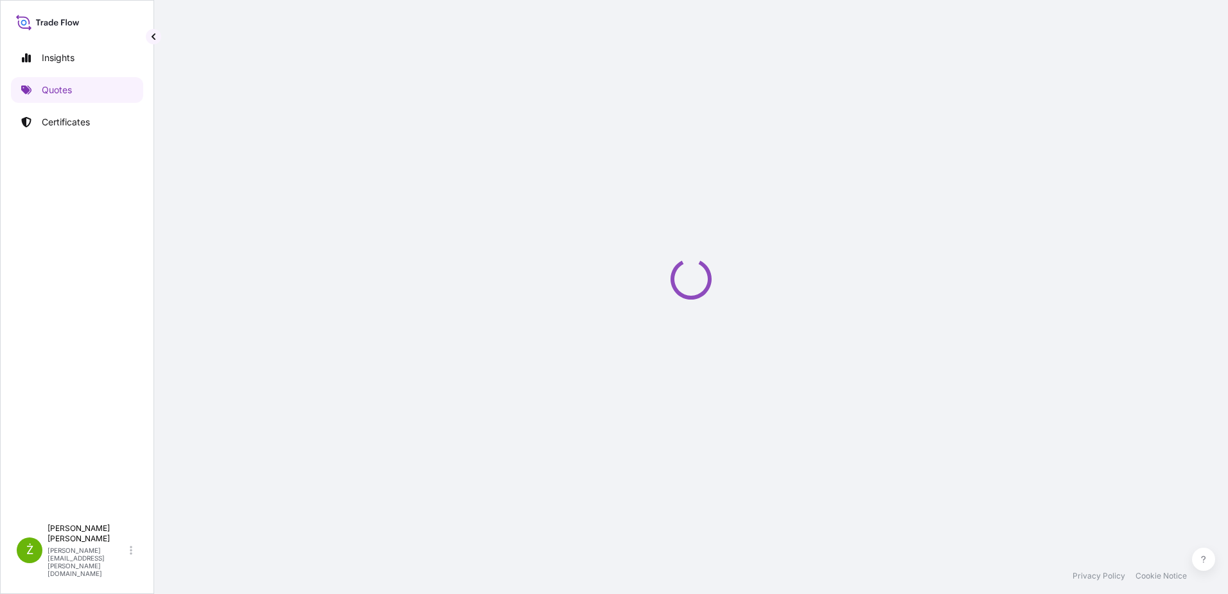
select select "Sea"
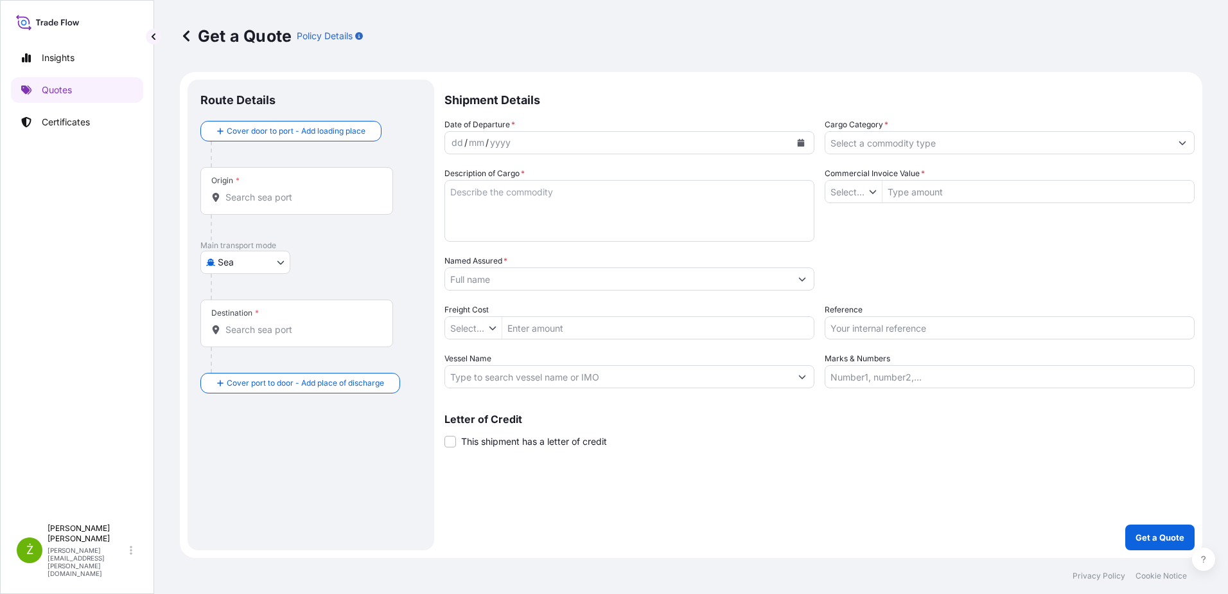
type input "$ USD"
click at [885, 327] on input "Reference" at bounding box center [1010, 327] width 370 height 23
paste input "S02063485"
type input "S02063485"
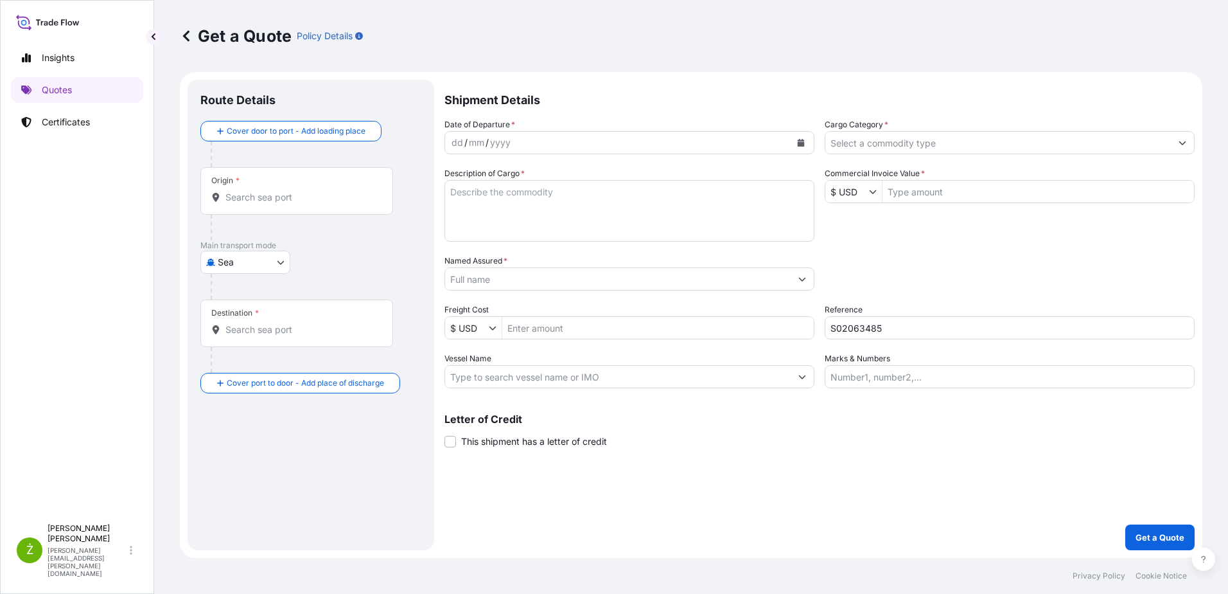
click at [481, 270] on input "Named Assured *" at bounding box center [618, 278] width 346 height 23
click at [554, 286] on input "[GEOGRAPHIC_DATA]" at bounding box center [618, 278] width 346 height 23
click at [520, 282] on input "[GEOGRAPHIC_DATA]" at bounding box center [618, 278] width 346 height 23
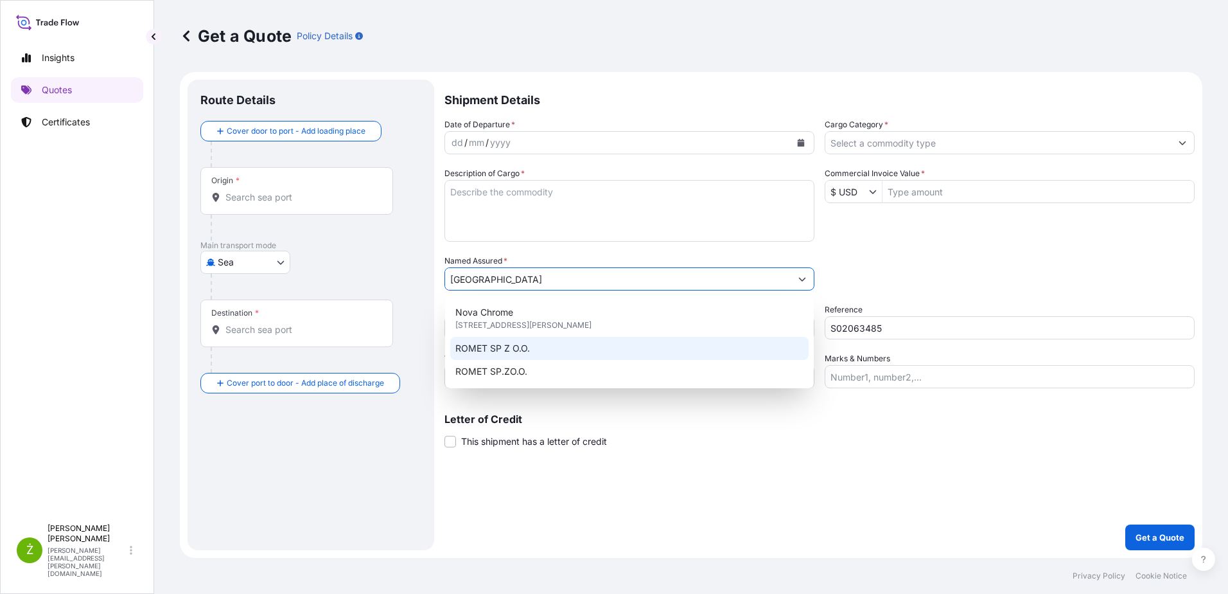
click at [544, 349] on div "ROMET SP Z O.O." at bounding box center [629, 348] width 358 height 23
type input "ROMET SP Z O.O."
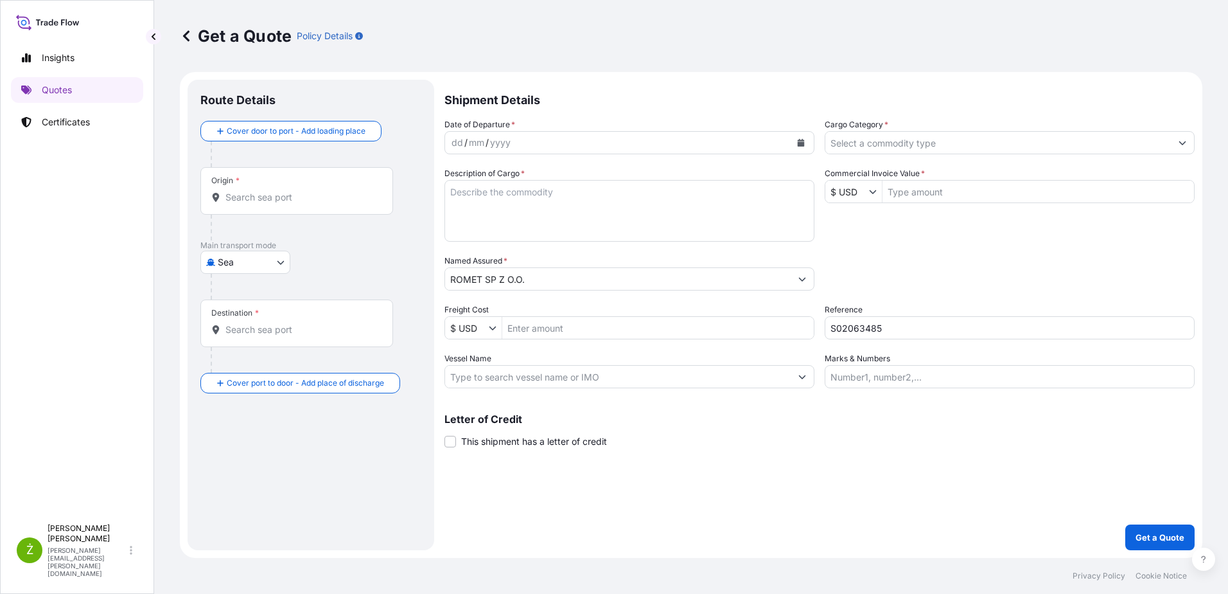
click at [287, 204] on div "Origin *" at bounding box center [296, 191] width 193 height 48
click at [287, 204] on input "Origin *" at bounding box center [302, 197] width 152 height 13
click at [803, 141] on icon "Calendar" at bounding box center [801, 143] width 7 height 8
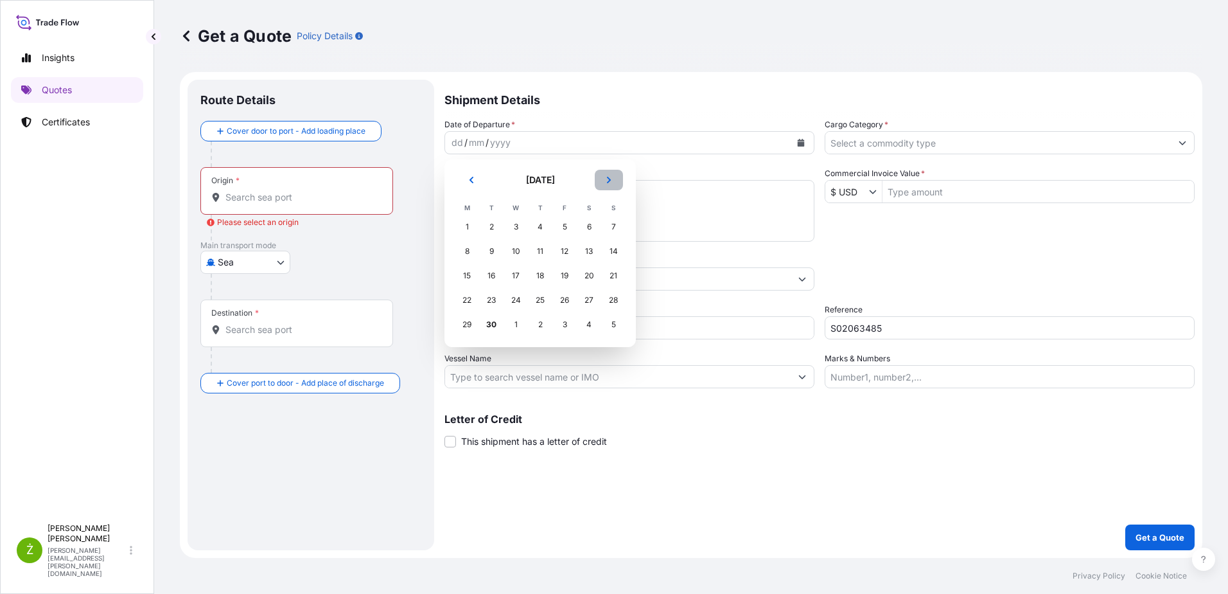
click at [612, 177] on icon "Next" at bounding box center [609, 180] width 8 height 8
click at [583, 226] on div "4" at bounding box center [589, 226] width 23 height 23
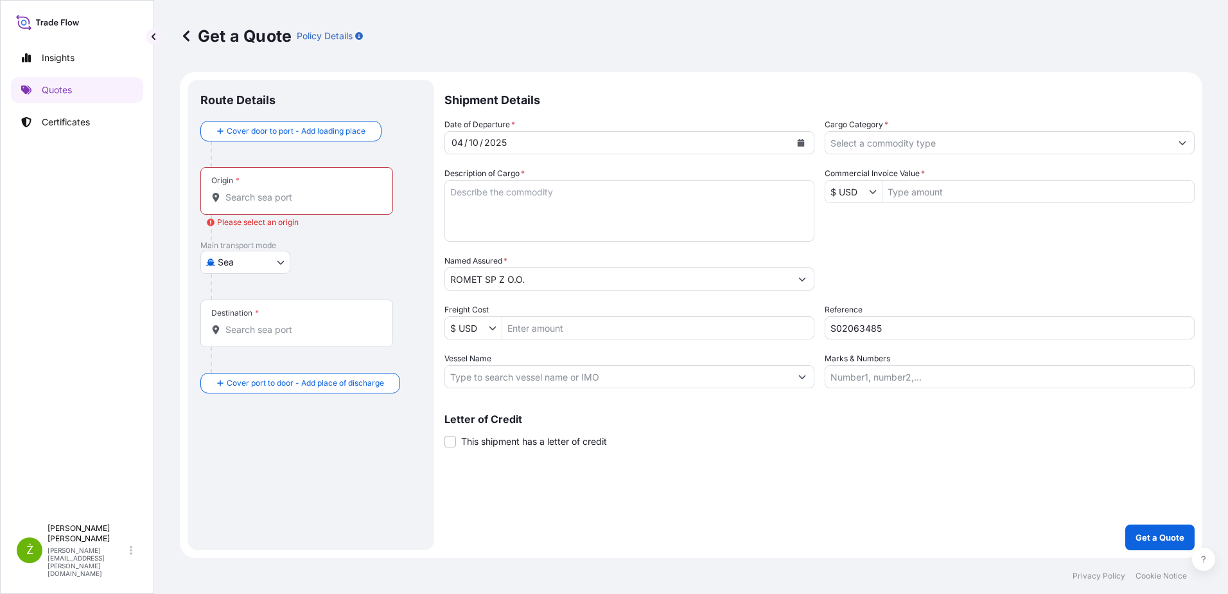
click at [296, 201] on input "Origin * Please select an origin" at bounding box center [302, 197] width 152 height 13
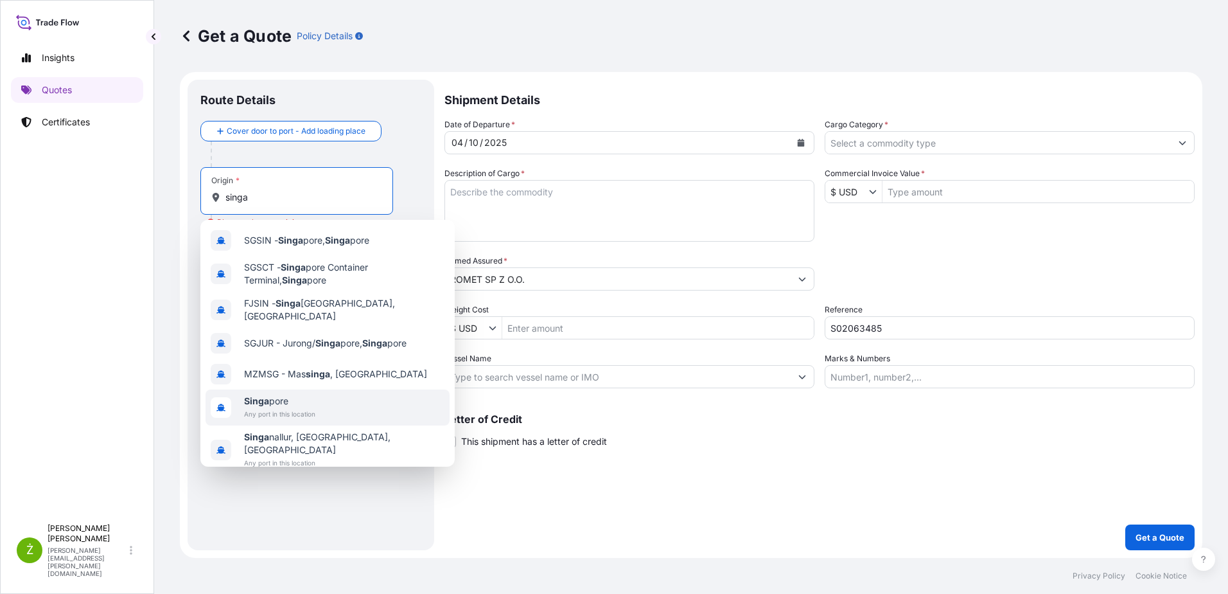
click at [322, 395] on div "Singa pore Any port in this location" at bounding box center [328, 407] width 244 height 36
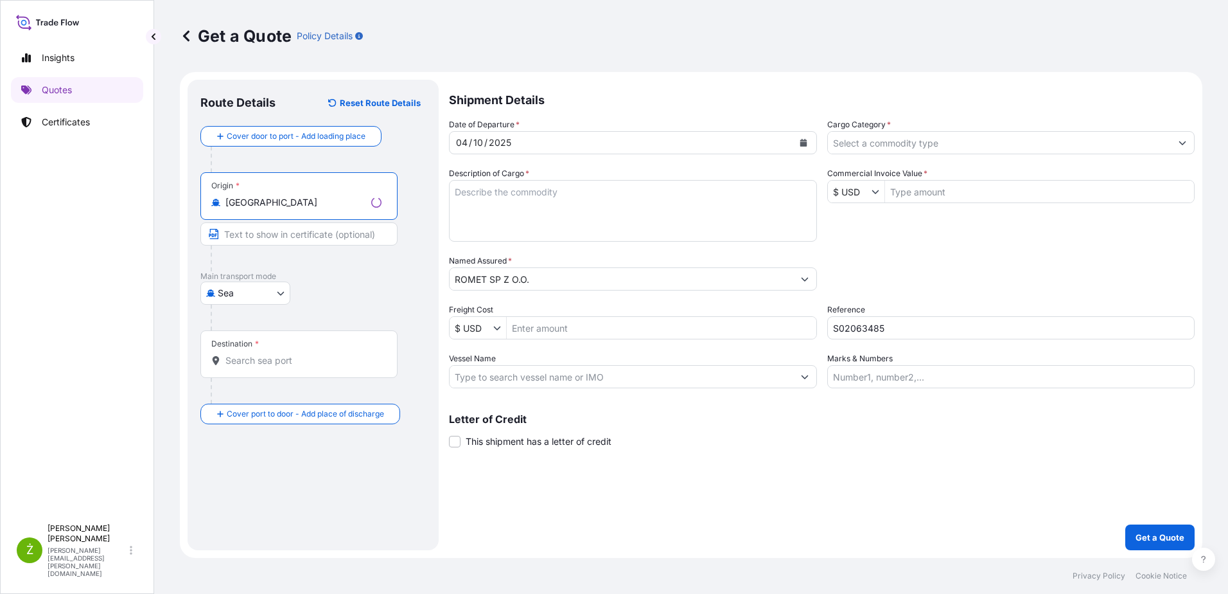
type input "[GEOGRAPHIC_DATA]"
click at [276, 375] on div "Destination *" at bounding box center [298, 354] width 197 height 48
click at [276, 367] on input "Destination *" at bounding box center [304, 360] width 156 height 13
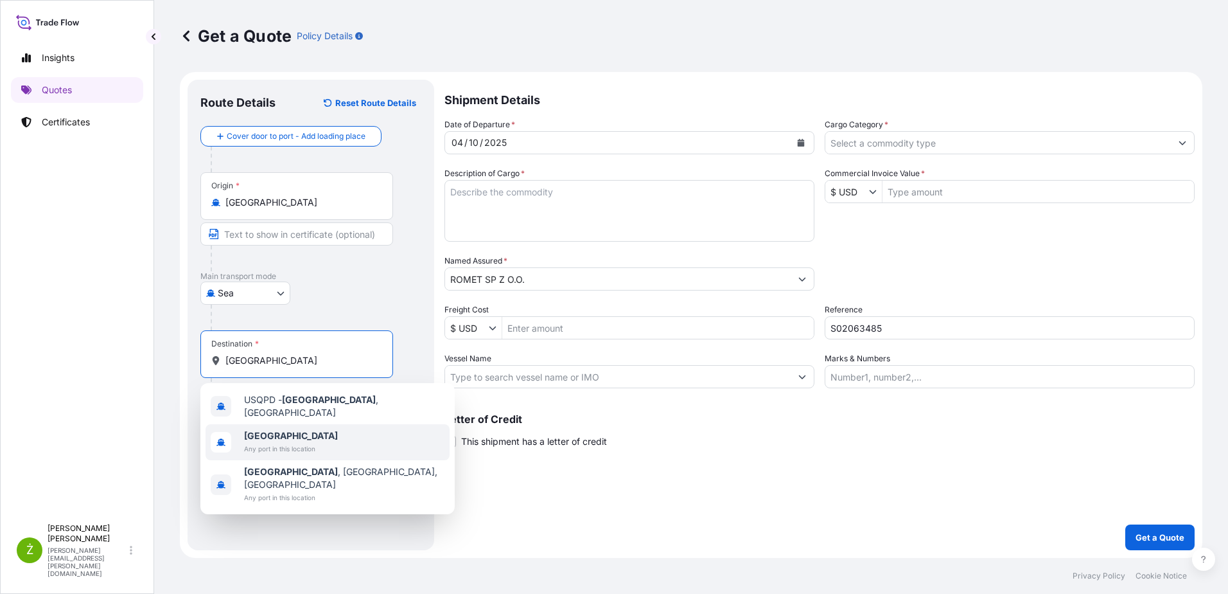
click at [269, 445] on span "Any port in this location" at bounding box center [291, 448] width 94 height 13
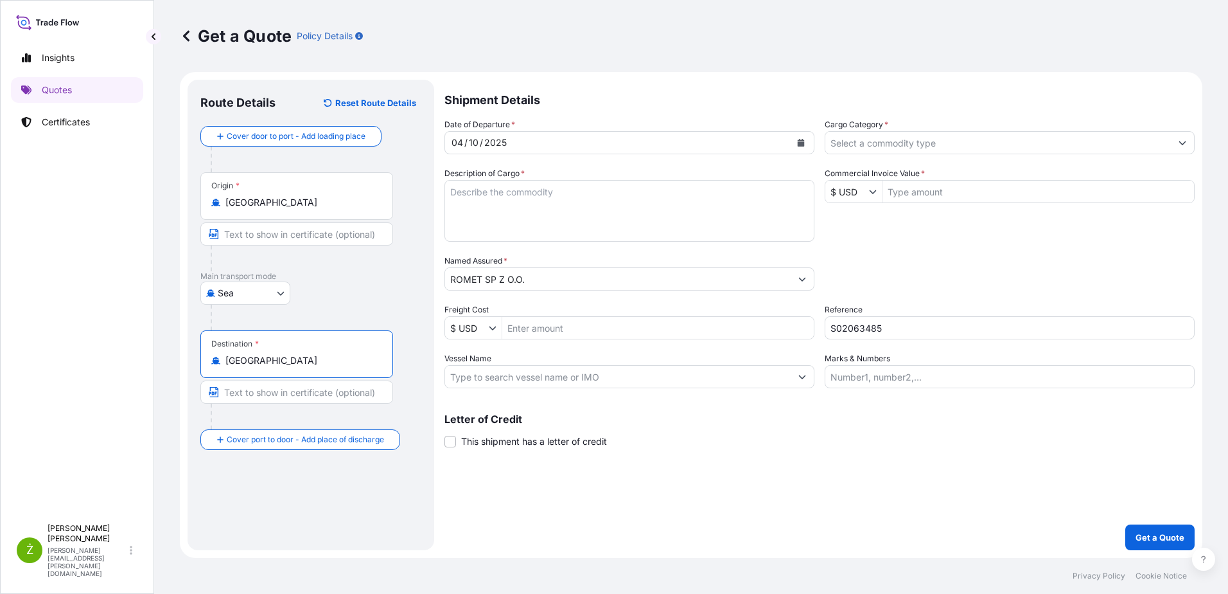
type input "[GEOGRAPHIC_DATA]"
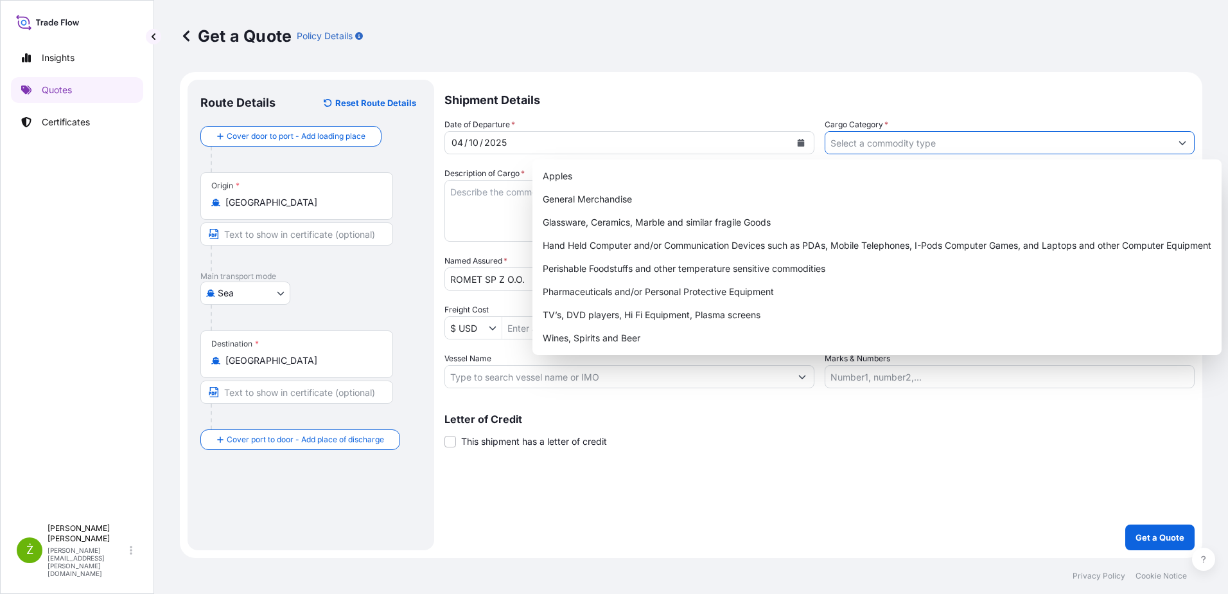
click at [909, 141] on input "Cargo Category *" at bounding box center [999, 142] width 346 height 23
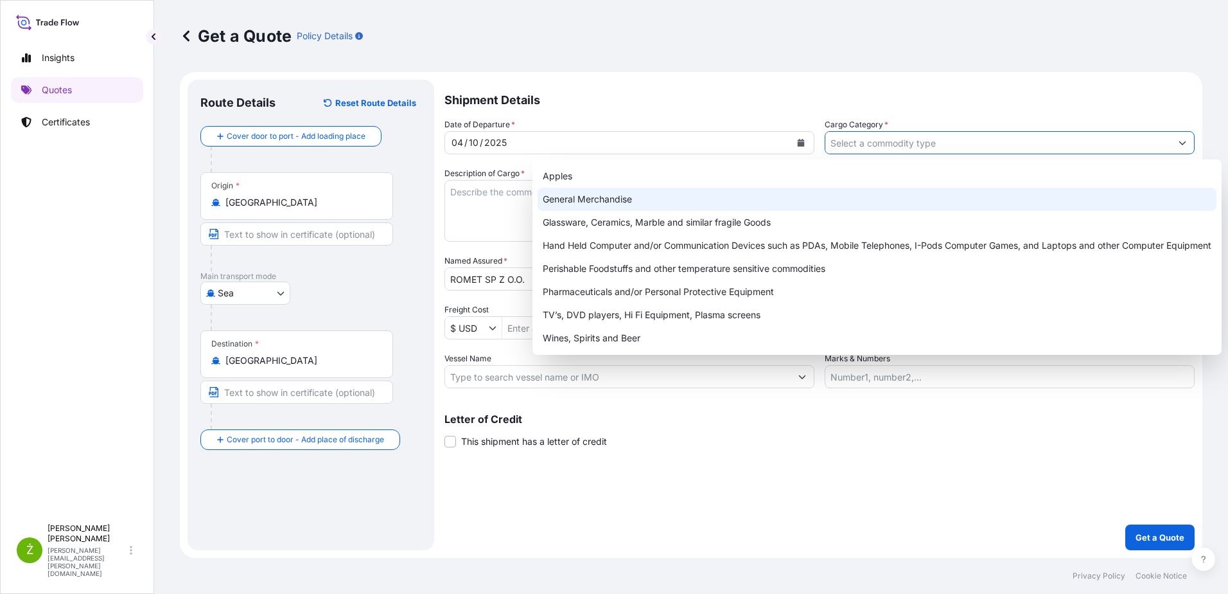
click at [823, 196] on div "General Merchandise" at bounding box center [877, 199] width 679 height 23
type input "General Merchandise"
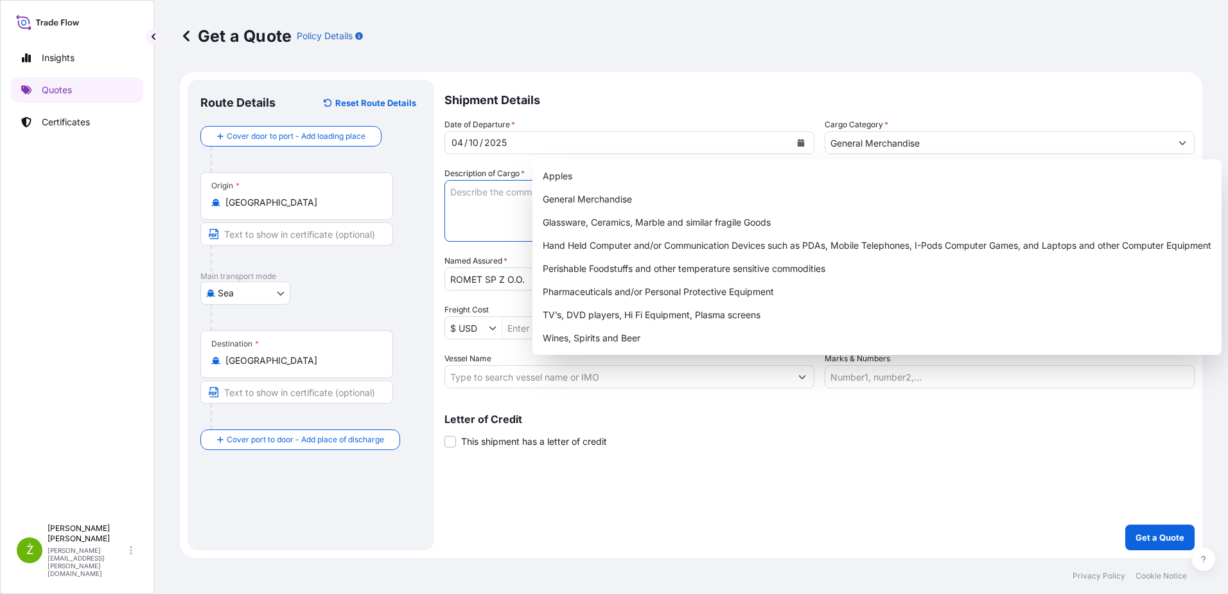
click at [490, 199] on textarea "Description of Cargo *" at bounding box center [630, 211] width 370 height 62
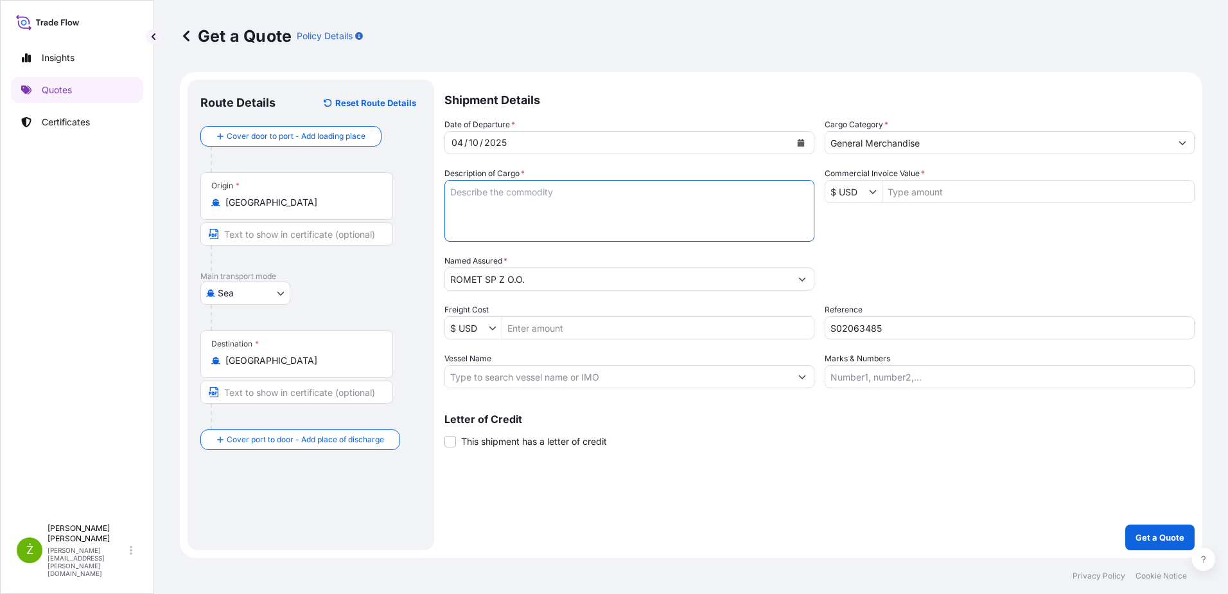
paste textarea "BICYCLE PARTS DISC BRAKE KIT, CASSETTE SPROCKET, FRONT CHAINWHEEL, FRONT DERAIL…"
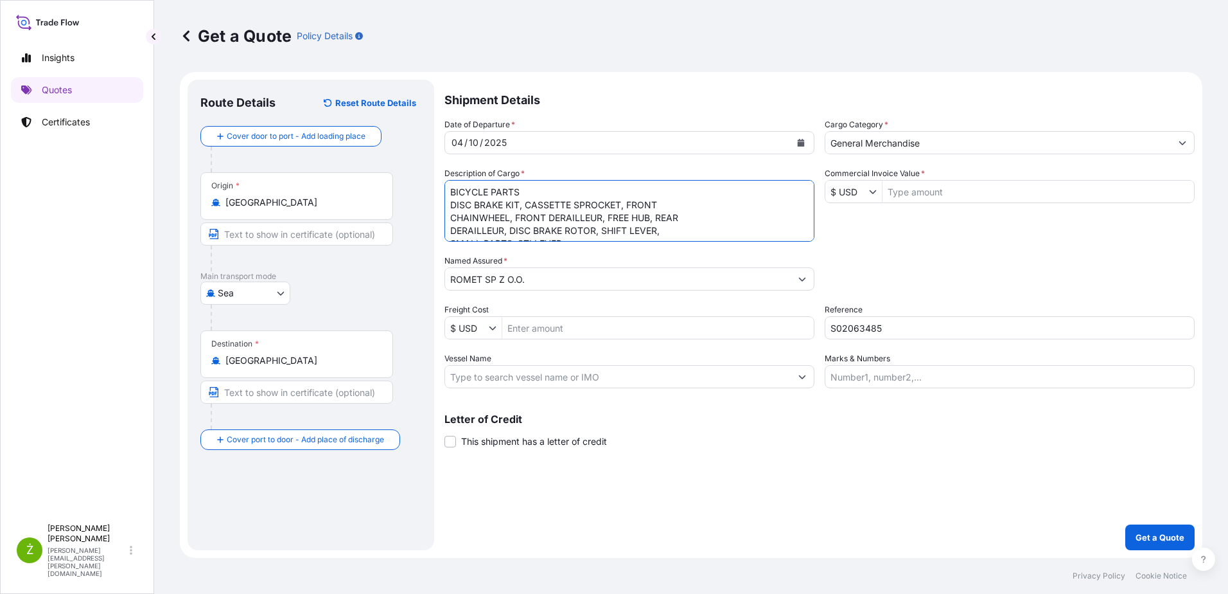
scroll to position [8, 0]
click at [452, 199] on textarea "BICYCLE PARTS DISC BRAKE KIT, CASSETTE SPROCKET, FRONT CHAINWHEEL, FRONT DERAIL…" at bounding box center [630, 211] width 370 height 62
click at [455, 206] on textarea "BICYCLE PARTS, DISC BRAKE KIT, CASSETTE SPROCKET, FRONT CHAINWHEEL, FRONT DERAI…" at bounding box center [630, 211] width 370 height 62
click at [452, 205] on textarea "BICYCLE PARTS, DISC BRAKE KIT, CASSETTE SPROCKET, FRONT CHAINWHEEL, FRONT DERAI…" at bounding box center [630, 211] width 370 height 62
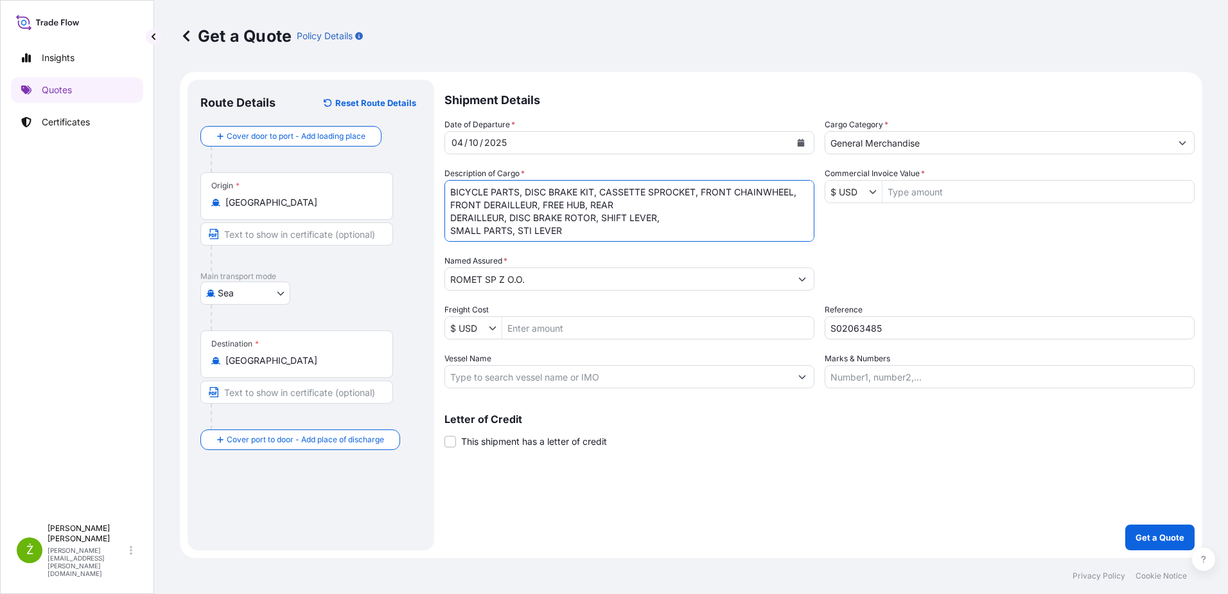
click at [450, 205] on textarea "BICYCLE PARTS, DISC BRAKE KIT, CASSETTE SPROCKET, FRONT CHAINWHEEL, FRONT DERAI…" at bounding box center [630, 211] width 370 height 62
click at [450, 216] on textarea "BICYCLE PARTS, DISC BRAKE KIT, CASSETTE SPROCKET, FRONT CHAINWHEEL, FRONT DERAI…" at bounding box center [630, 211] width 370 height 62
click at [450, 228] on textarea "BICYCLE PARTS, DISC BRAKE KIT, CASSETTE SPROCKET, FRONT CHAINWHEEL, FRONT DERAI…" at bounding box center [630, 211] width 370 height 62
click at [450, 215] on textarea "BICYCLE PARTS, DISC BRAKE KIT, CASSETTE SPROCKET, FRONT CHAINWHEEL, FRONT DERAI…" at bounding box center [630, 211] width 370 height 62
click at [601, 222] on textarea "BICYCLE PARTS, DISC BRAKE KIT, CASSETTE SPROCKET, FRONT CHAINWHEEL, FRONT DERAI…" at bounding box center [630, 211] width 370 height 62
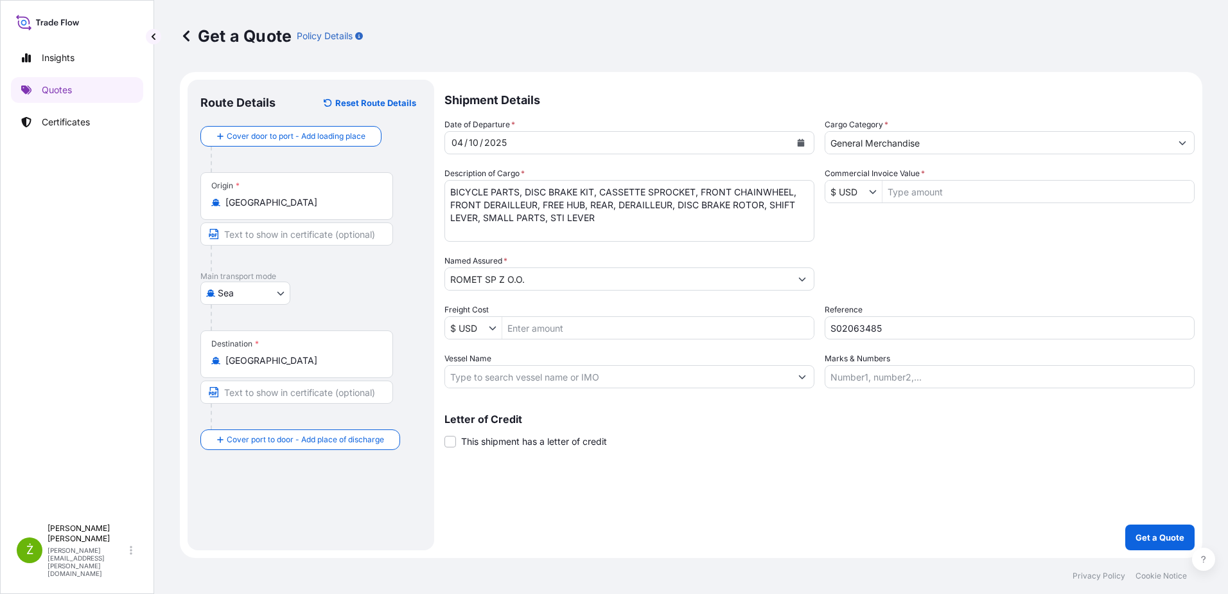
click at [459, 231] on textarea "BICYCLE PARTS, DISC BRAKE KIT, CASSETTE SPROCKET, FRONT CHAINWHEEL, FRONT DERAI…" at bounding box center [630, 211] width 370 height 62
paste textarea "EITU0452555/ EMCSDL7874"
click at [456, 235] on textarea "BICYCLE PARTS, DISC BRAKE KIT, CASSETTE SPROCKET, FRONT CHAINWHEEL, FRONT DERAI…" at bounding box center [630, 211] width 370 height 62
paste textarea "133 PKGS"
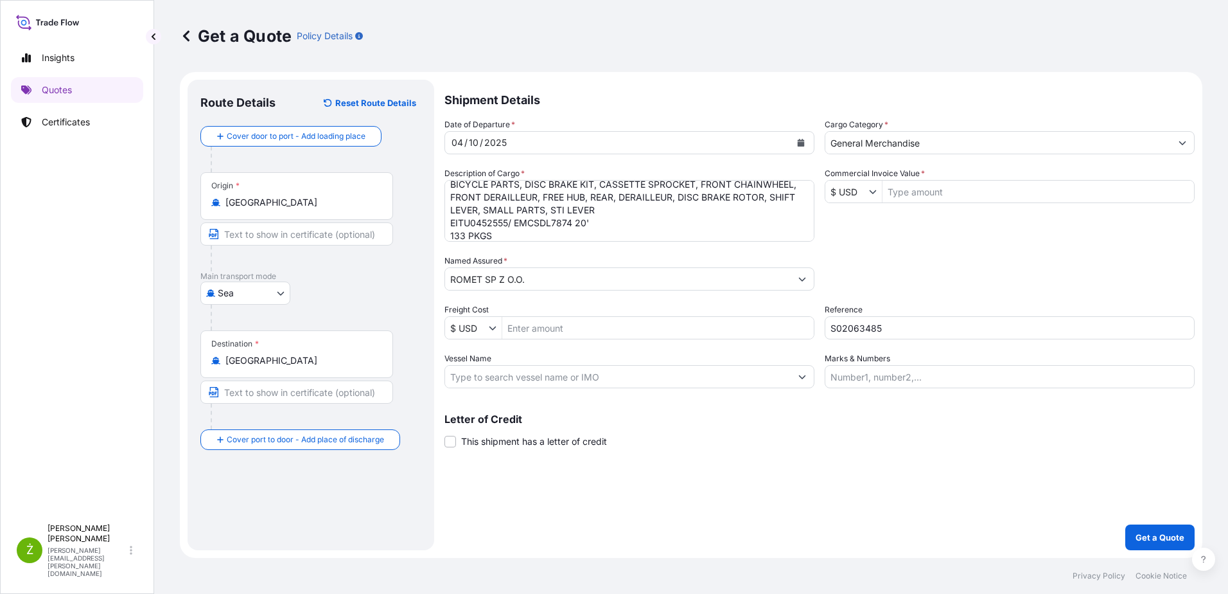
click at [581, 231] on textarea "BICYCLE PARTS, DISC BRAKE KIT, CASSETTE SPROCKET, FRONT CHAINWHEEL, FRONT DERAI…" at bounding box center [630, 211] width 370 height 62
paste textarea "3,549.940"
type textarea "BICYCLE PARTS, DISC BRAKE KIT, CASSETTE SPROCKET, FRONT CHAINWHEEL, FRONT DERAI…"
click at [914, 194] on input "Commercial Invoice Value *" at bounding box center [1039, 191] width 312 height 23
paste input "58 787,95"
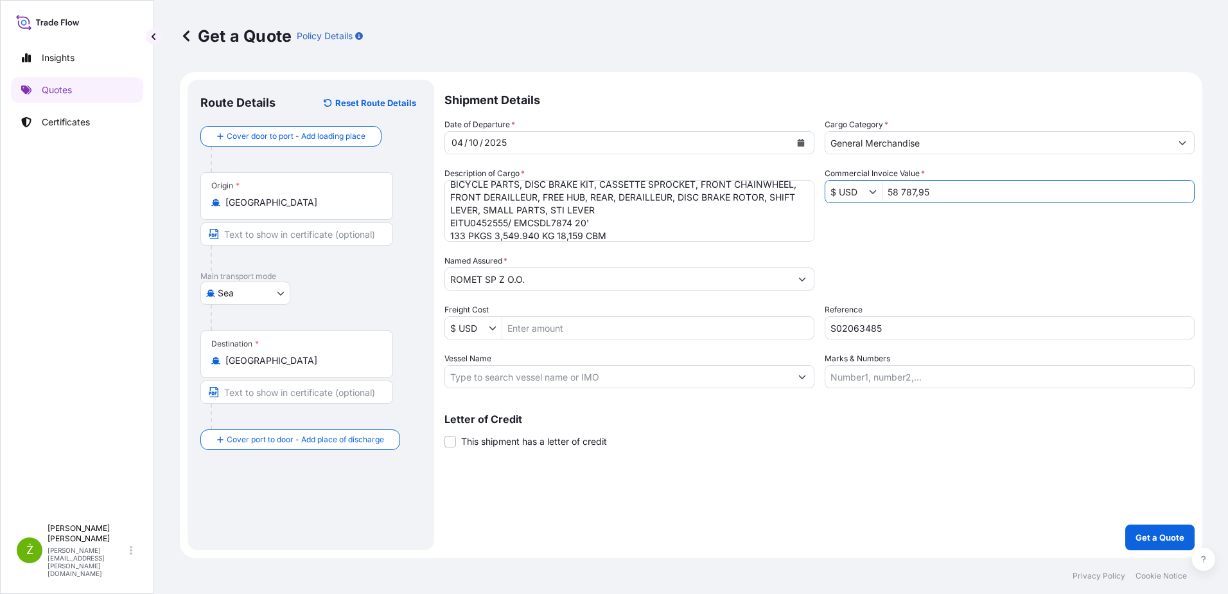
click at [921, 199] on input "58 787,95" at bounding box center [1039, 191] width 312 height 23
click at [857, 328] on input "S02063485" at bounding box center [1010, 327] width 370 height 23
drag, startPoint x: 917, startPoint y: 193, endPoint x: 938, endPoint y: 197, distance: 21.5
click at [916, 193] on input "5,878,795" at bounding box center [1039, 191] width 312 height 23
click at [918, 196] on input "5878795" at bounding box center [1039, 191] width 312 height 23
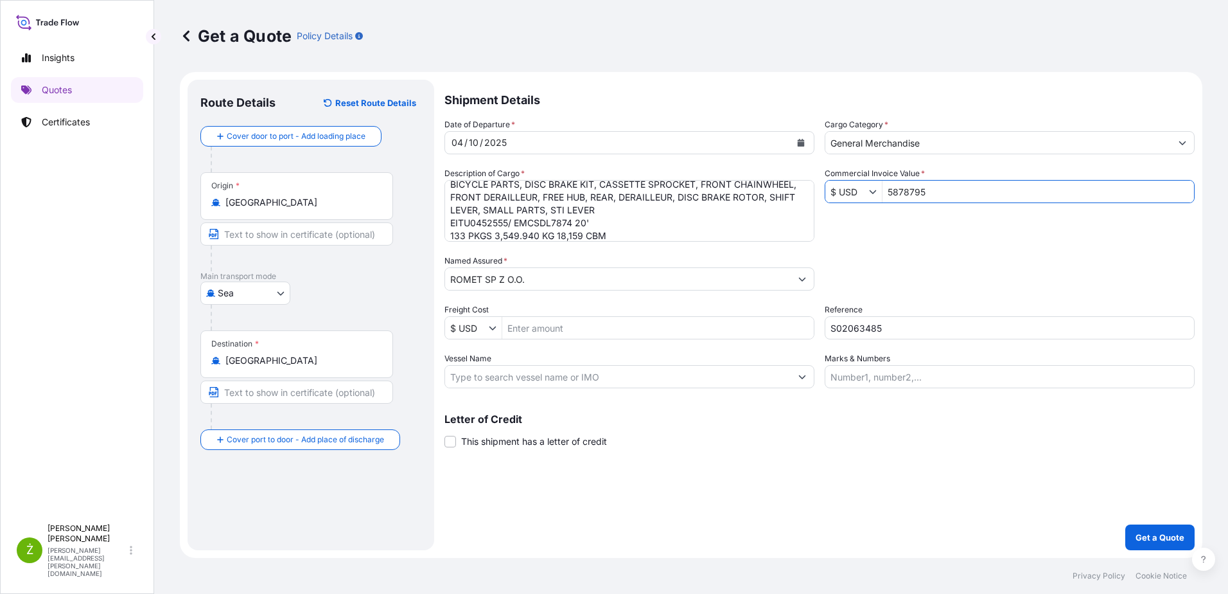
click at [914, 196] on input "5878795" at bounding box center [1039, 191] width 312 height 23
type input "58,787.95"
click at [671, 268] on input "ROMET SP Z O.O." at bounding box center [618, 278] width 346 height 23
click at [973, 269] on div "Packing Category Type to search a container mode Please select a primary mode o…" at bounding box center [1010, 272] width 370 height 36
click at [1160, 531] on p "Get a Quote" at bounding box center [1160, 537] width 49 height 13
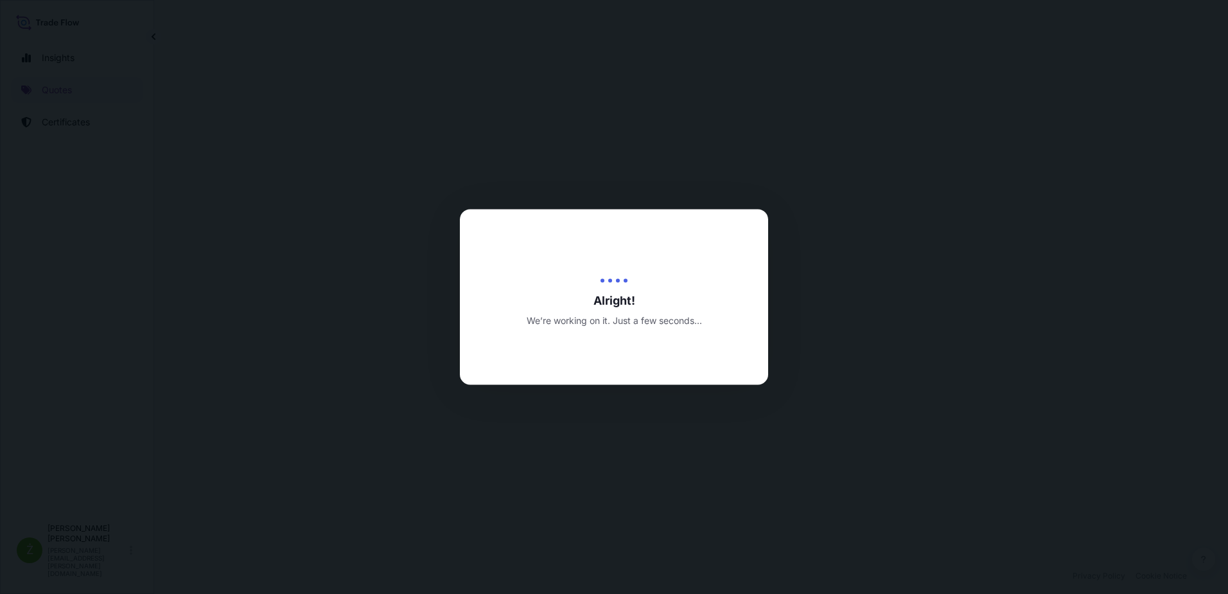
select select "Sea"
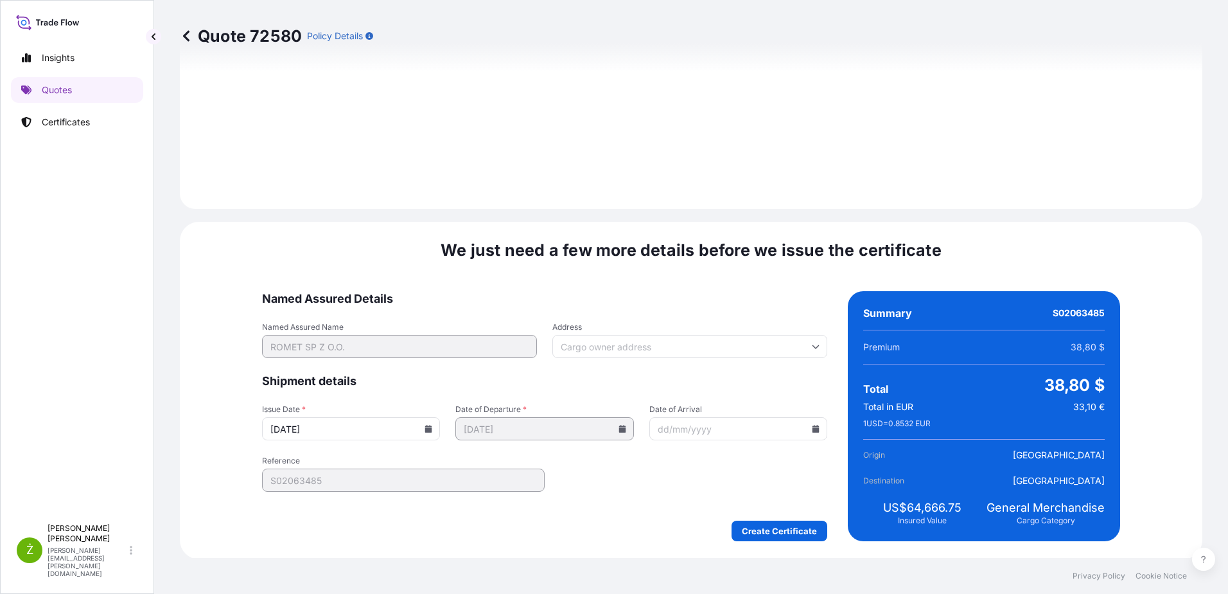
scroll to position [1367, 0]
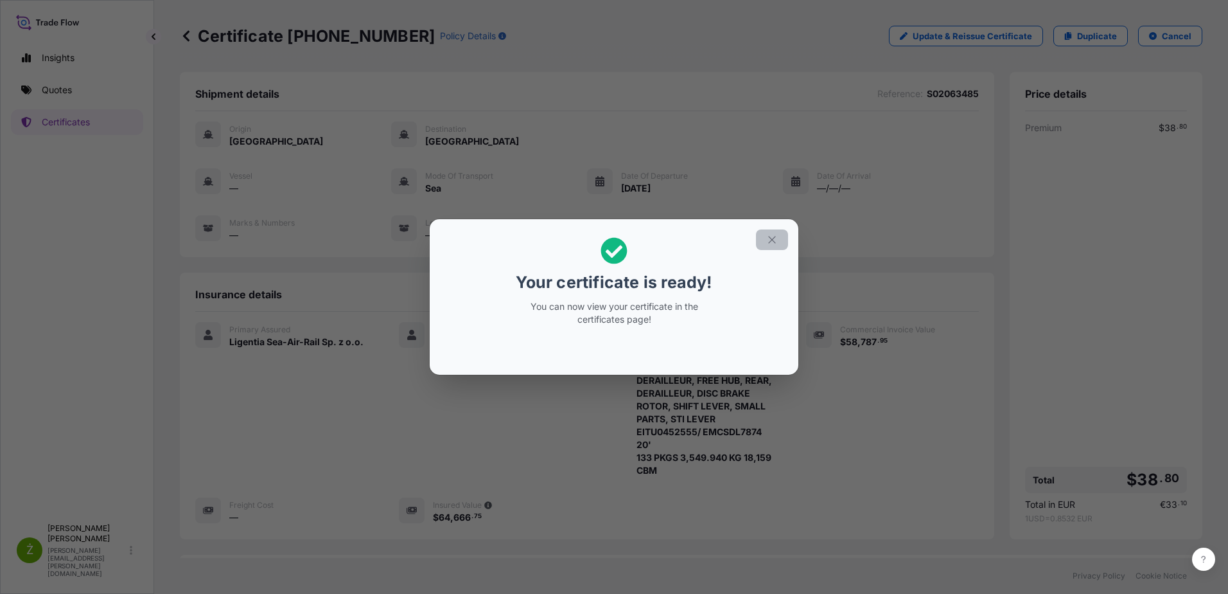
click at [774, 238] on icon "button" at bounding box center [771, 239] width 7 height 7
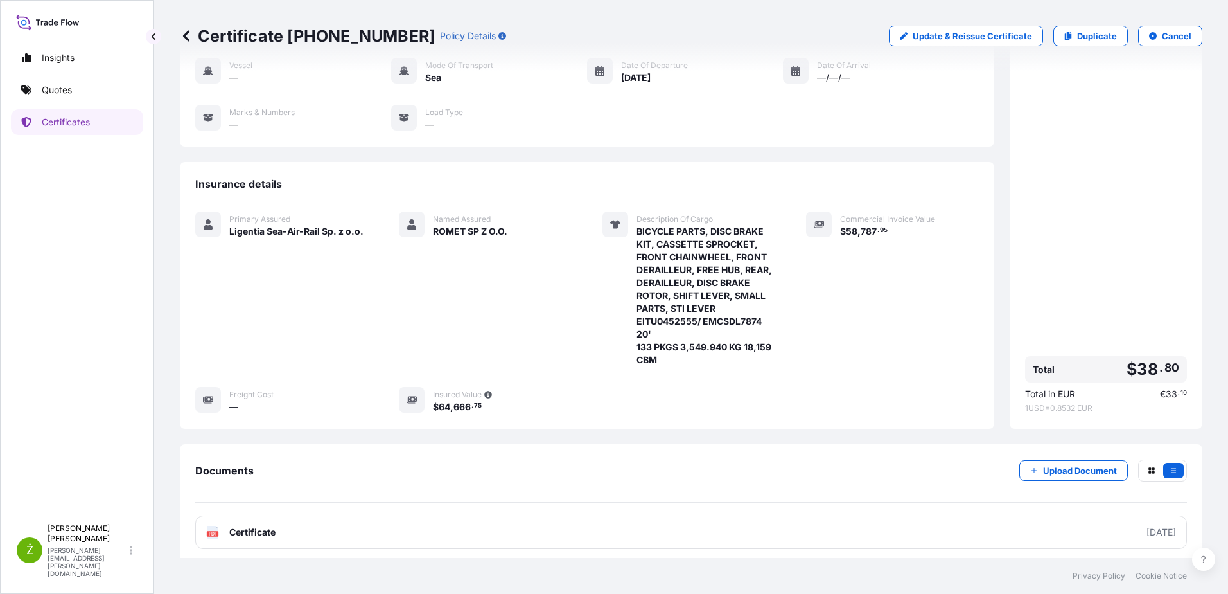
scroll to position [173, 0]
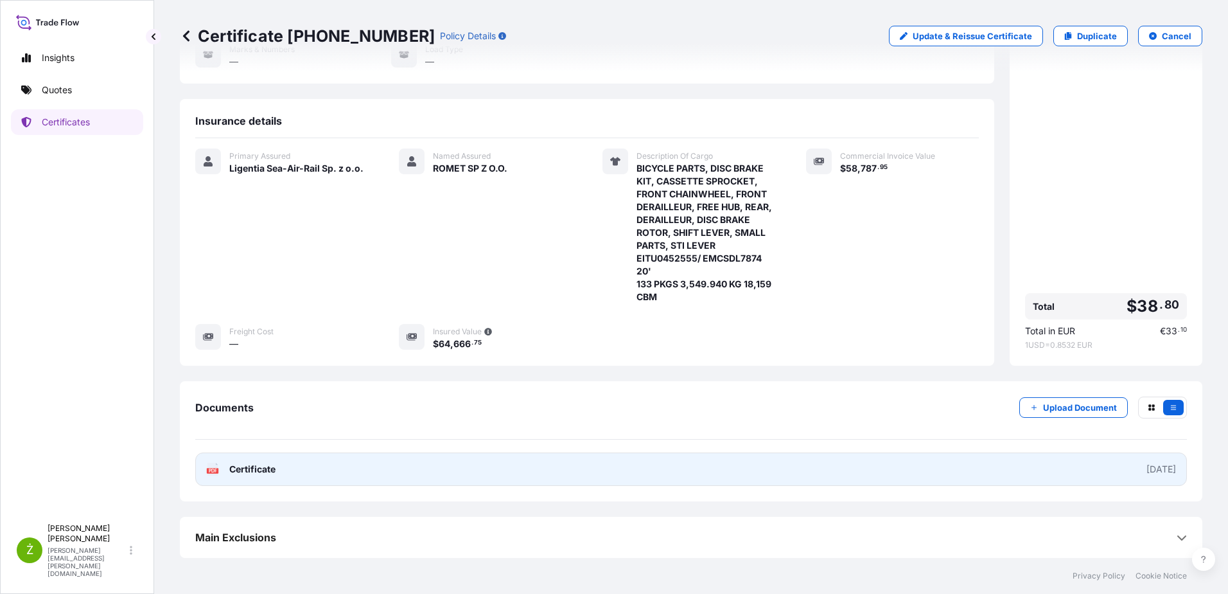
click at [380, 466] on link "PDF Certificate [DATE]" at bounding box center [691, 468] width 992 height 33
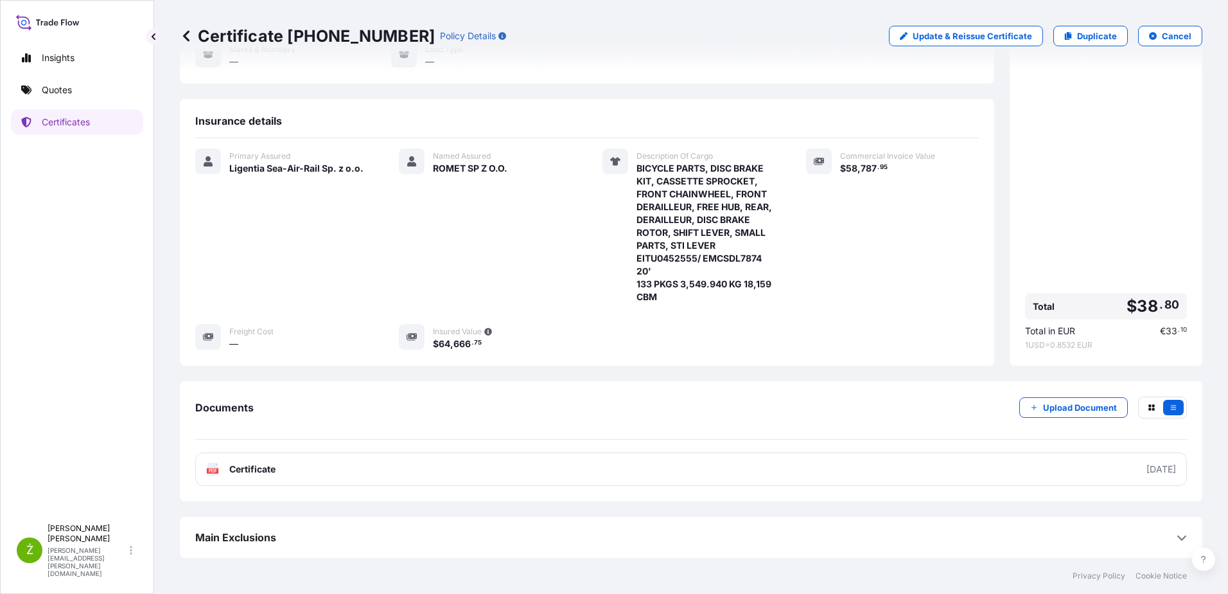
click at [325, 33] on p "Certificate [PHONE_NUMBER]" at bounding box center [307, 36] width 255 height 21
copy p "Certificate [PHONE_NUMBER]"
click at [127, 135] on div "Insights Quotes Certificates" at bounding box center [77, 275] width 132 height 484
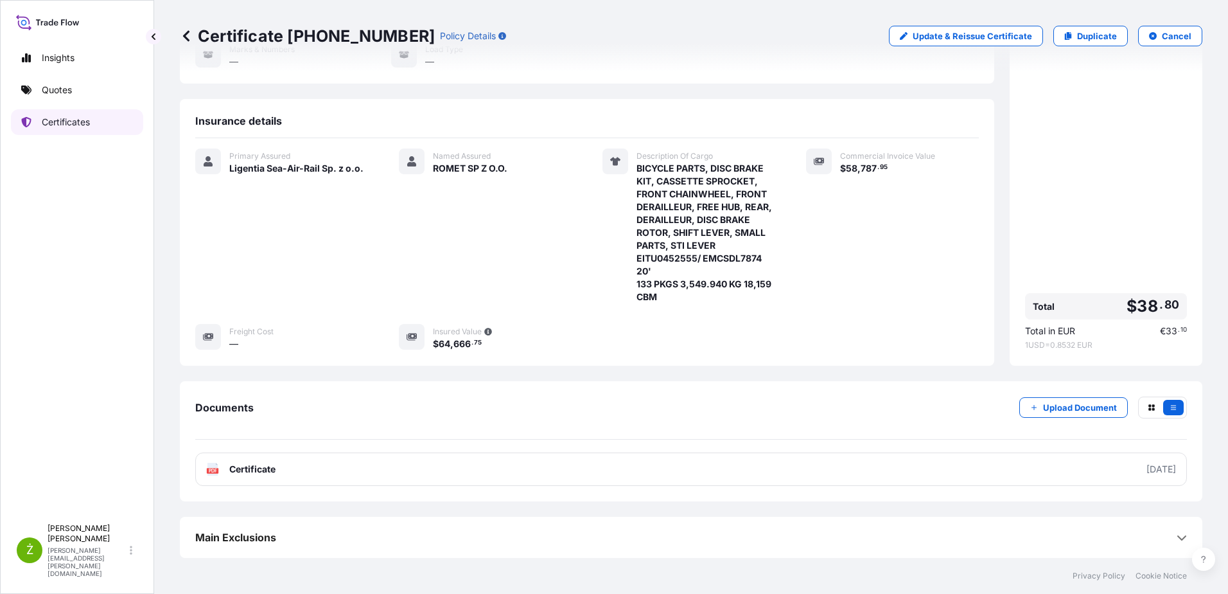
click at [120, 130] on link "Certificates" at bounding box center [77, 122] width 132 height 26
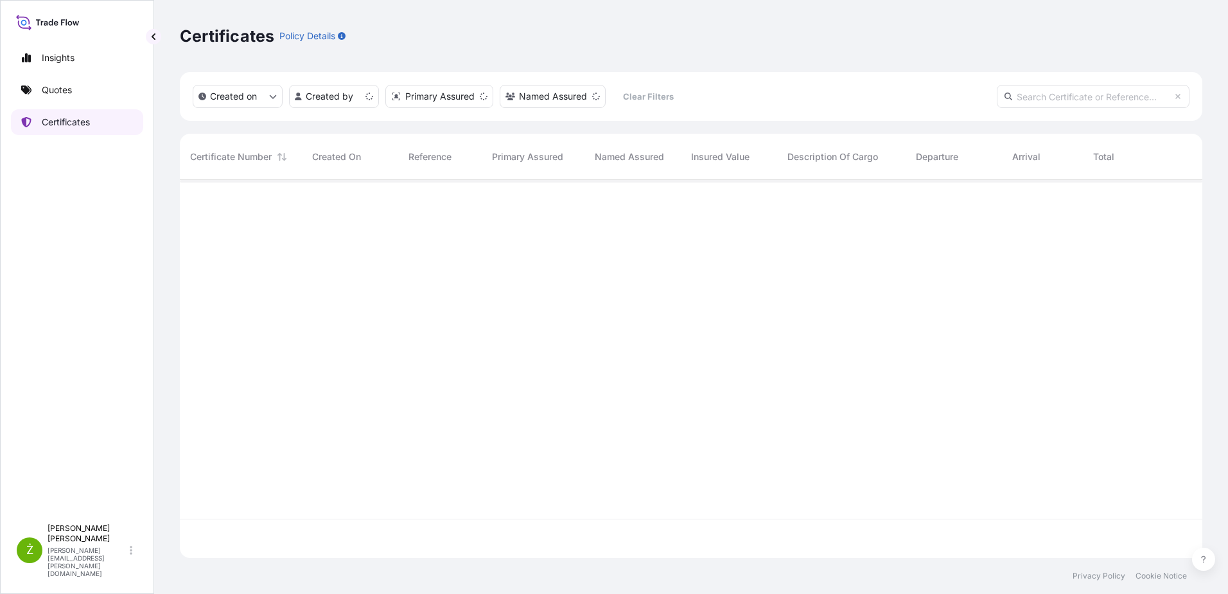
scroll to position [375, 1013]
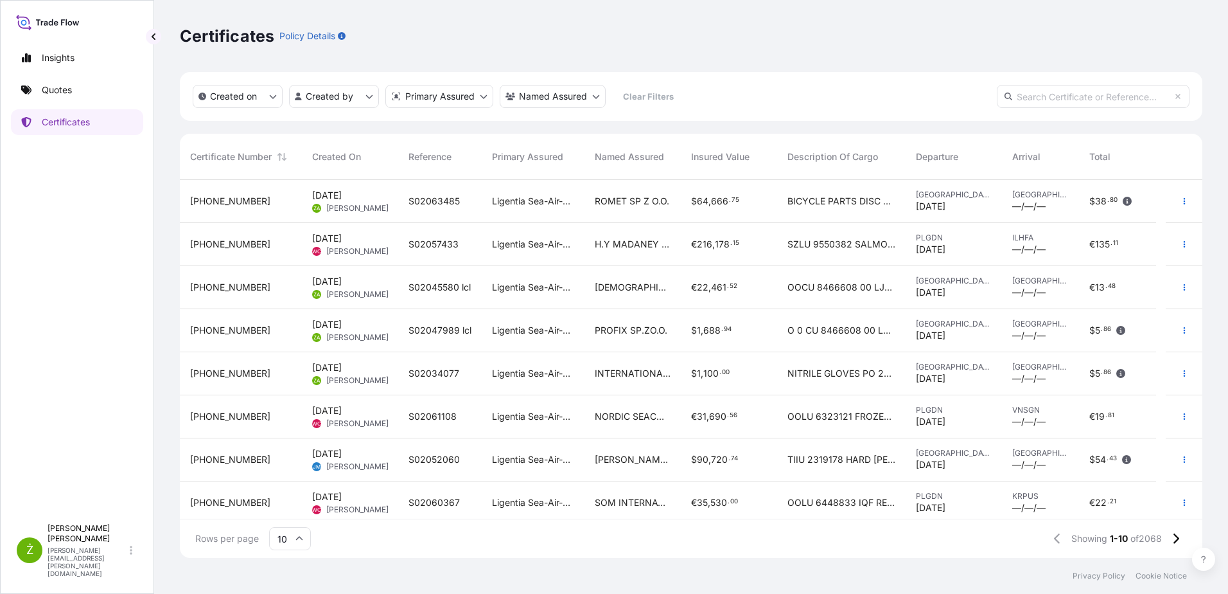
click at [1061, 102] on input "text" at bounding box center [1093, 96] width 193 height 23
paste input "[PHONE_NUMBER]"
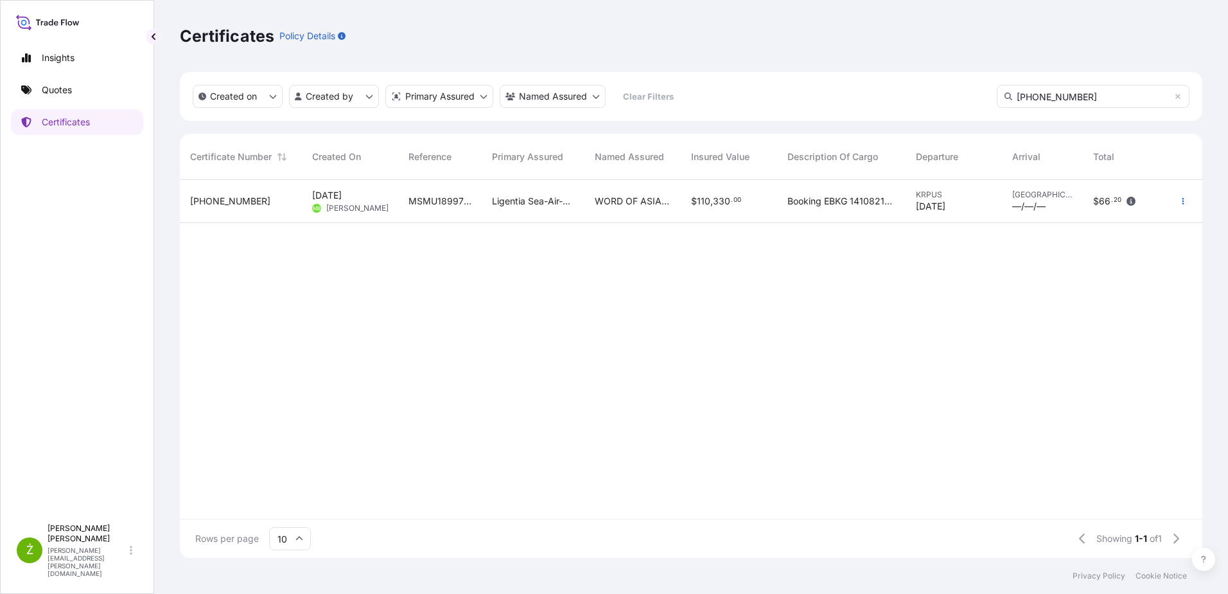
type input "[PHONE_NUMBER]"
click at [293, 215] on div "[PHONE_NUMBER]" at bounding box center [241, 201] width 122 height 43
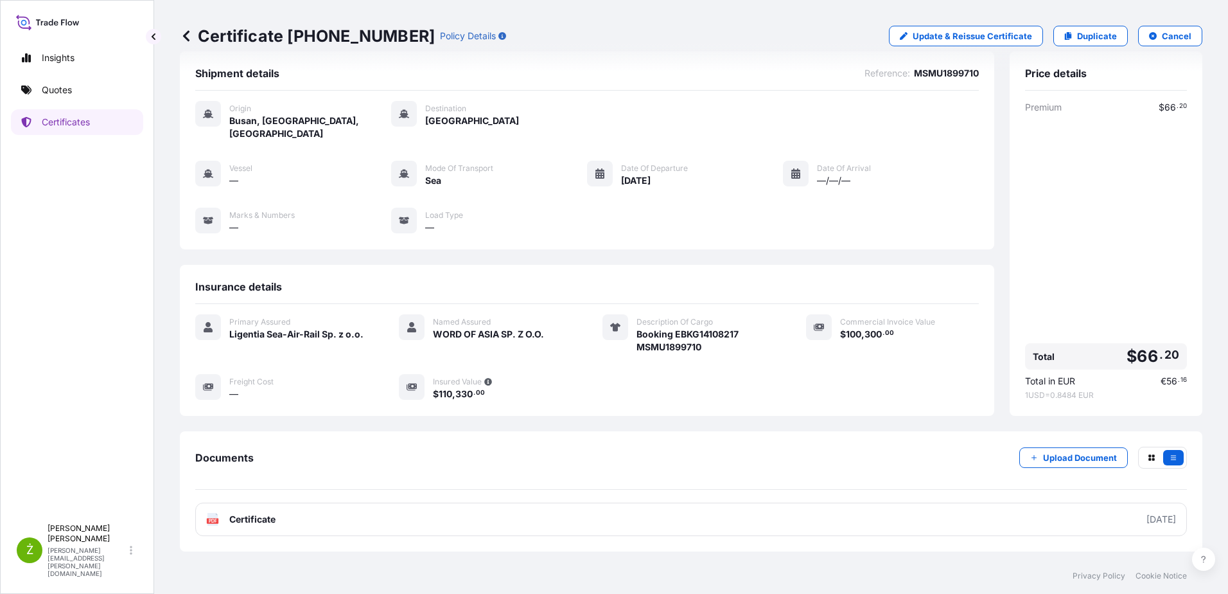
scroll to position [58, 0]
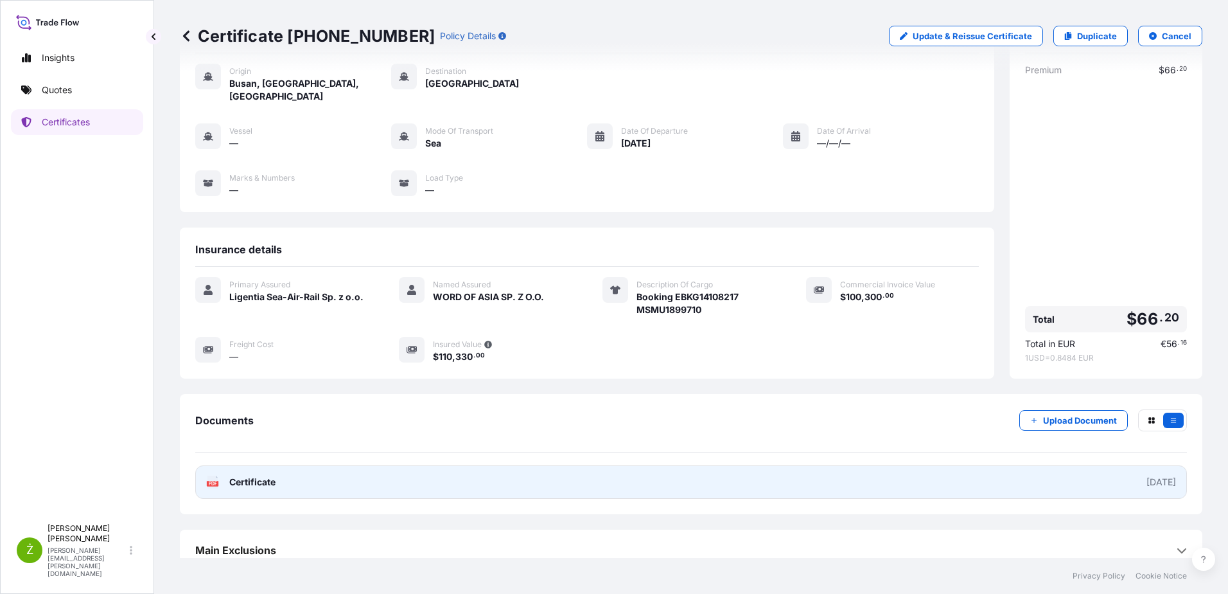
click at [254, 475] on span "Certificate" at bounding box center [252, 481] width 46 height 13
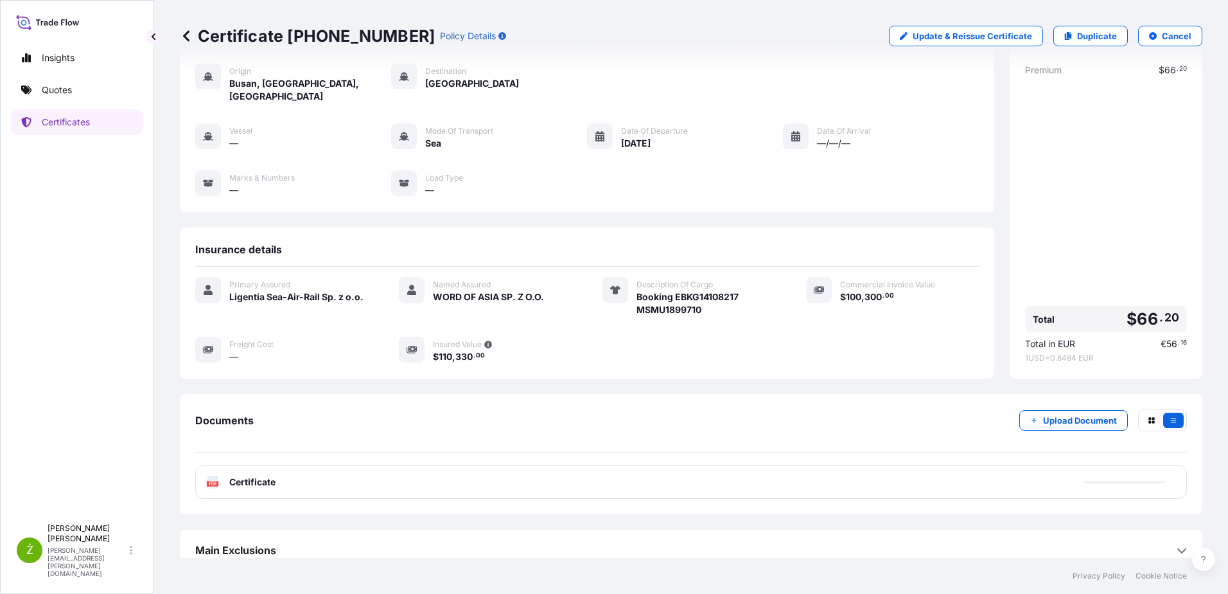
click at [107, 104] on div "Insights Quotes Certificates" at bounding box center [77, 275] width 132 height 484
click at [95, 92] on link "Quotes" at bounding box center [77, 90] width 132 height 26
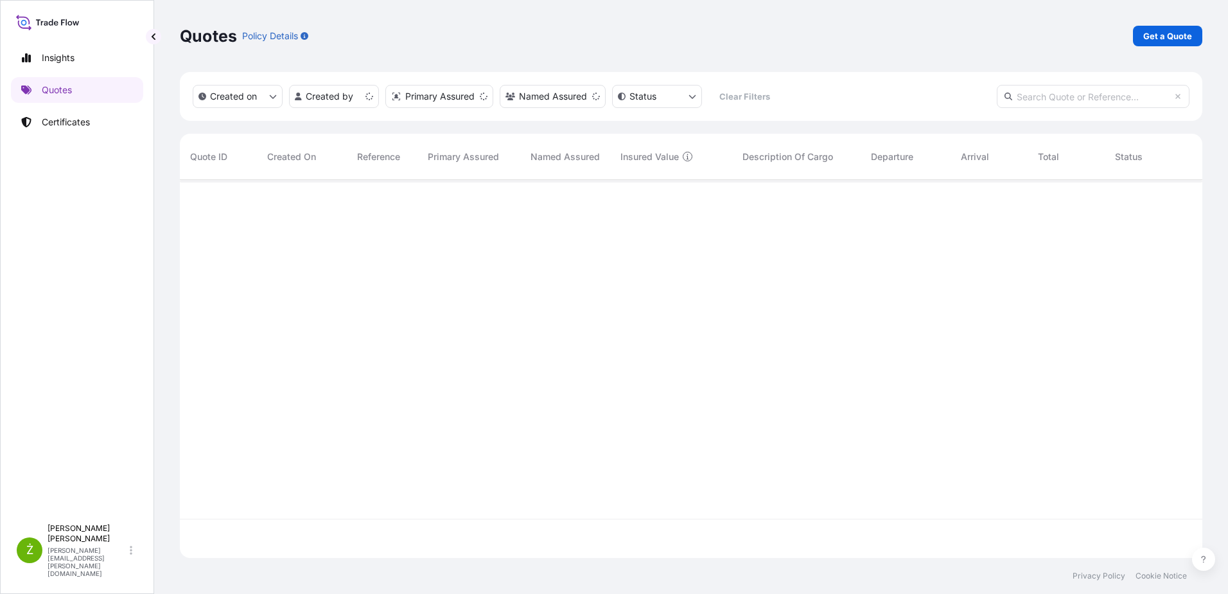
scroll to position [375, 1013]
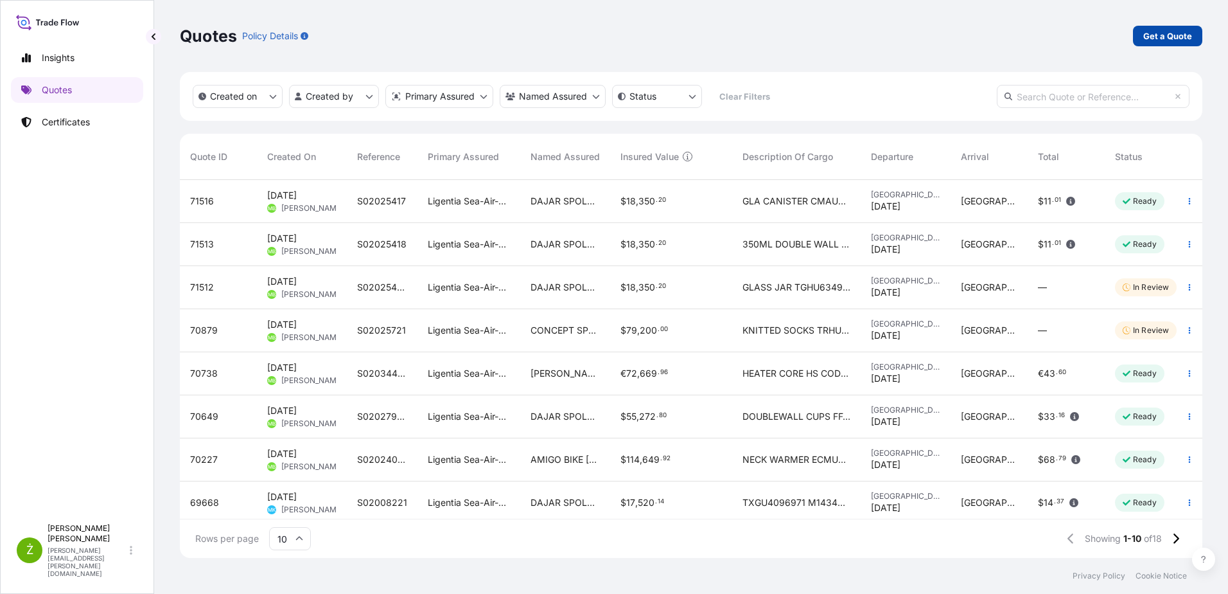
click at [1160, 30] on p "Get a Quote" at bounding box center [1168, 36] width 49 height 13
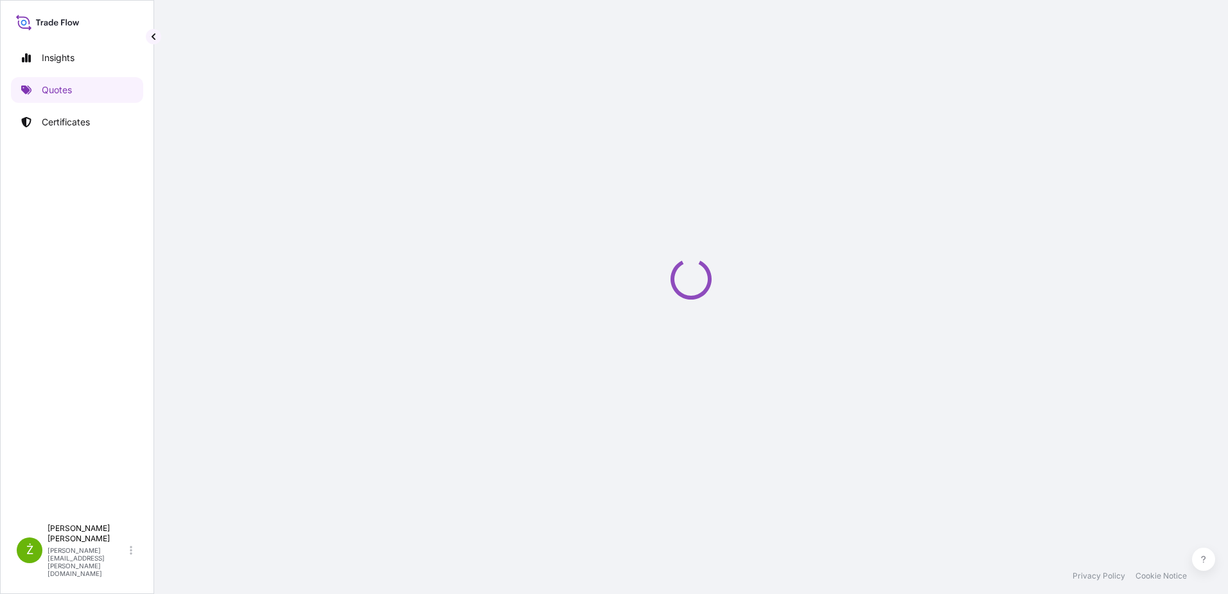
select select "Sea"
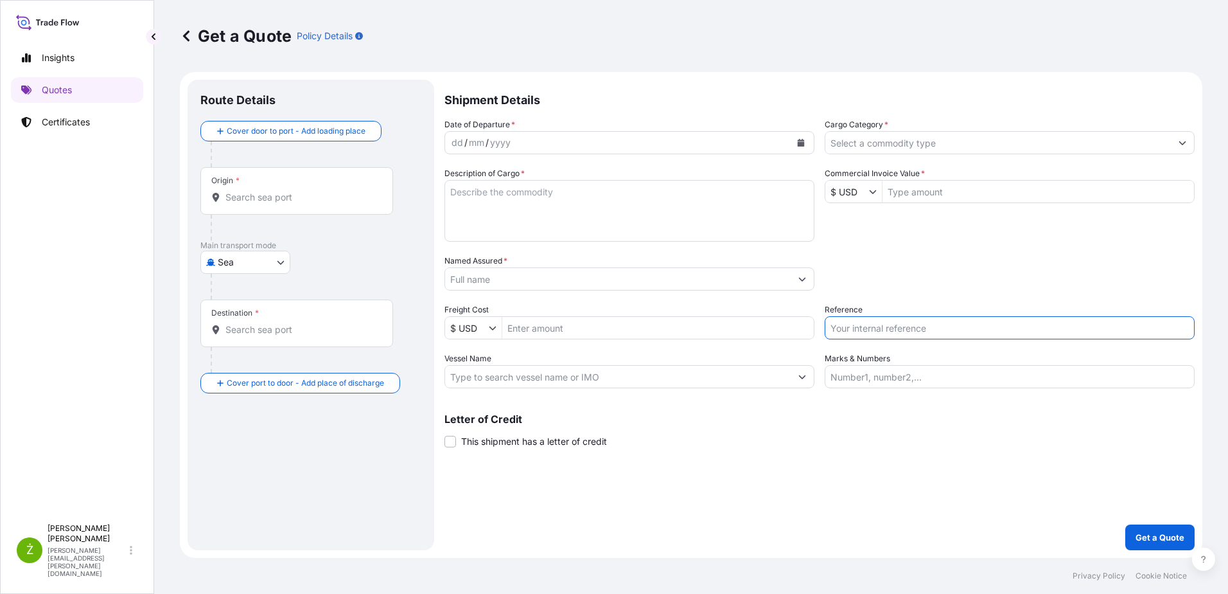
paste input "S02058916"
type input "S02058916"
click at [491, 270] on input "Named Assured *" at bounding box center [618, 278] width 346 height 23
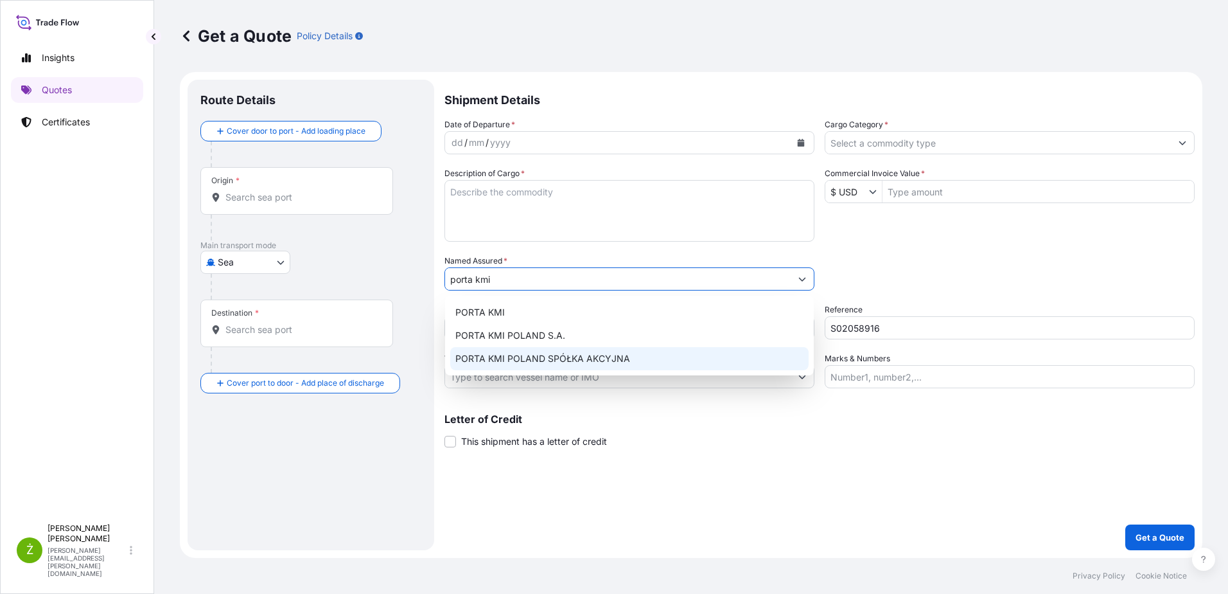
click at [535, 355] on span "PORTA KMI POLAND SPÓŁKA AKCYJNA" at bounding box center [542, 358] width 175 height 13
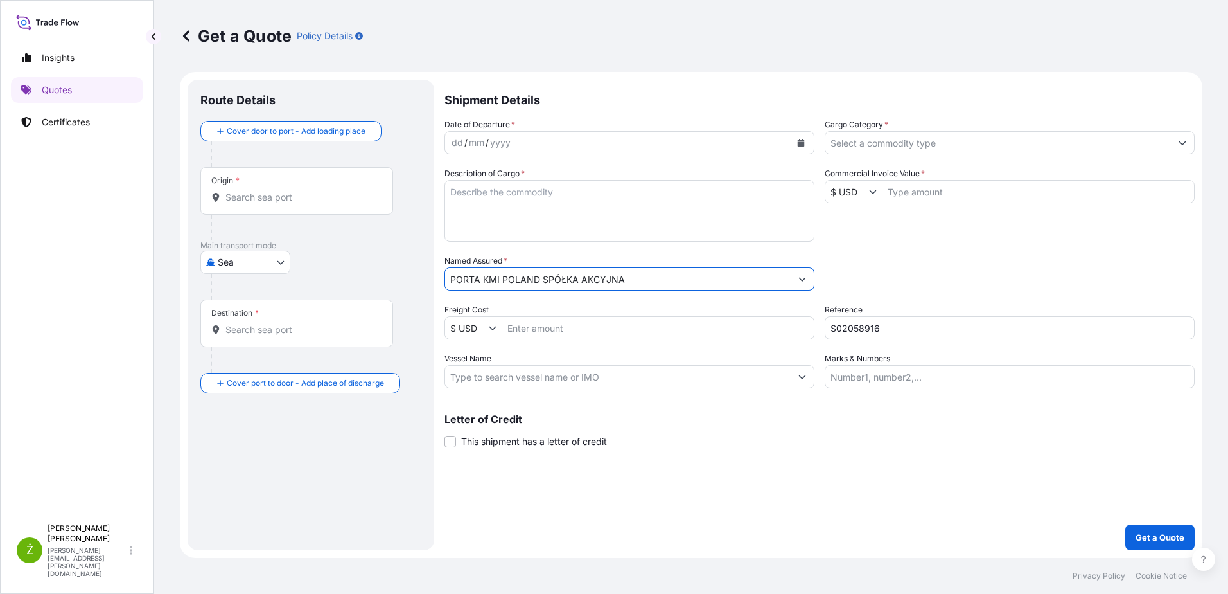
type input "PORTA KMI POLAND SPÓŁKA AKCYJNA"
click at [234, 197] on input "Origin *" at bounding box center [302, 197] width 152 height 13
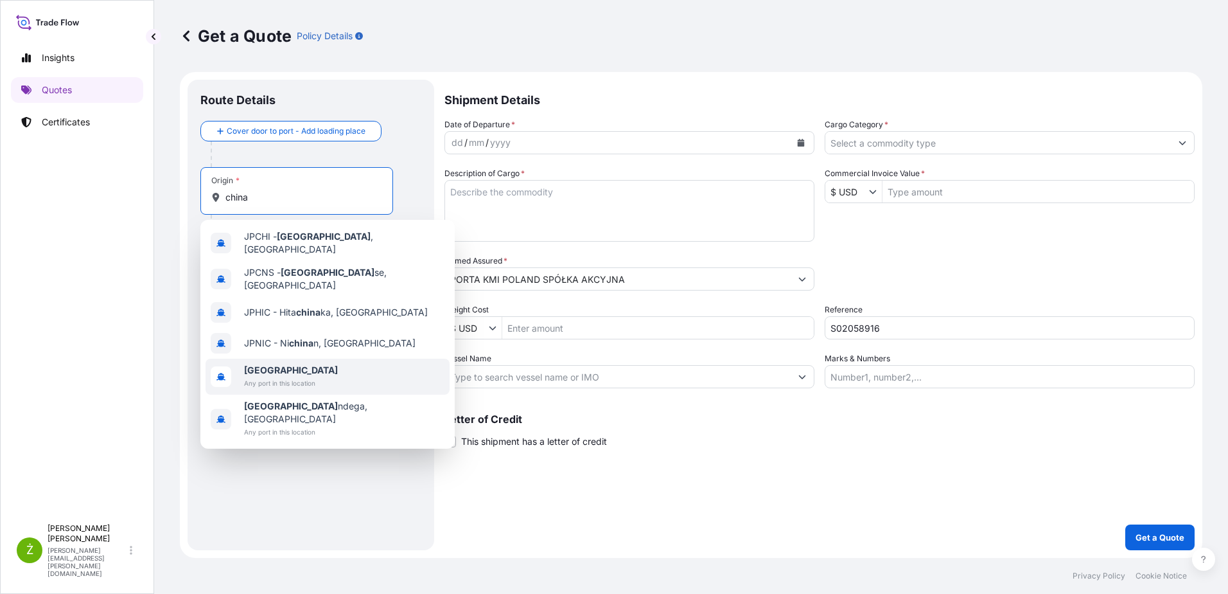
click at [310, 364] on span "[GEOGRAPHIC_DATA]" at bounding box center [291, 370] width 94 height 13
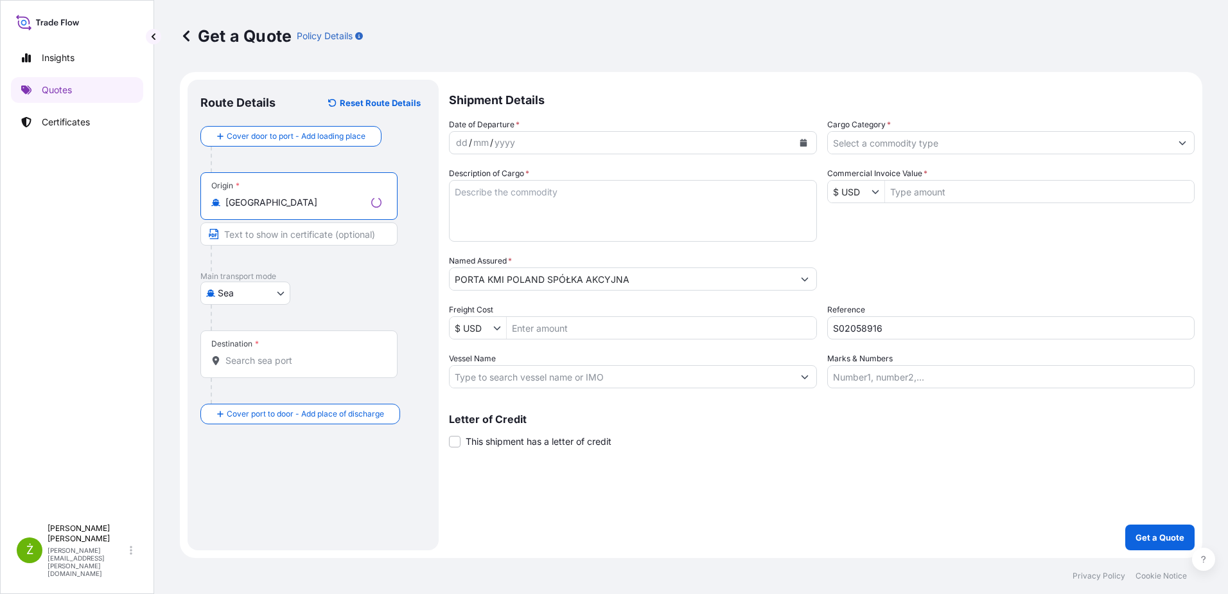
type input "[GEOGRAPHIC_DATA]"
click at [274, 357] on input "Destination *" at bounding box center [304, 360] width 156 height 13
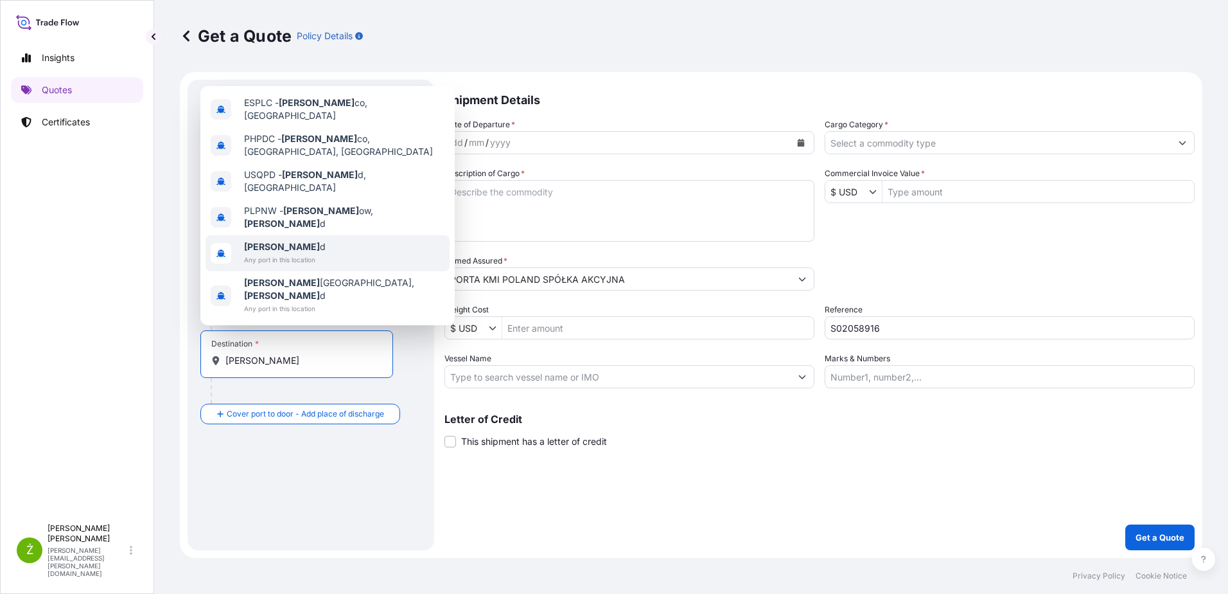
click at [289, 266] on span "Any port in this location" at bounding box center [285, 259] width 82 height 13
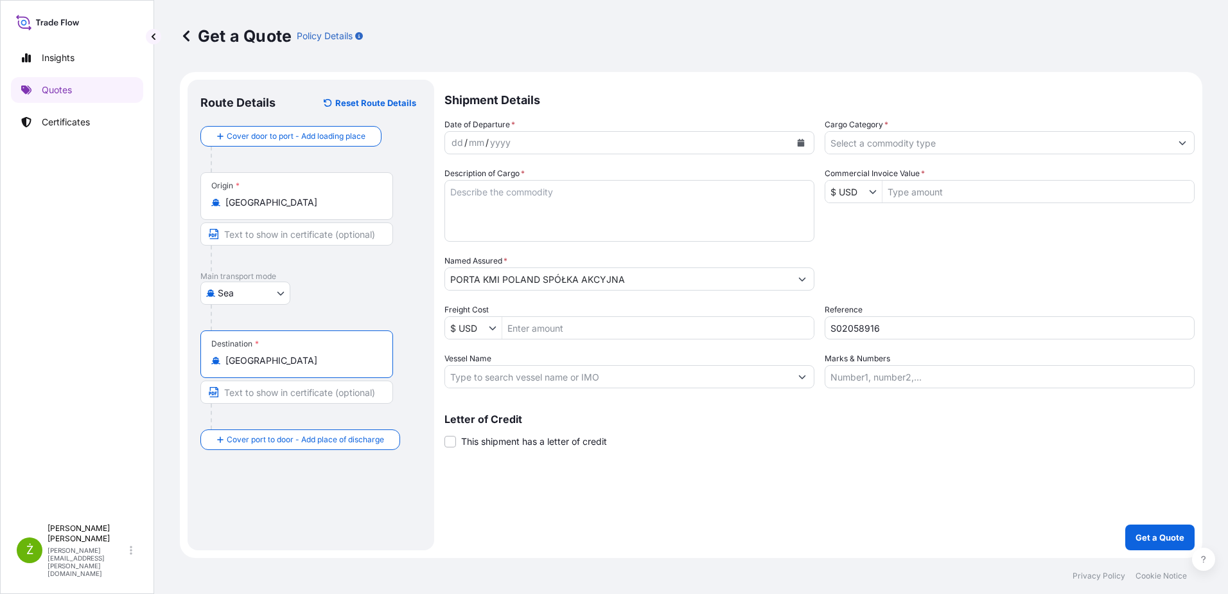
type input "[GEOGRAPHIC_DATA]"
click at [805, 139] on button "Calendar" at bounding box center [801, 142] width 21 height 21
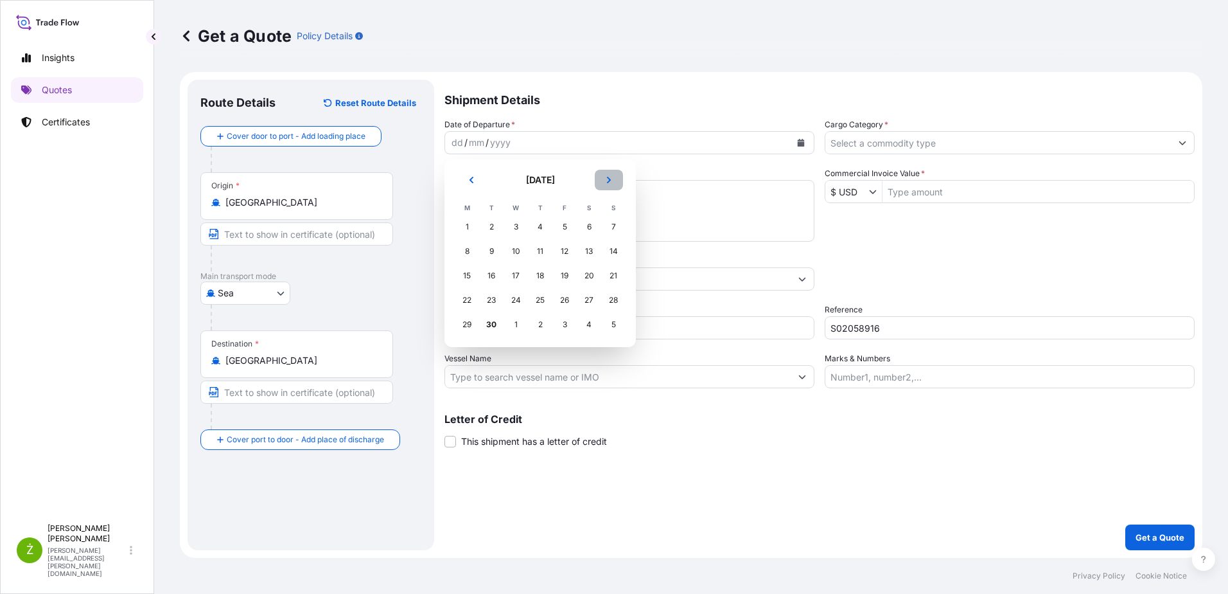
click at [612, 181] on icon "Next" at bounding box center [609, 180] width 8 height 8
click at [536, 226] on div "2" at bounding box center [540, 226] width 23 height 23
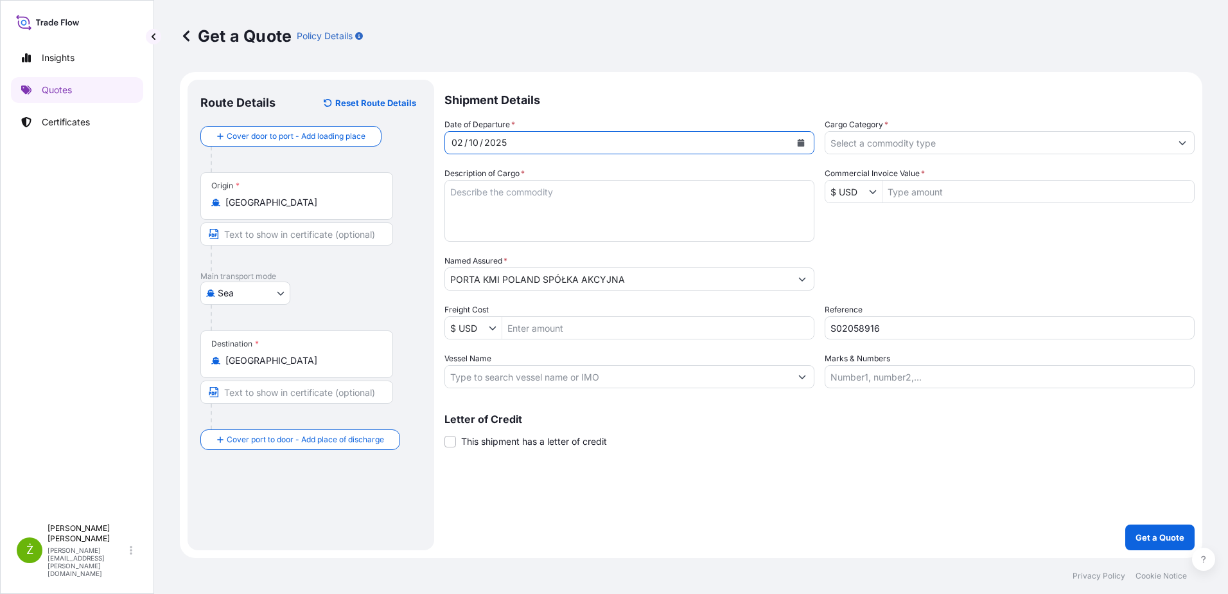
click at [889, 148] on input "Cargo Category *" at bounding box center [999, 142] width 346 height 23
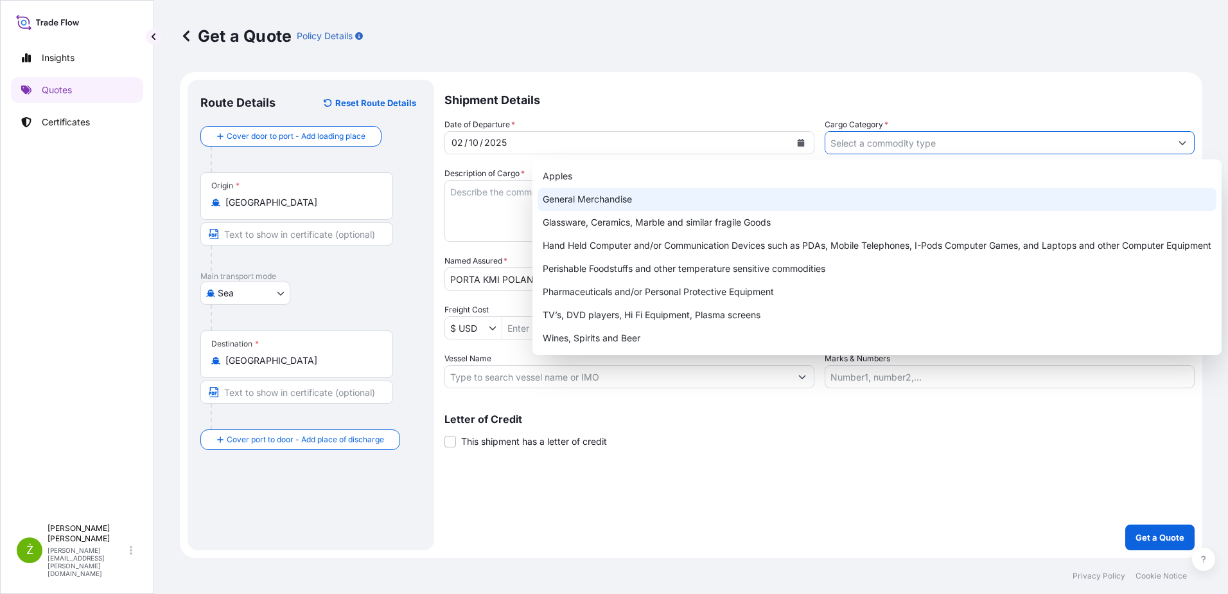
click at [780, 195] on div "General Merchandise" at bounding box center [877, 199] width 679 height 23
type input "General Merchandise"
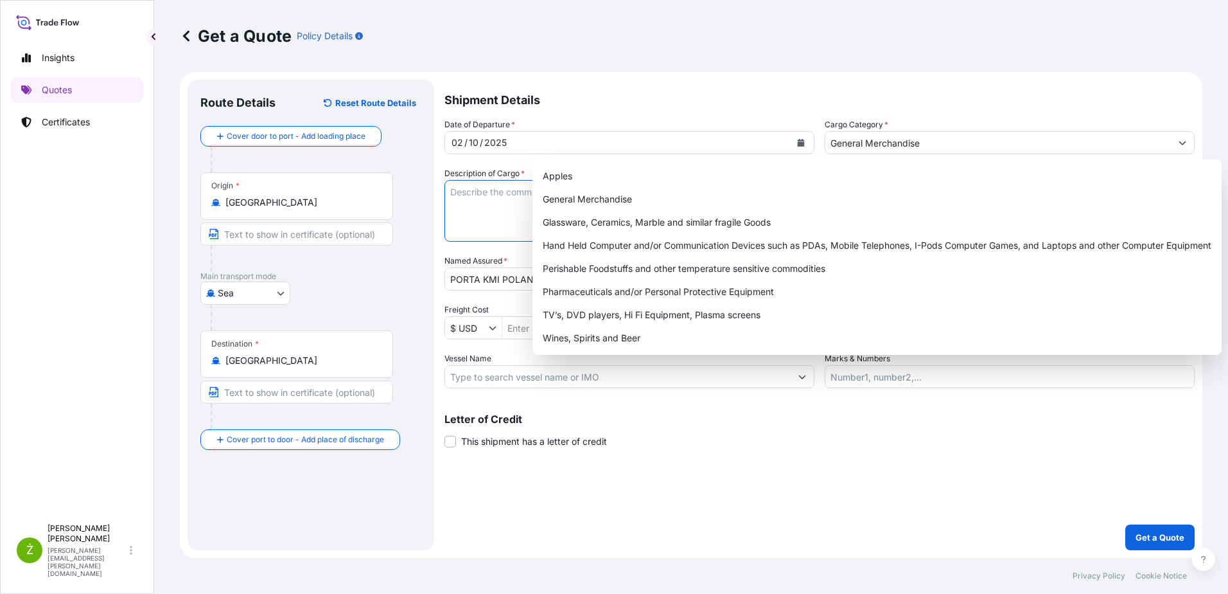
click at [509, 202] on textarea "Description of Cargo *" at bounding box center [630, 211] width 370 height 62
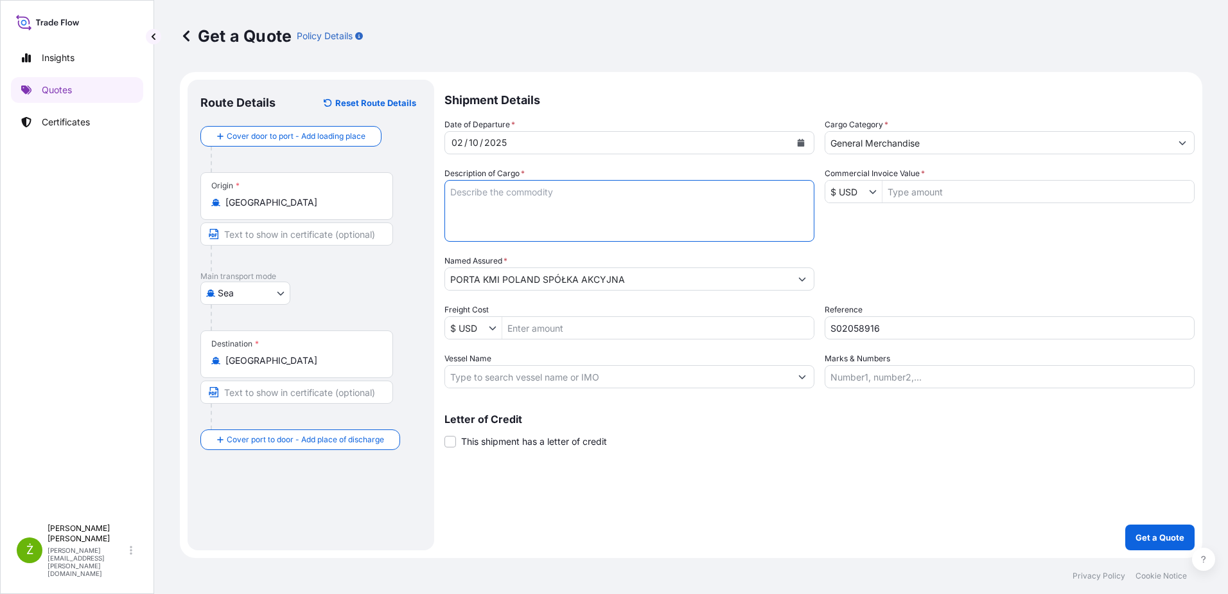
click at [496, 211] on textarea "Description of Cargo *" at bounding box center [630, 211] width 370 height 62
paste textarea "ALUMINUM DOOR HANDLE ALUMINUM SMALL PLATE"
click at [498, 221] on textarea "ALUMINUM DOOR HANDLE ALUMINUM SMALL PLATE" at bounding box center [630, 211] width 370 height 62
paste textarea "TGBU4702361 OOLJGG5719 40HC 18000.00 KG 56.53 M3 46 PLT"
type textarea "ALUMINUM DOOR HANDLE ALUMINUM SMALL PLATE TGBU4702361 OOLJGG5719 40HC 18000.00 …"
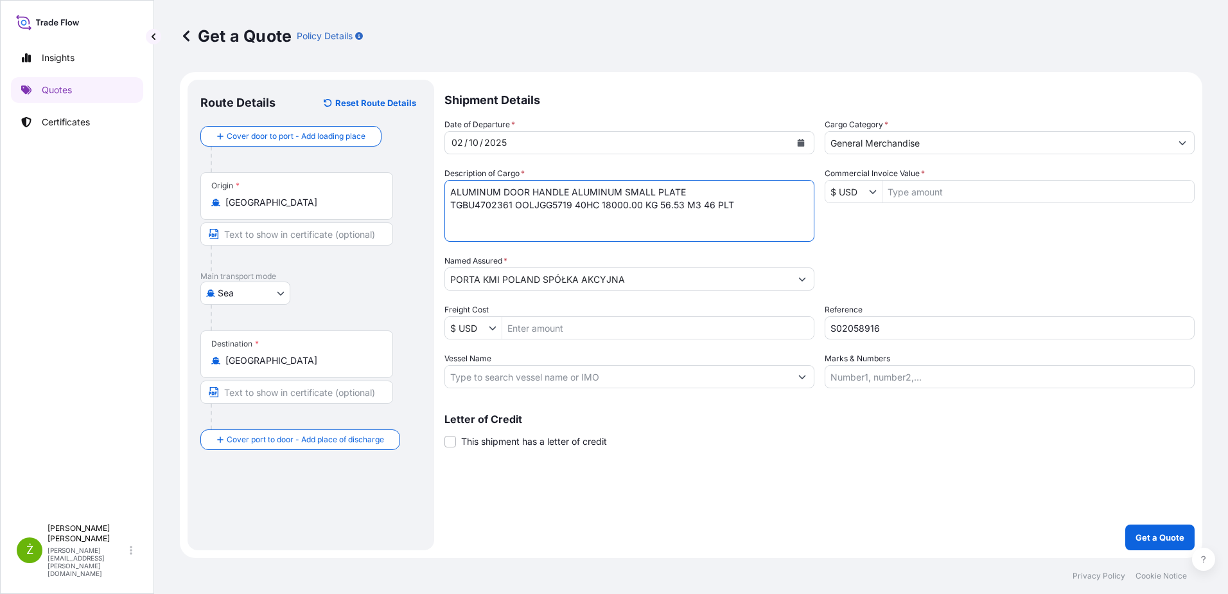
click at [951, 192] on input "Commercial Invoice Value *" at bounding box center [1039, 191] width 312 height 23
paste input "150 000"
click at [905, 195] on input "150 000" at bounding box center [1039, 191] width 312 height 23
type input "150,000"
click at [633, 244] on div "Date of Departure * [DATE] Cargo Category * General Merchandise Description of …" at bounding box center [820, 253] width 750 height 270
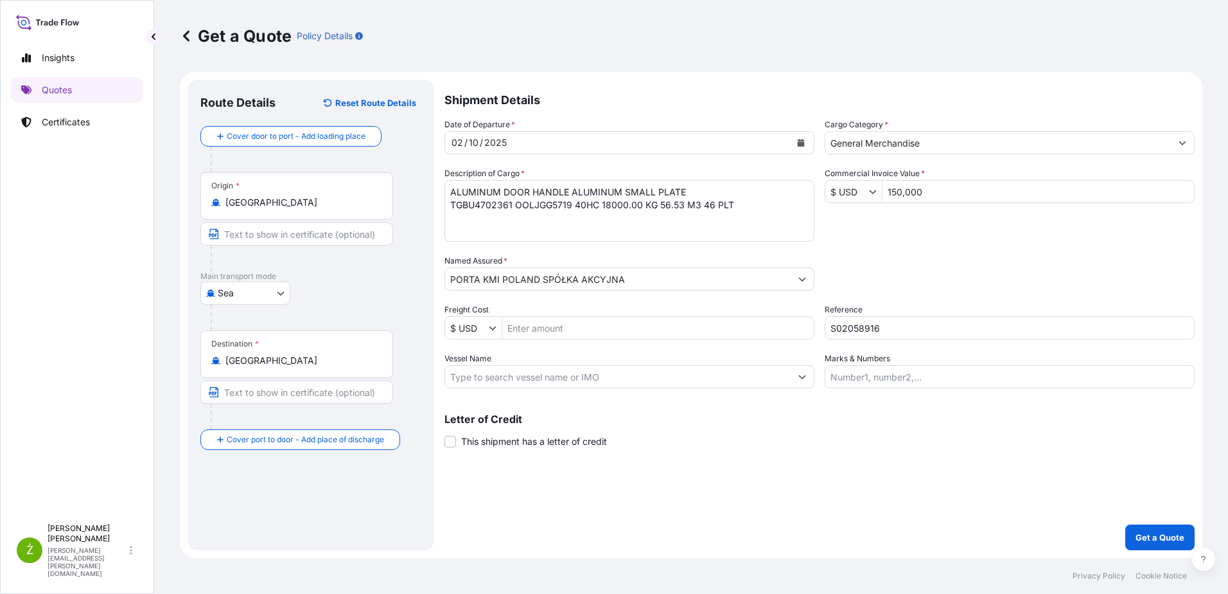
click at [943, 270] on div "Packing Category Type to search a container mode Please select a primary mode o…" at bounding box center [1010, 272] width 370 height 36
click at [1153, 535] on p "Get a Quote" at bounding box center [1160, 537] width 49 height 13
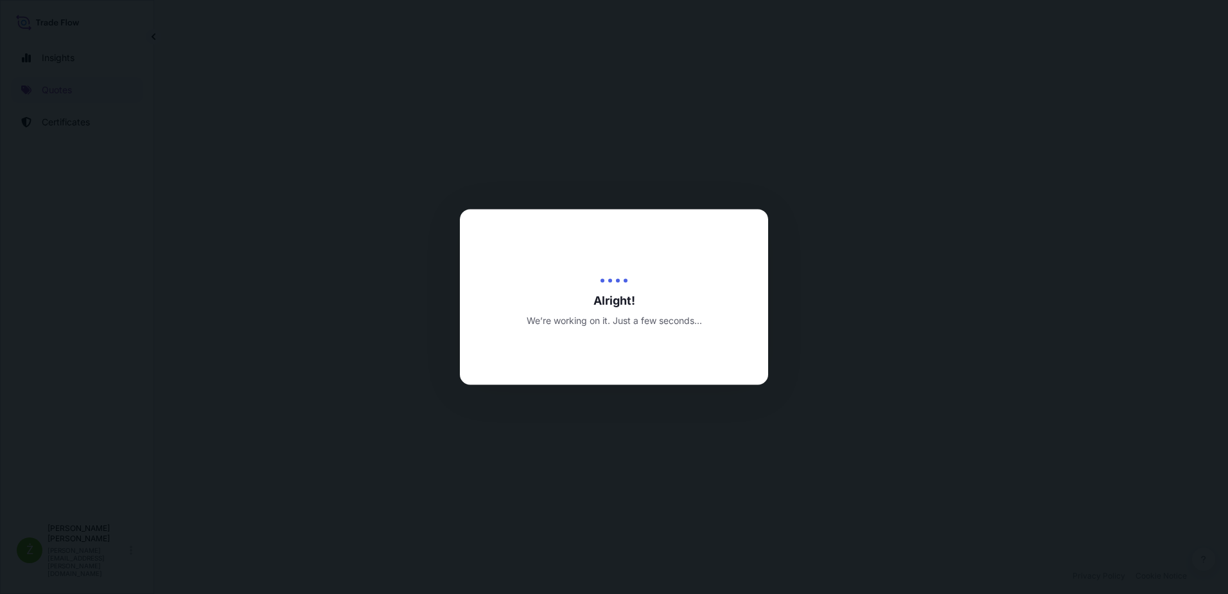
select select "Sea"
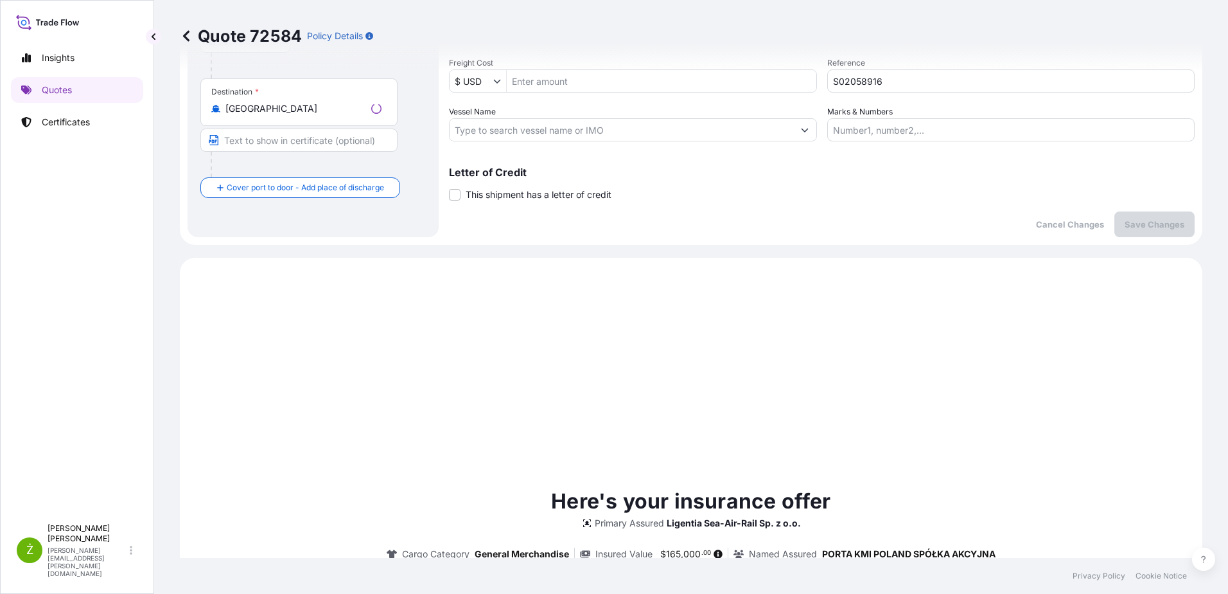
scroll to position [440, 0]
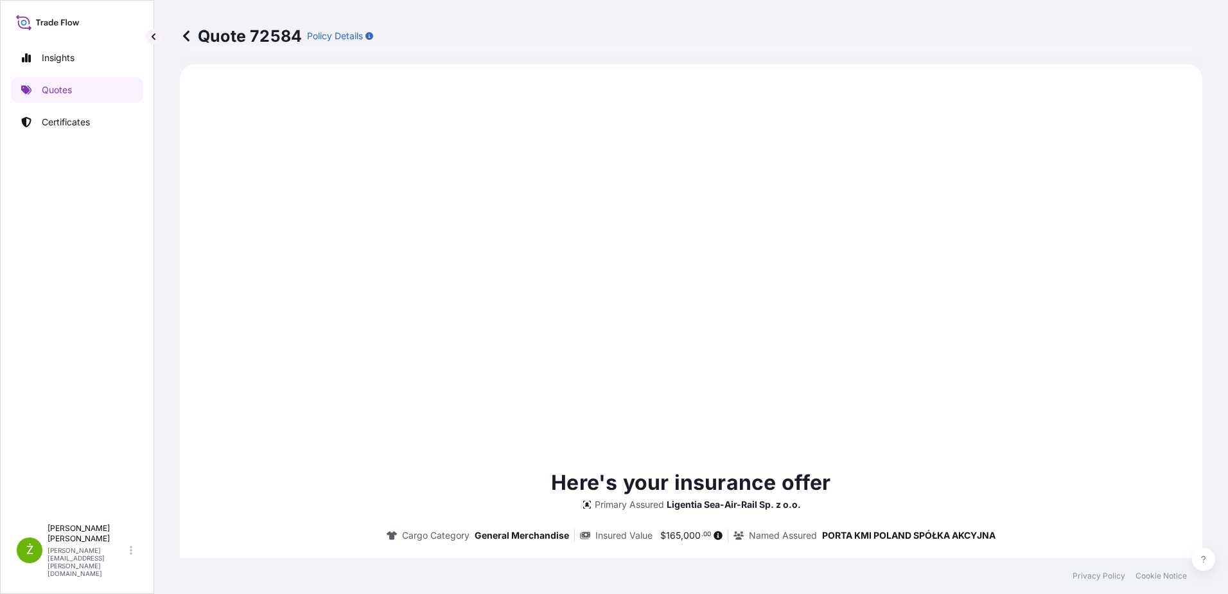
type input "[DATE]"
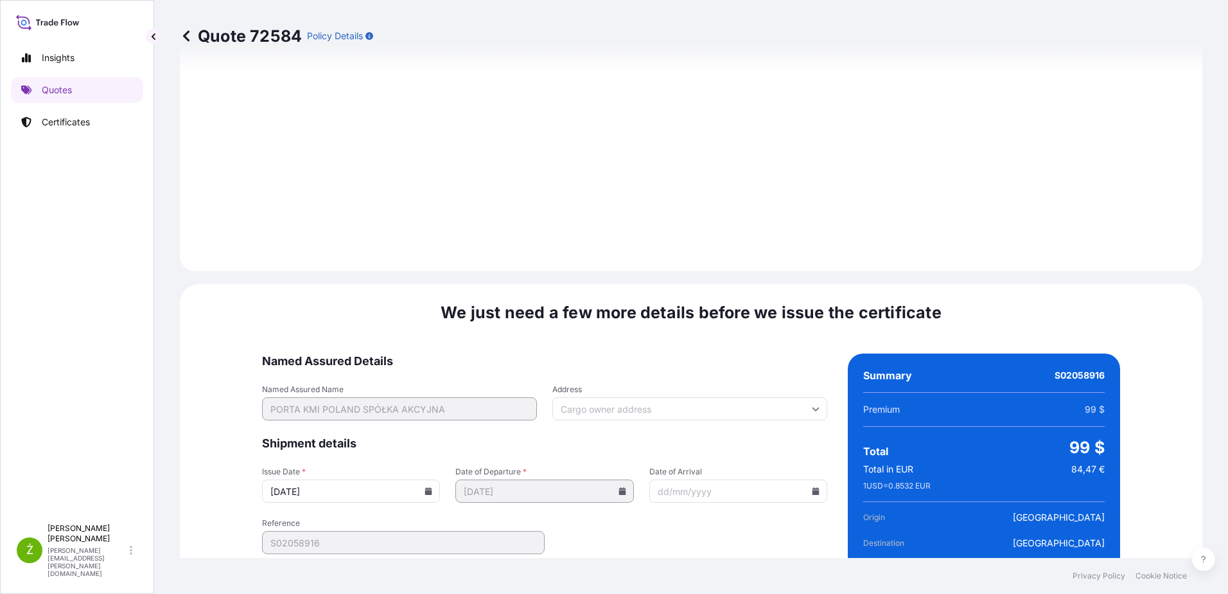
scroll to position [1367, 0]
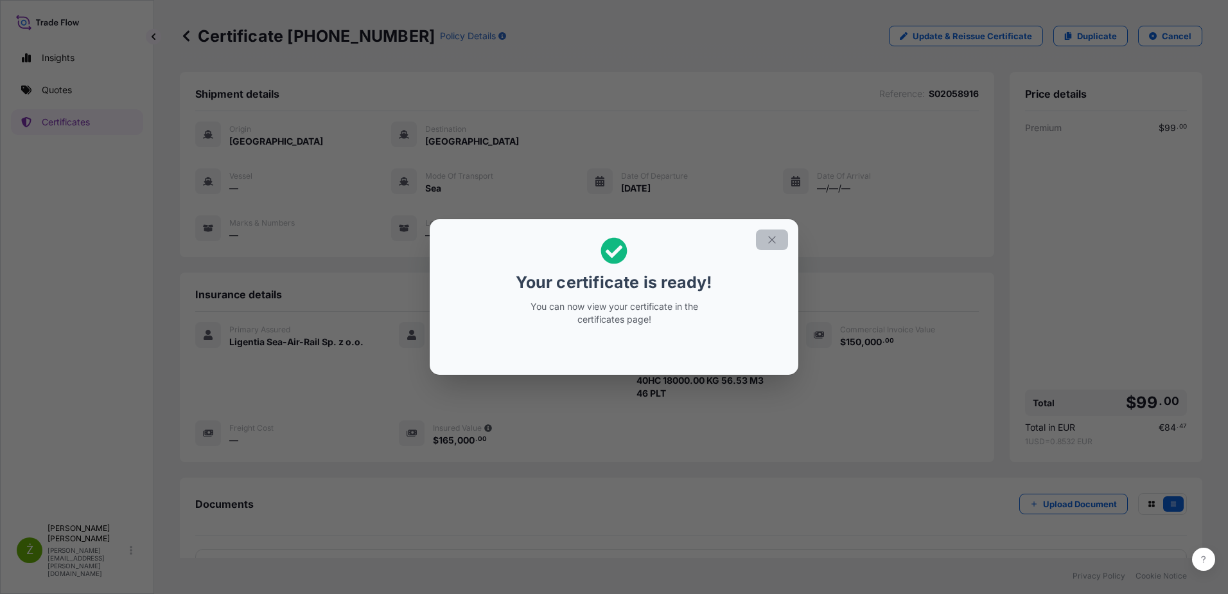
click at [781, 238] on button "button" at bounding box center [772, 239] width 32 height 21
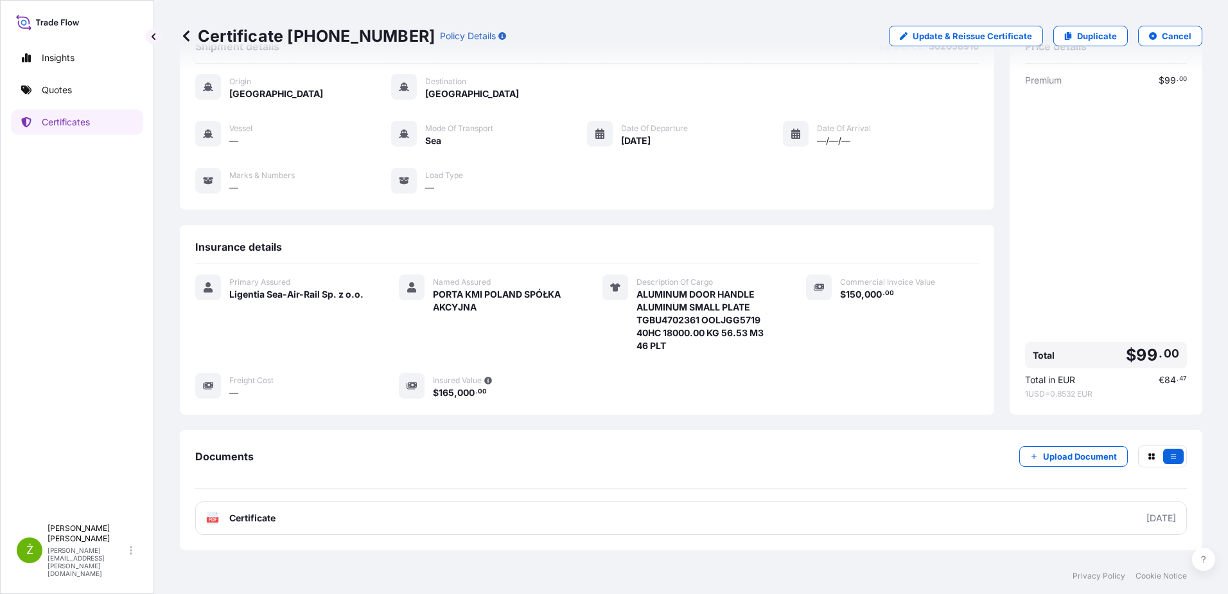
scroll to position [96, 0]
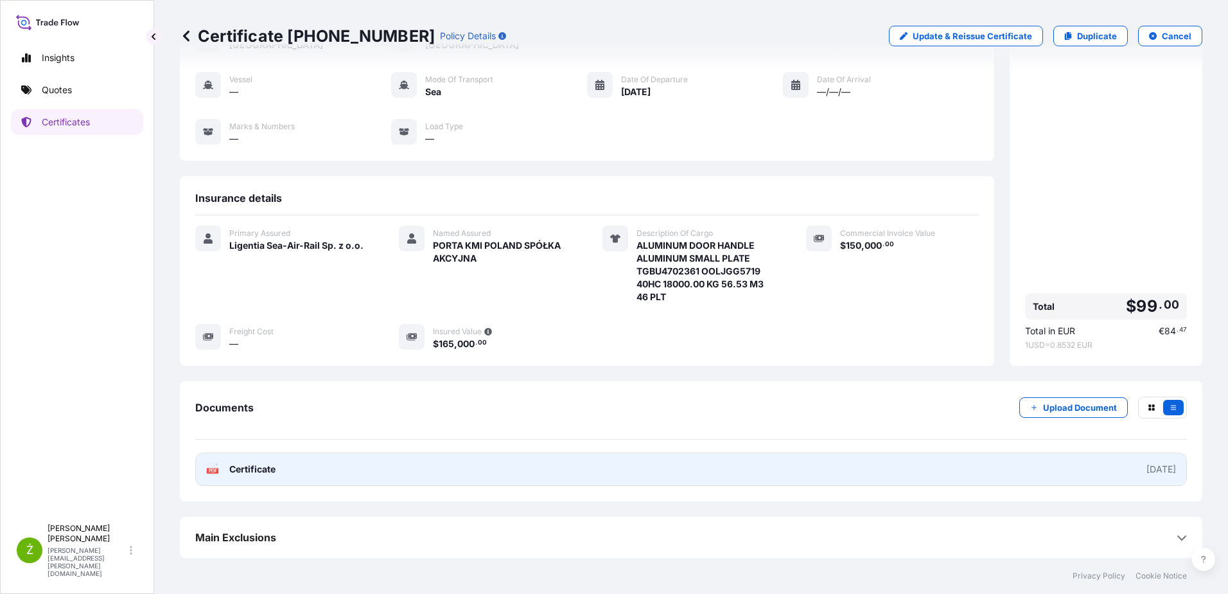
click at [551, 465] on link "PDF Certificate [DATE]" at bounding box center [691, 468] width 992 height 33
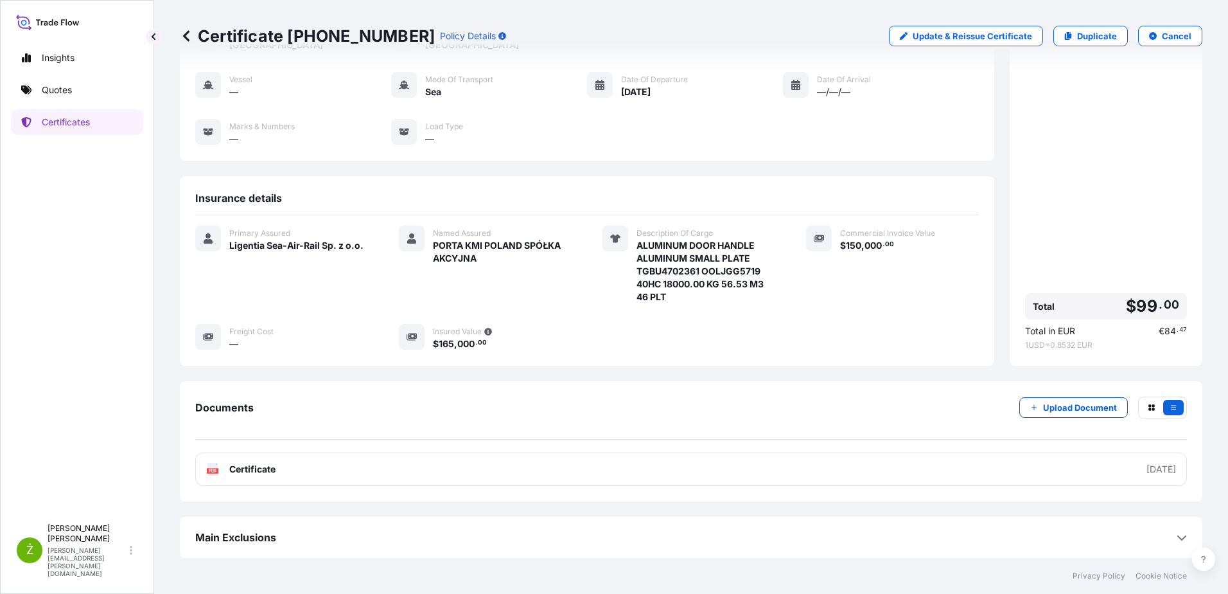
click at [313, 35] on p "Certificate [PHONE_NUMBER]" at bounding box center [307, 36] width 255 height 21
copy p "Certificate [PHONE_NUMBER]"
